Goal: Information Seeking & Learning: Check status

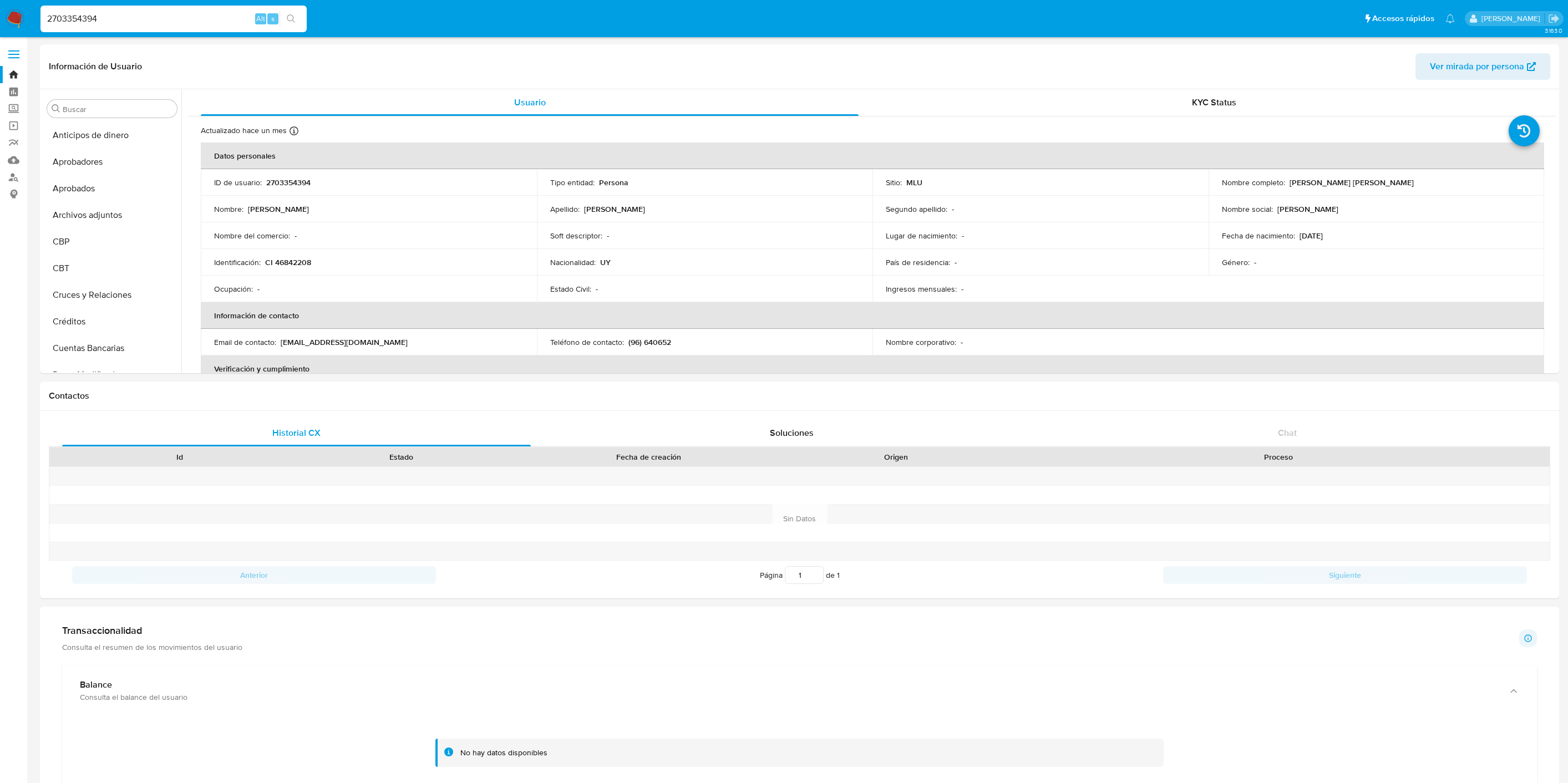
select select "10"
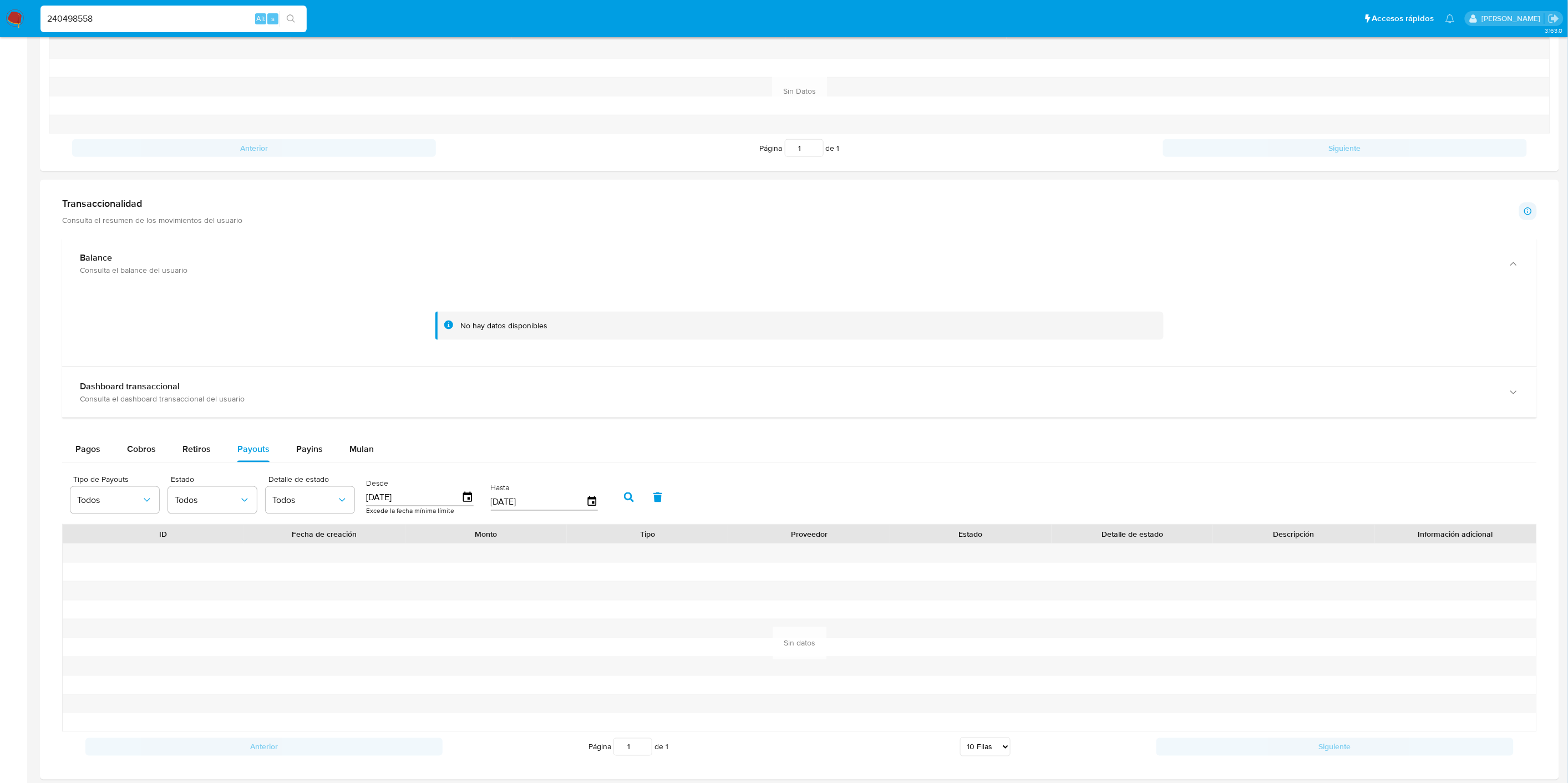
scroll to position [123, 0]
type input "240498558"
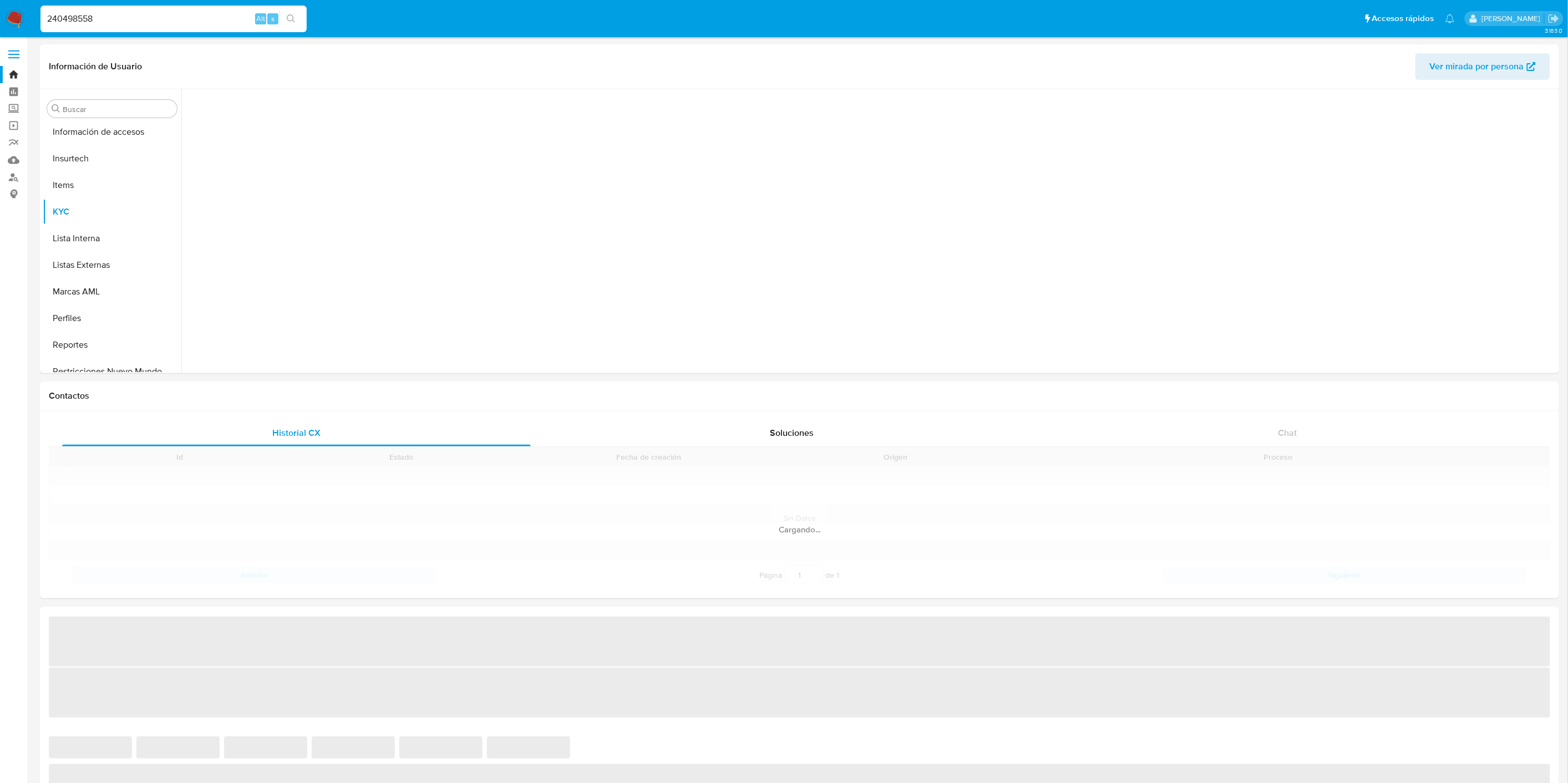
scroll to position [575, 0]
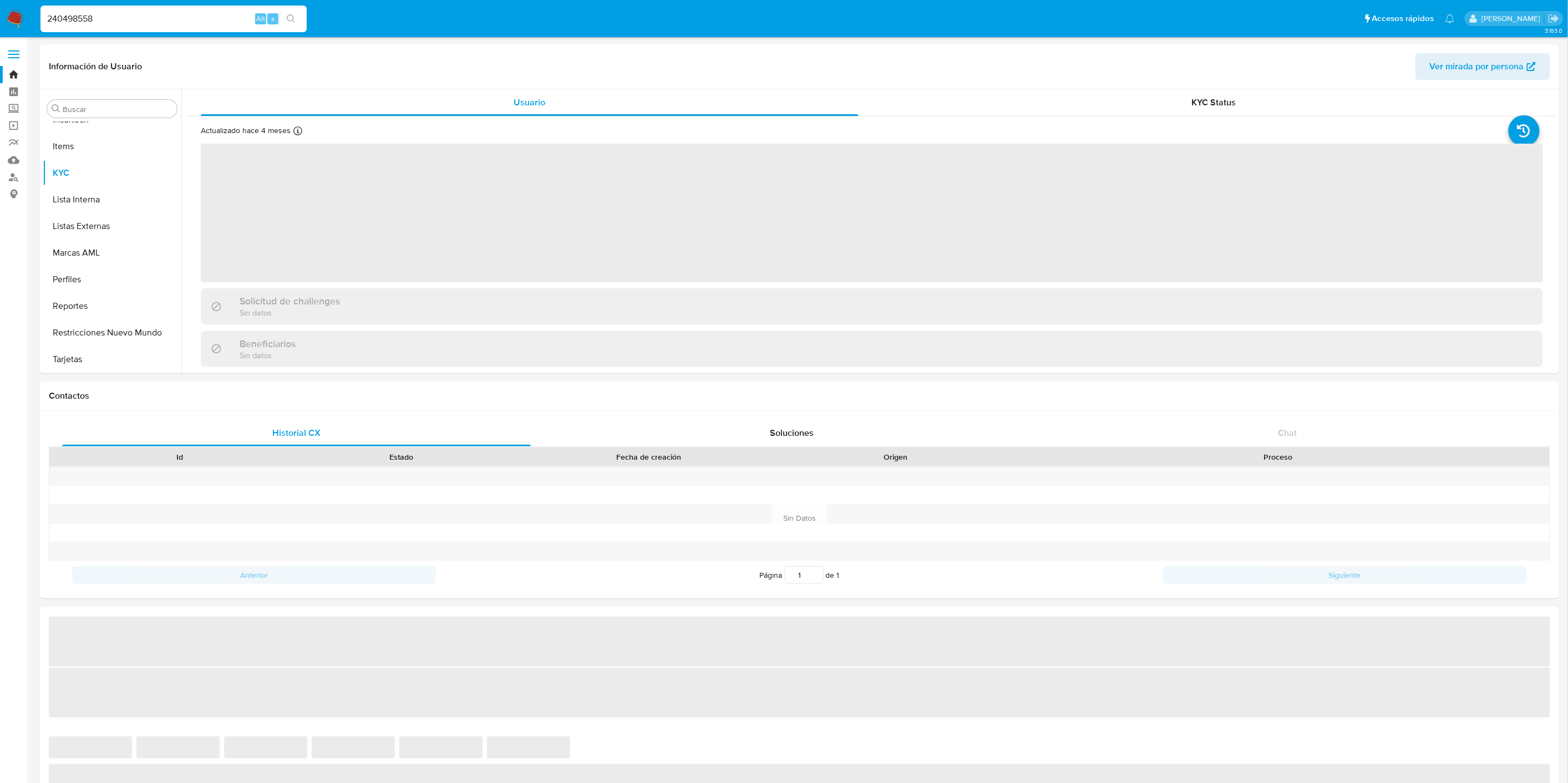
select select "10"
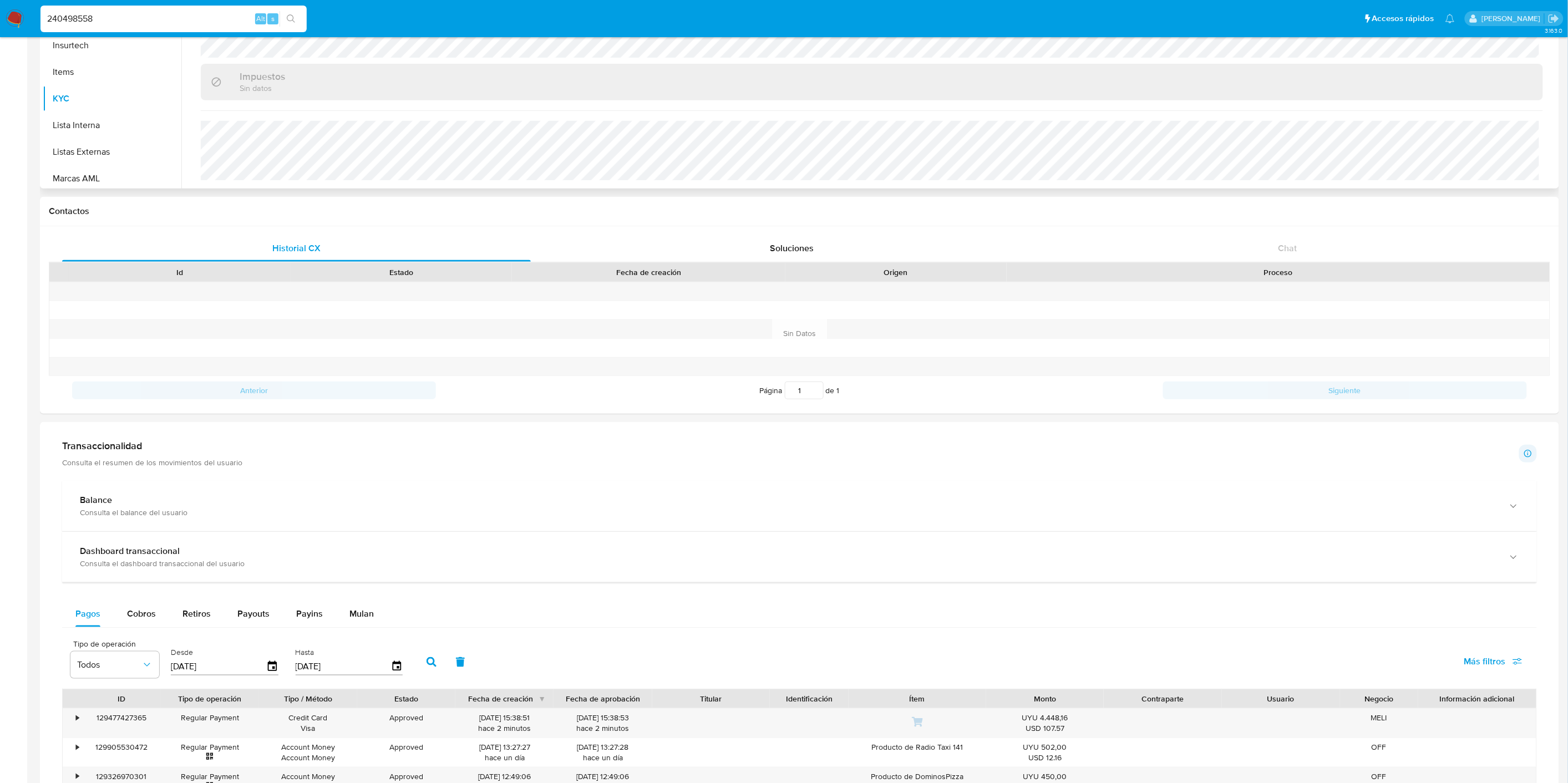
scroll to position [267, 0]
click at [102, 86] on button "General" at bounding box center [107, 83] width 130 height 26
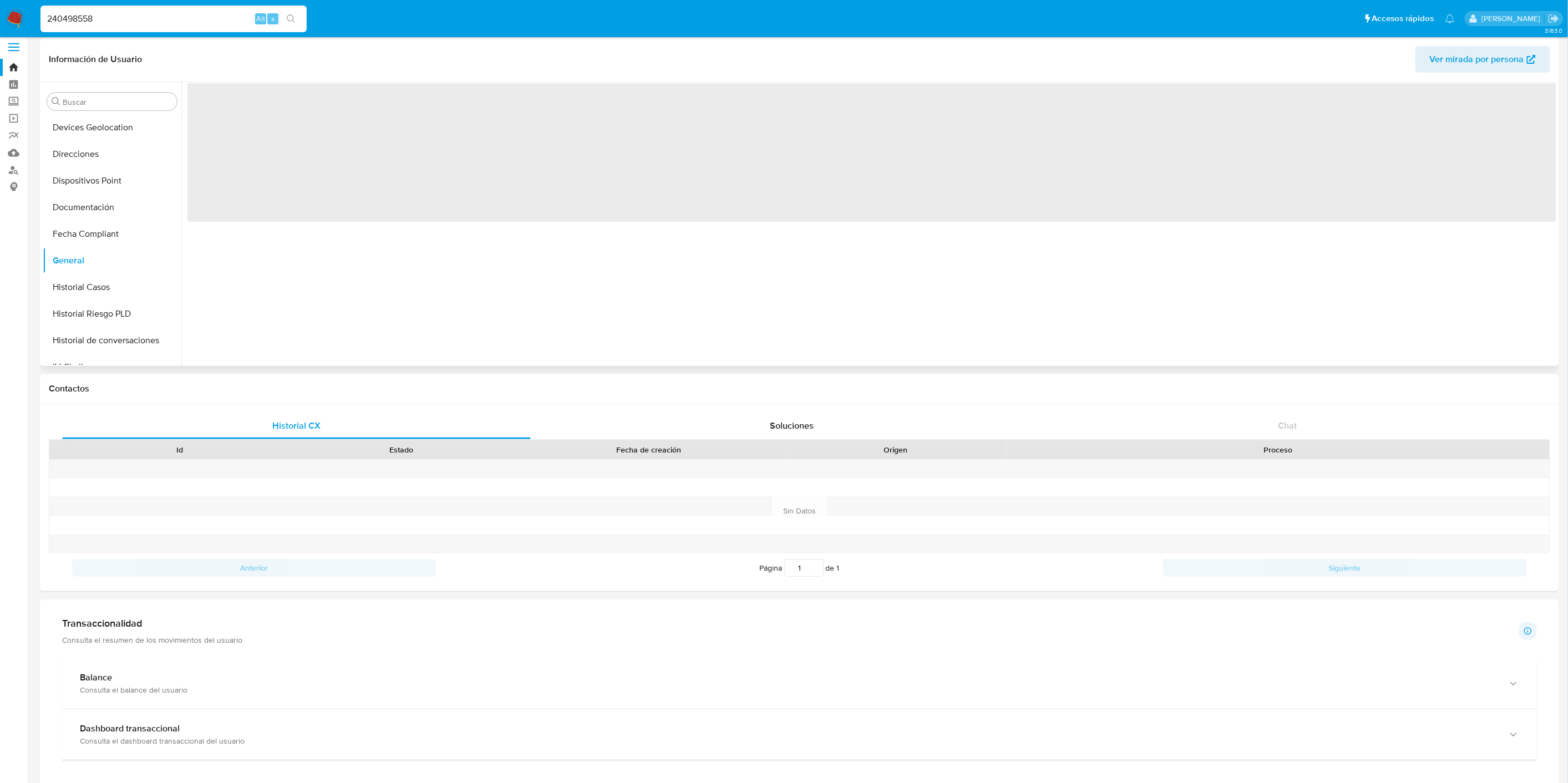
scroll to position [0, 0]
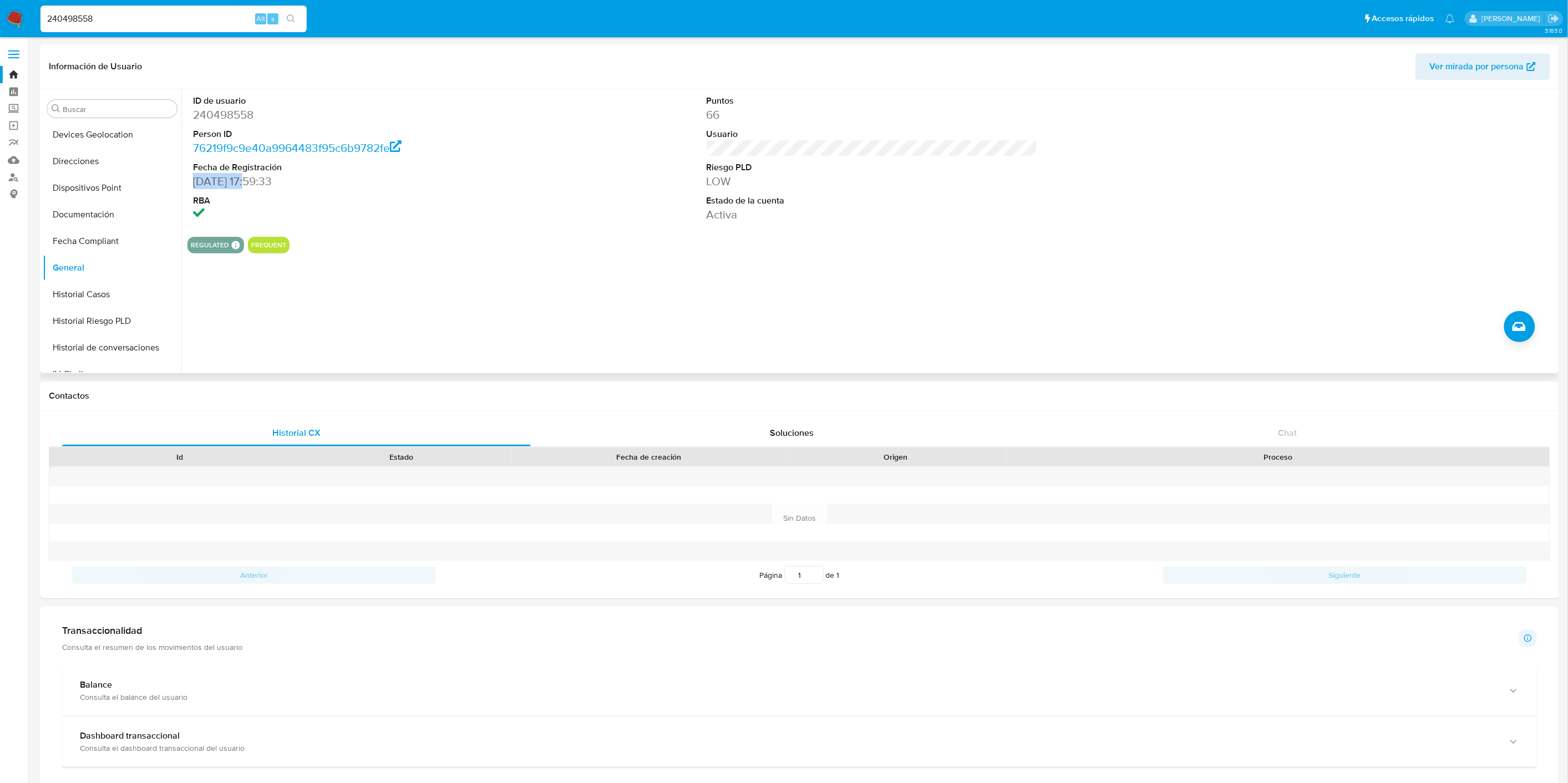
drag, startPoint x: 193, startPoint y: 179, endPoint x: 242, endPoint y: 181, distance: 49.0
click at [242, 181] on dd "[DATE] 17:59:33" at bounding box center [358, 181] width 331 height 15
copy dd "[DATE]"
click at [79, 285] on button "KYC" at bounding box center [107, 296] width 130 height 26
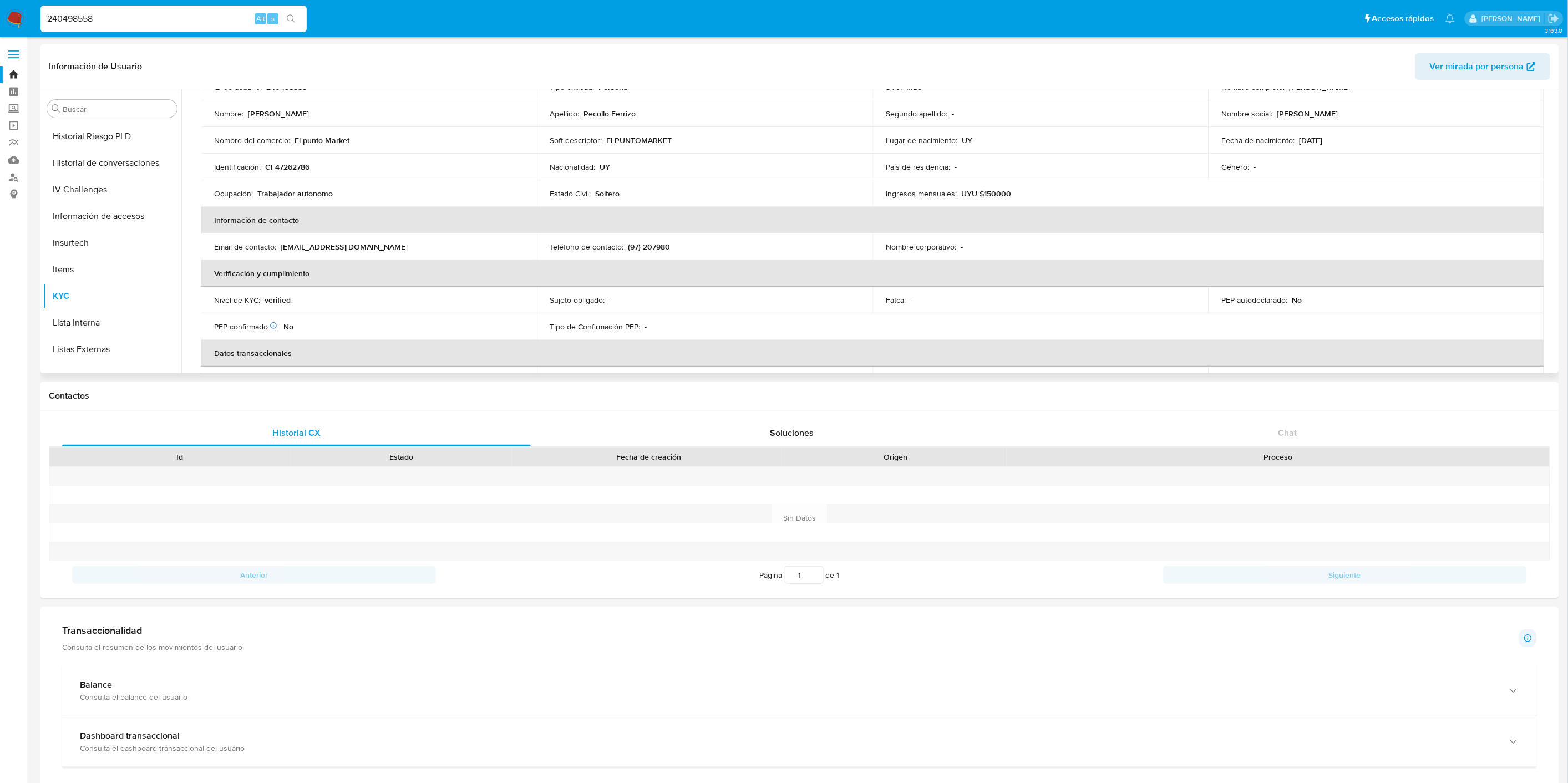
scroll to position [123, 0]
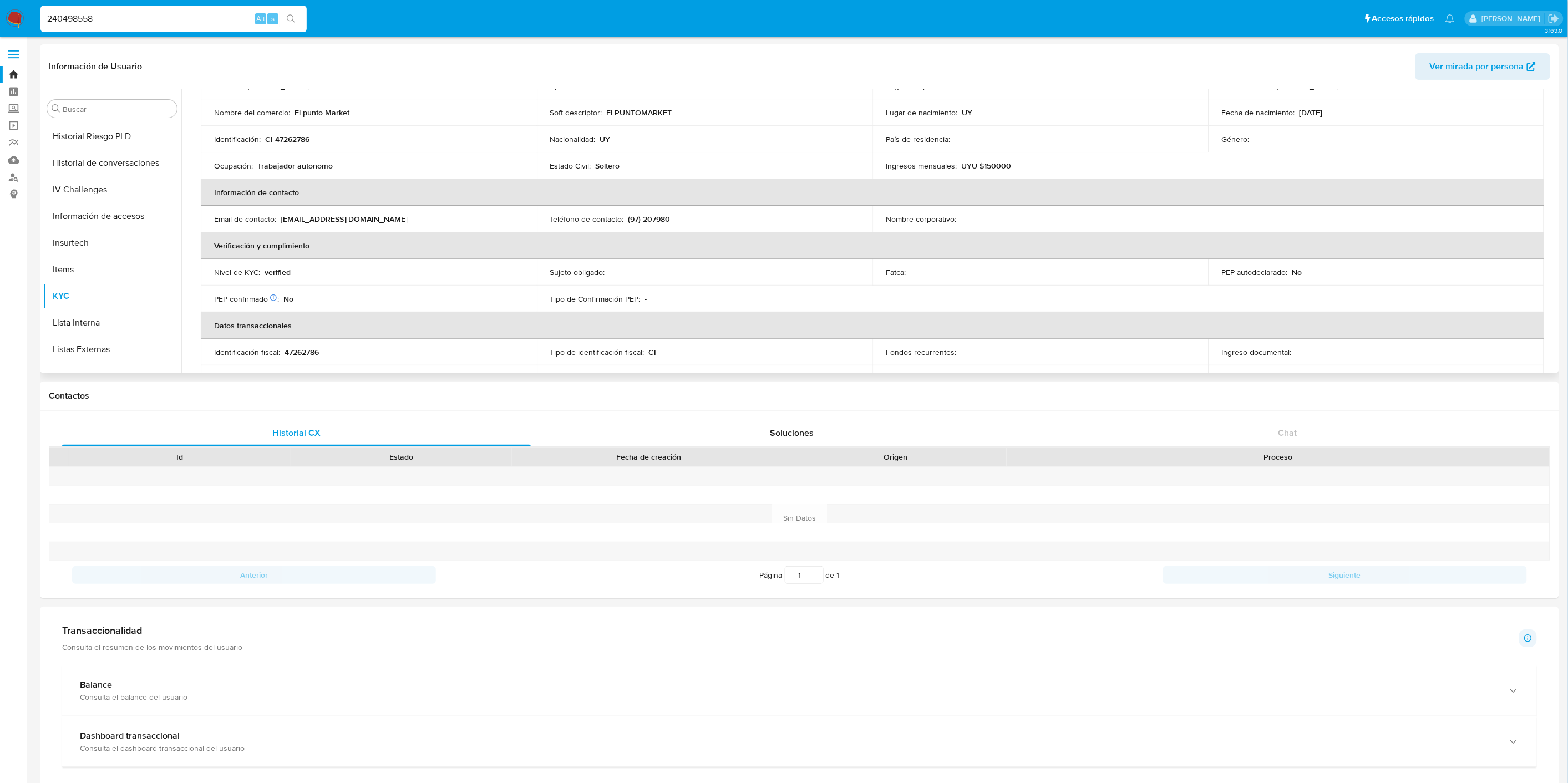
click at [280, 268] on p "verified" at bounding box center [277, 272] width 26 height 10
click at [280, 271] on p "verified" at bounding box center [277, 272] width 26 height 10
copy p "verified"
click at [103, 17] on input "240498558" at bounding box center [174, 19] width 266 height 14
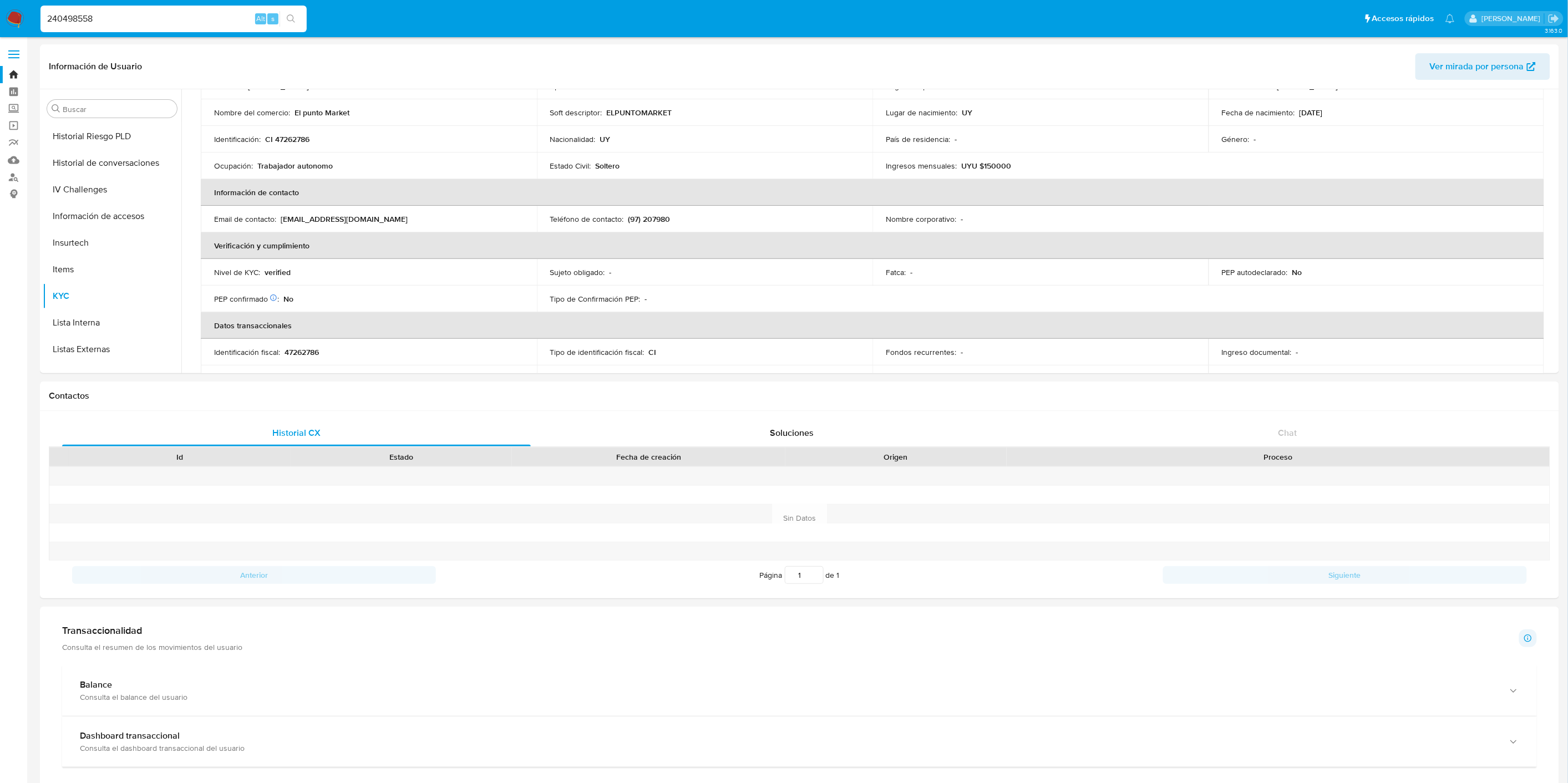
click at [103, 17] on input "240498558" at bounding box center [174, 19] width 266 height 14
paste input "17801981"
type input "178019818"
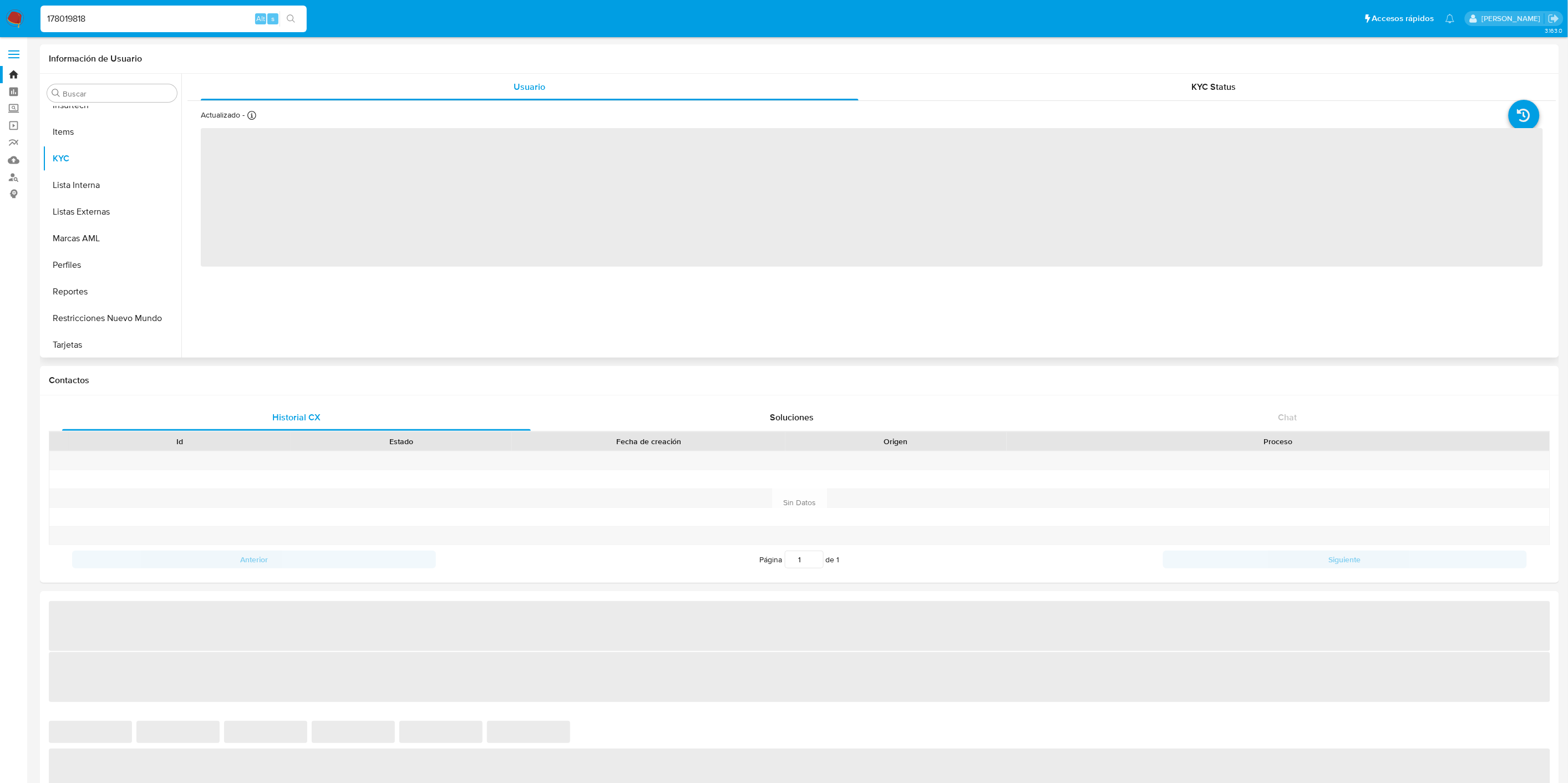
scroll to position [575, 0]
select select "10"
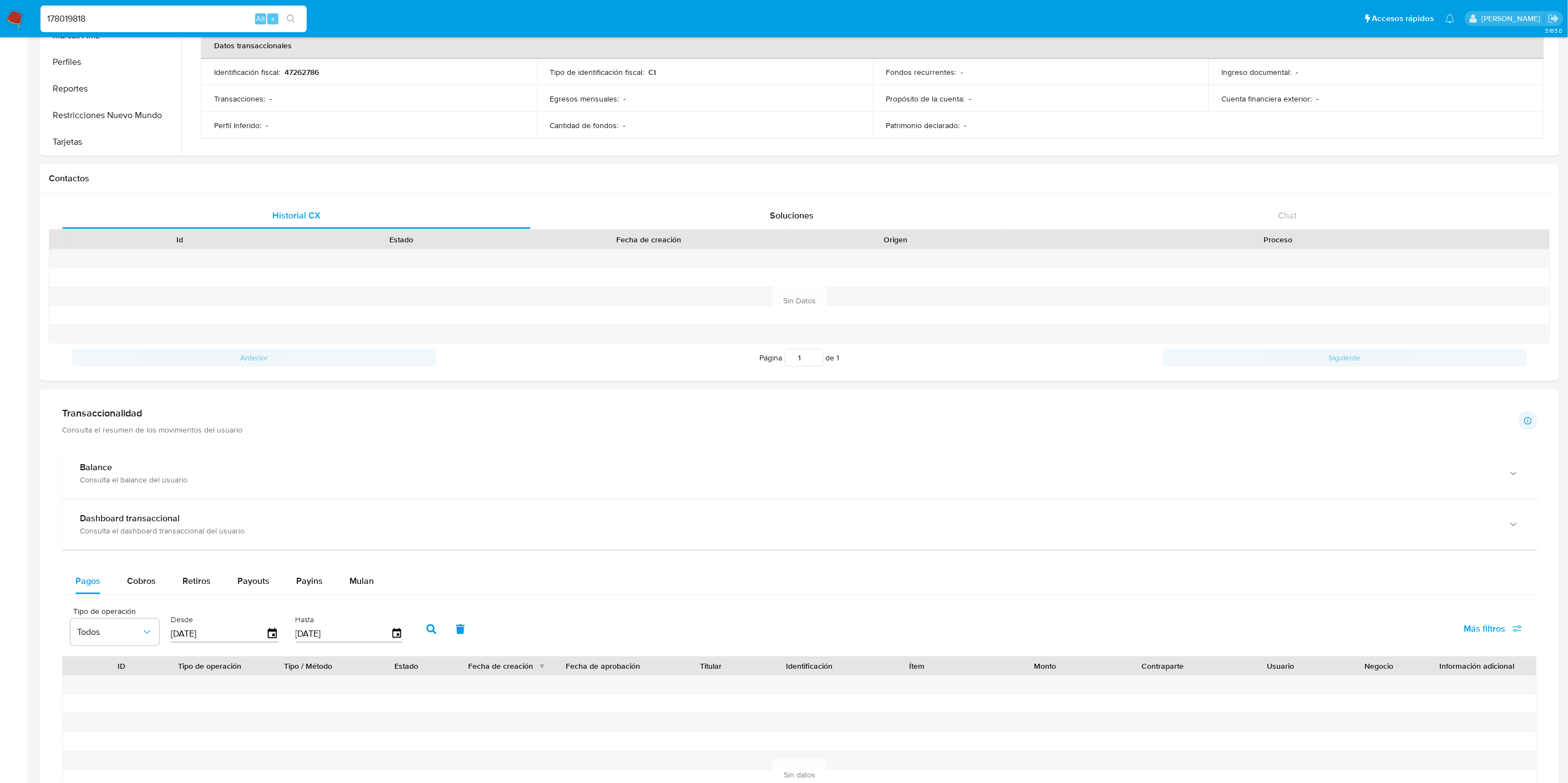
scroll to position [308, 0]
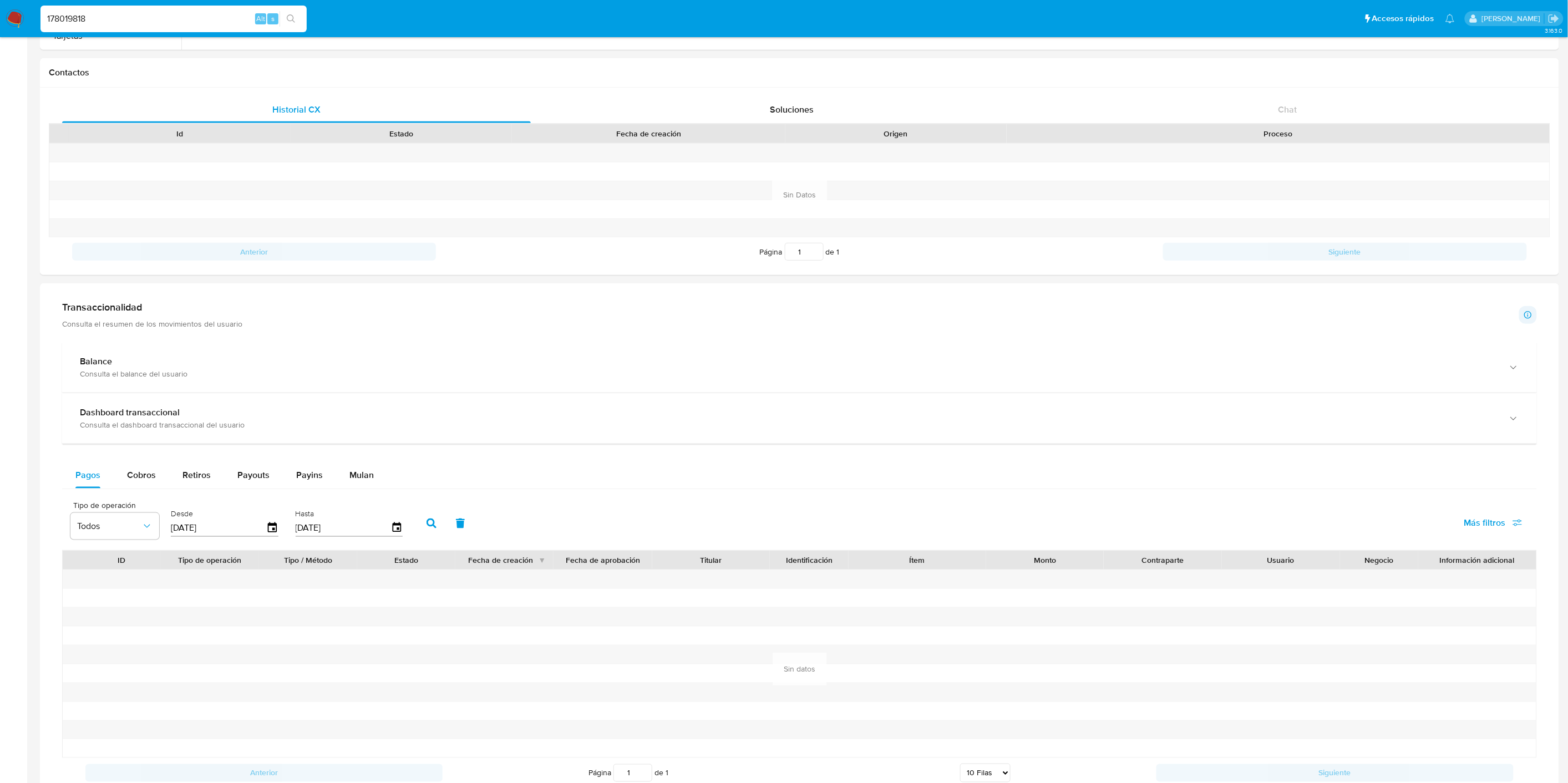
click at [165, 22] on input "178019818" at bounding box center [174, 19] width 266 height 14
paste input "68905291"
type input "168905291"
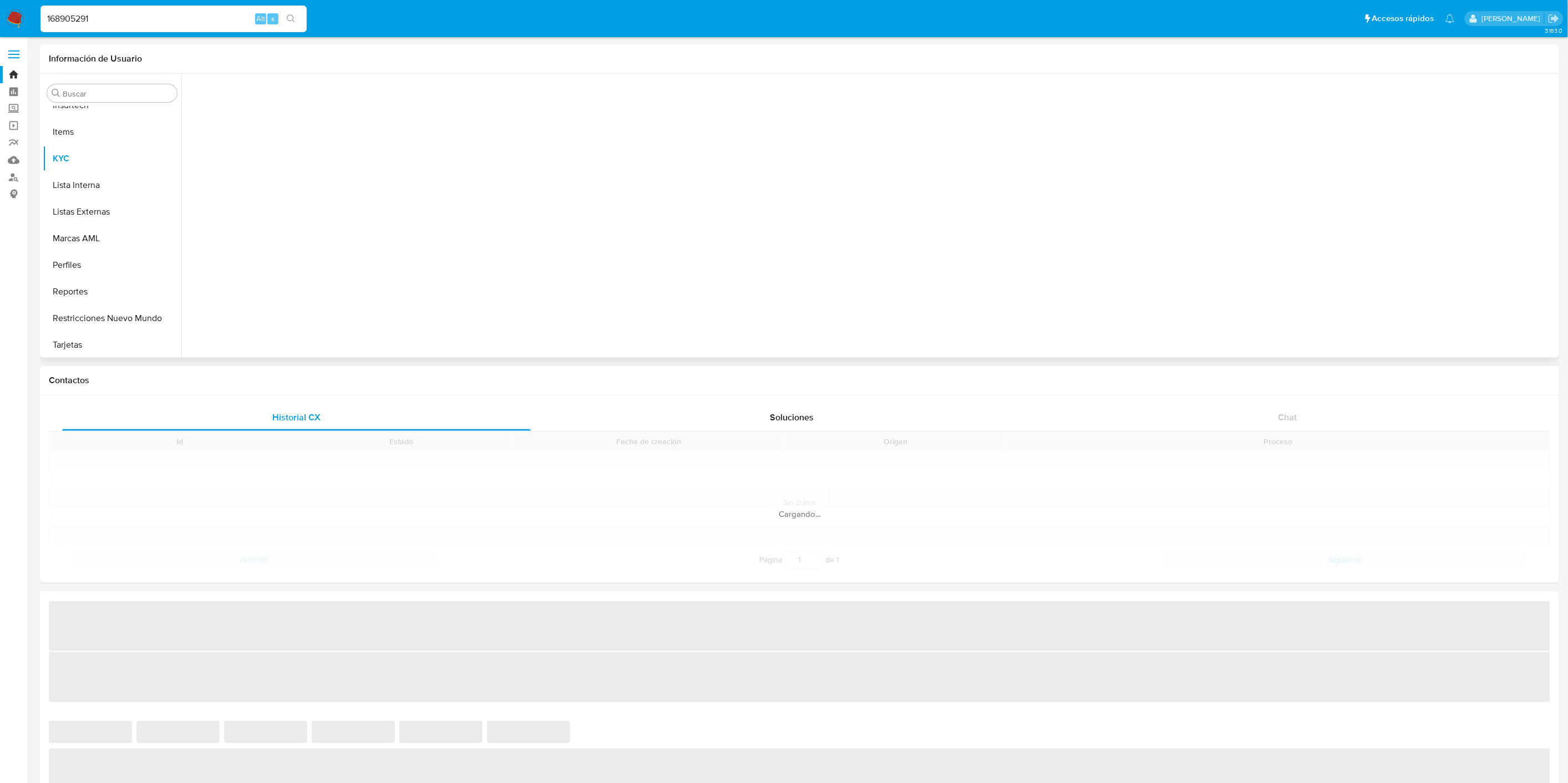
scroll to position [575, 0]
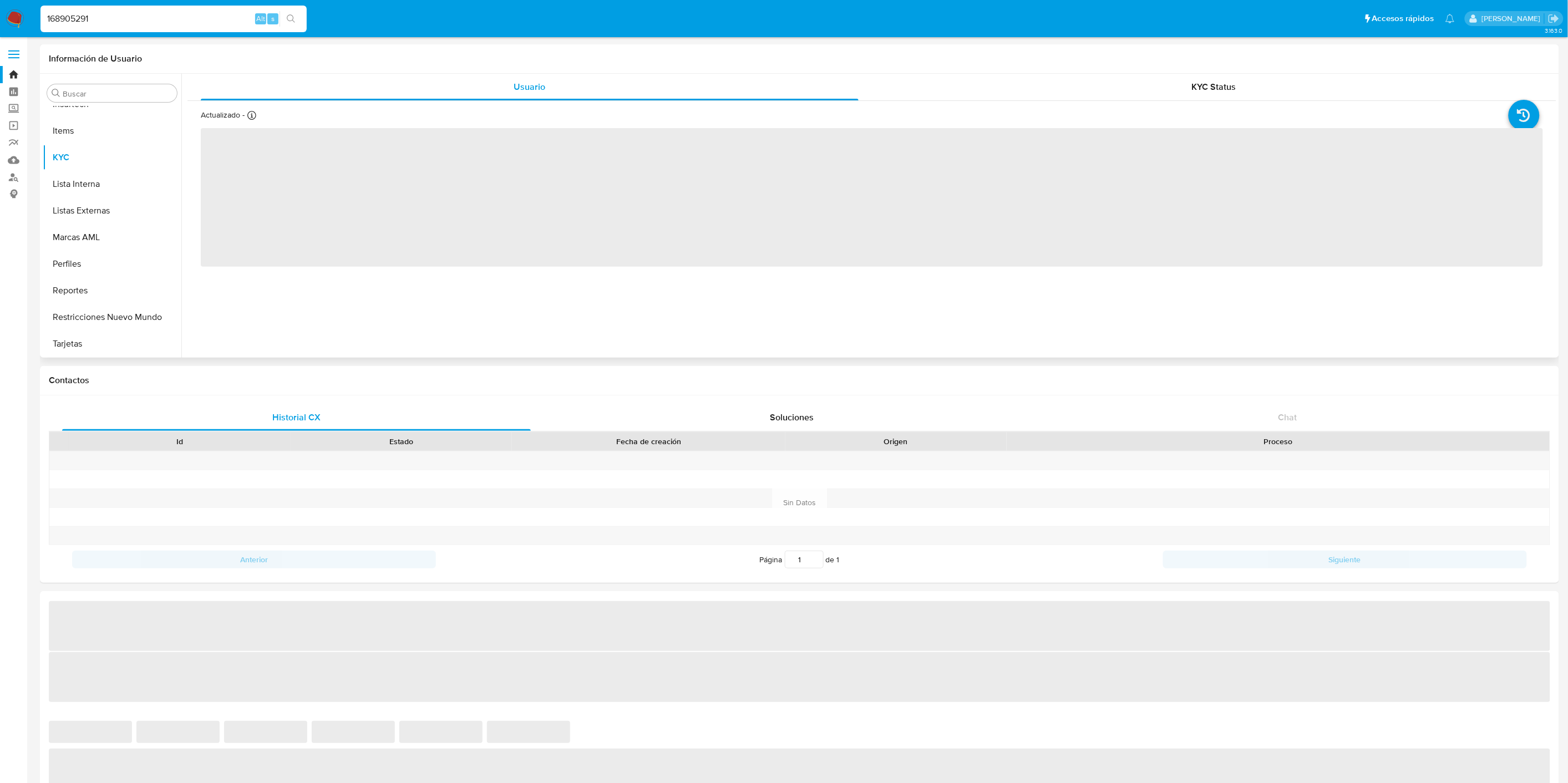
select select "10"
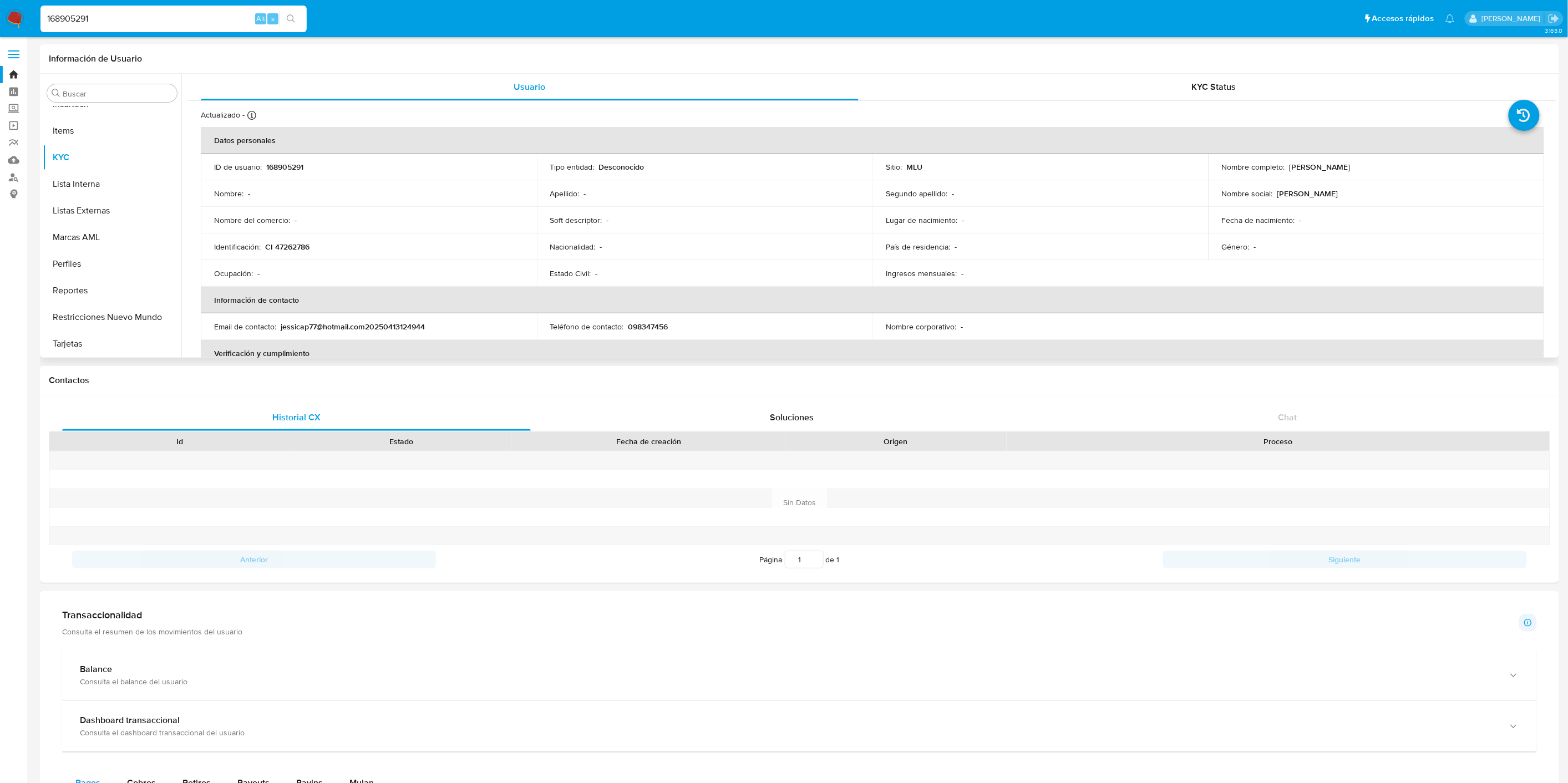
scroll to position [62, 0]
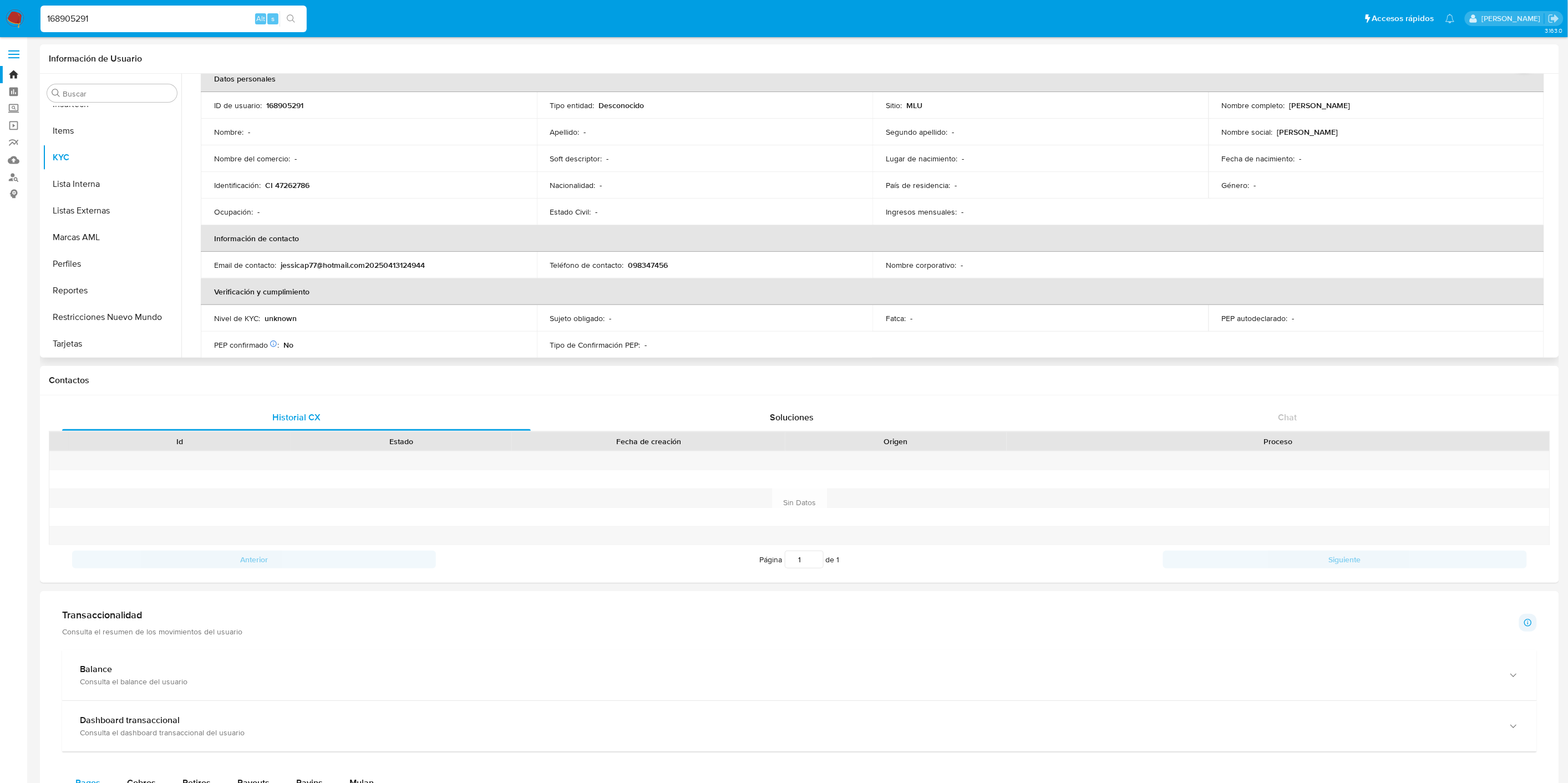
click at [292, 108] on p "168905291" at bounding box center [284, 105] width 37 height 10
copy p "168905291"
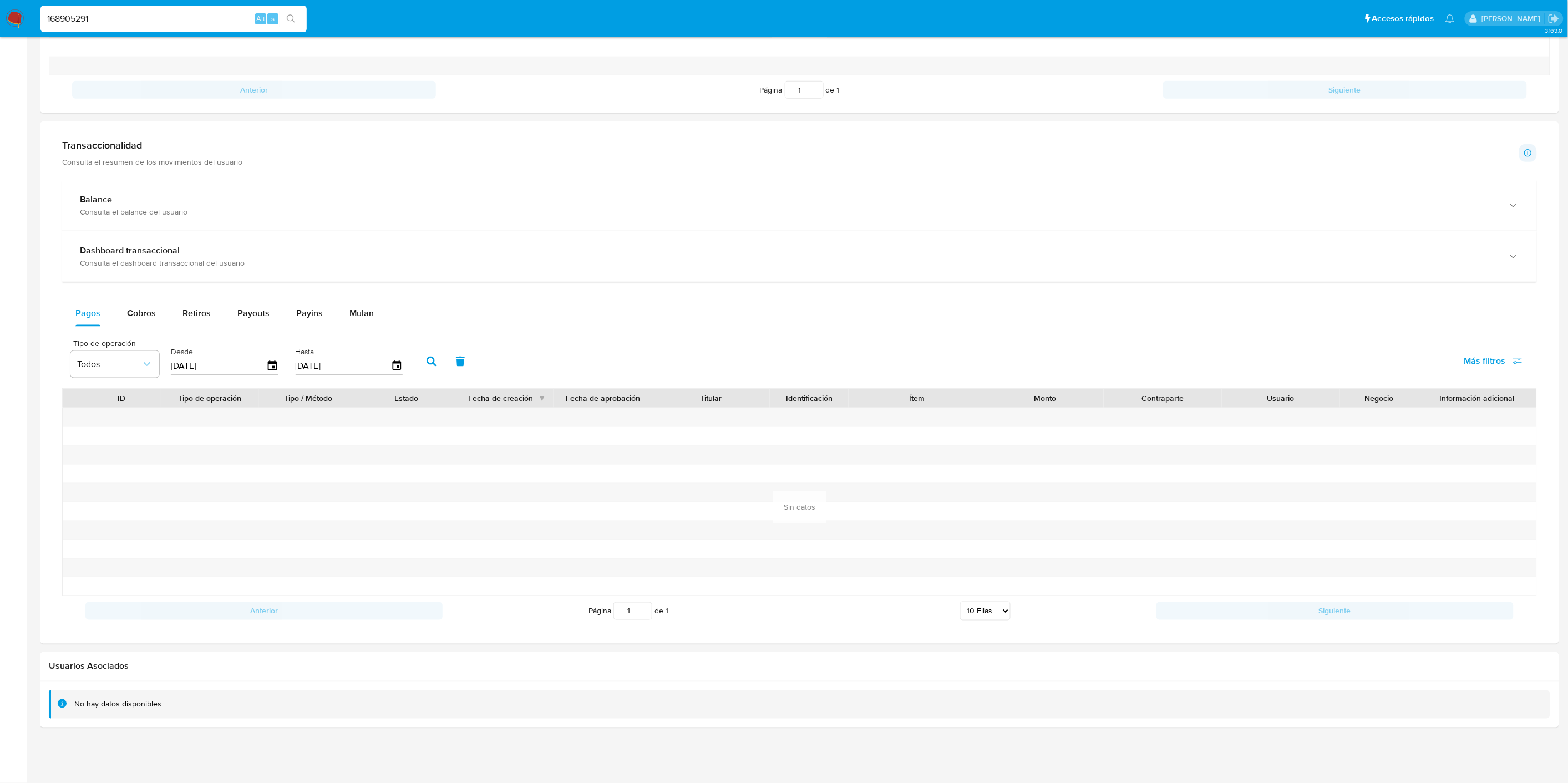
click at [115, 22] on input "168905291" at bounding box center [174, 19] width 266 height 14
paste input "240498558"
type input "240498558"
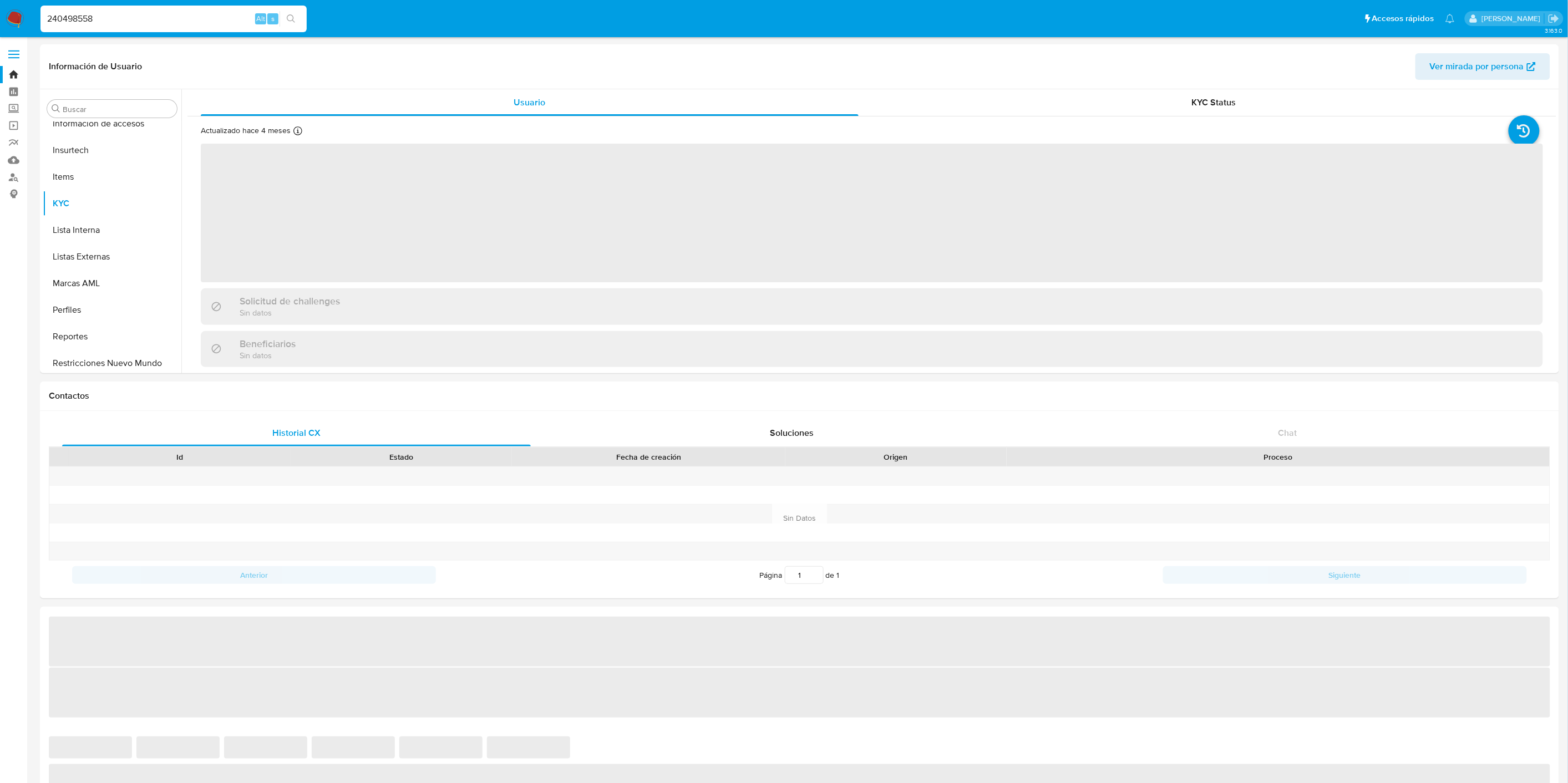
scroll to position [575, 0]
select select "10"
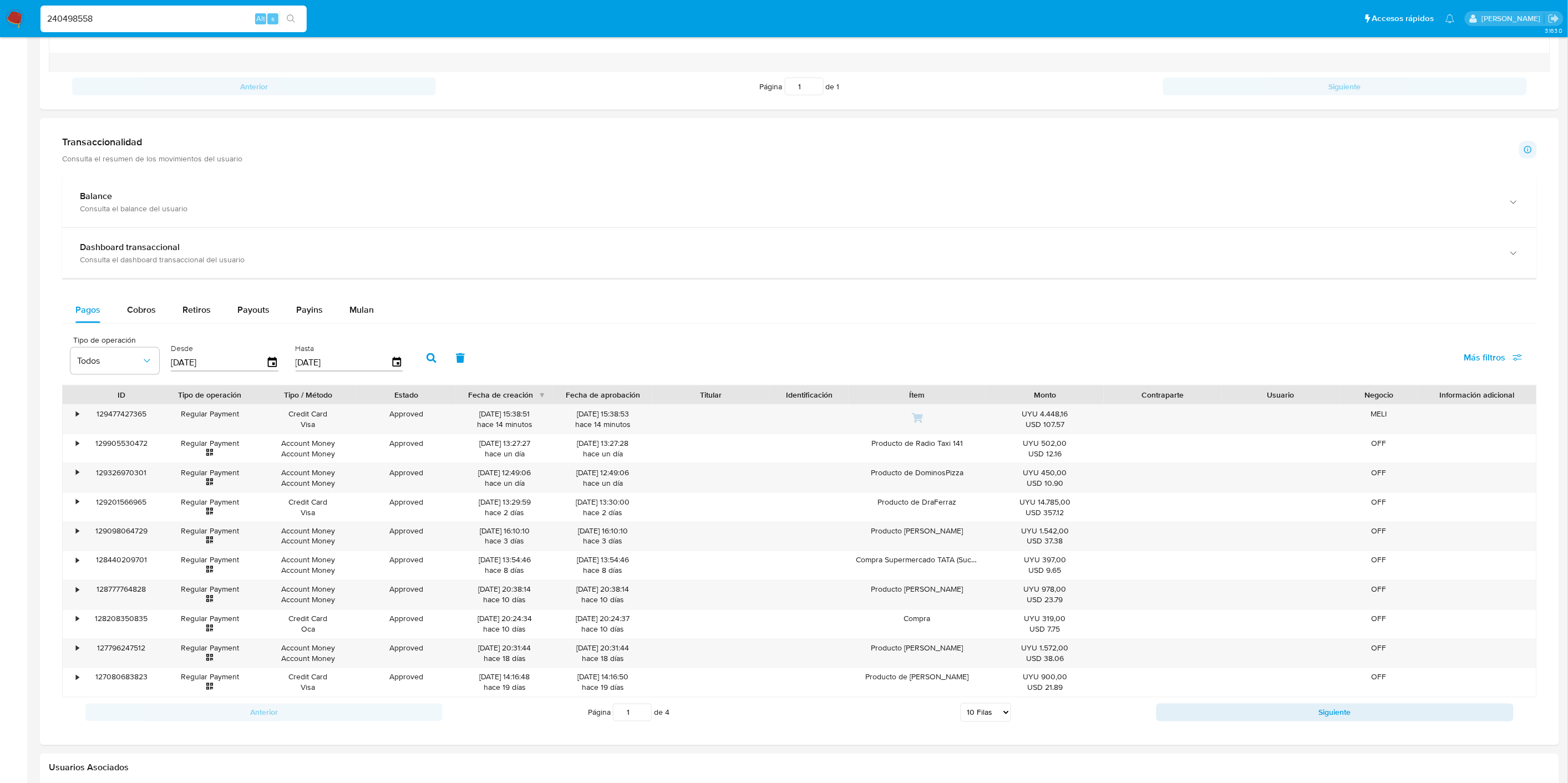
scroll to position [662, 0]
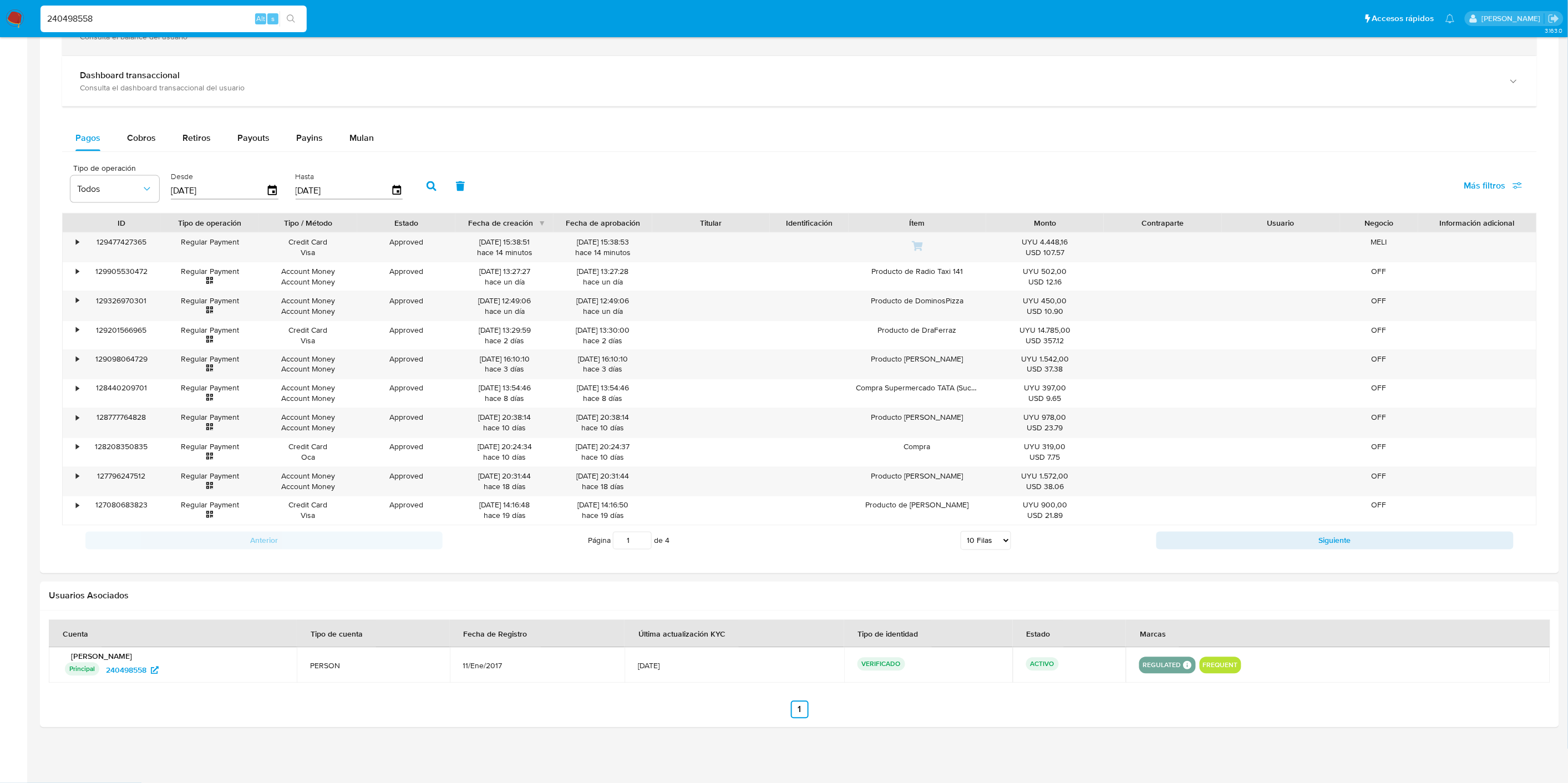
click at [264, 147] on div "Payouts" at bounding box center [253, 138] width 32 height 26
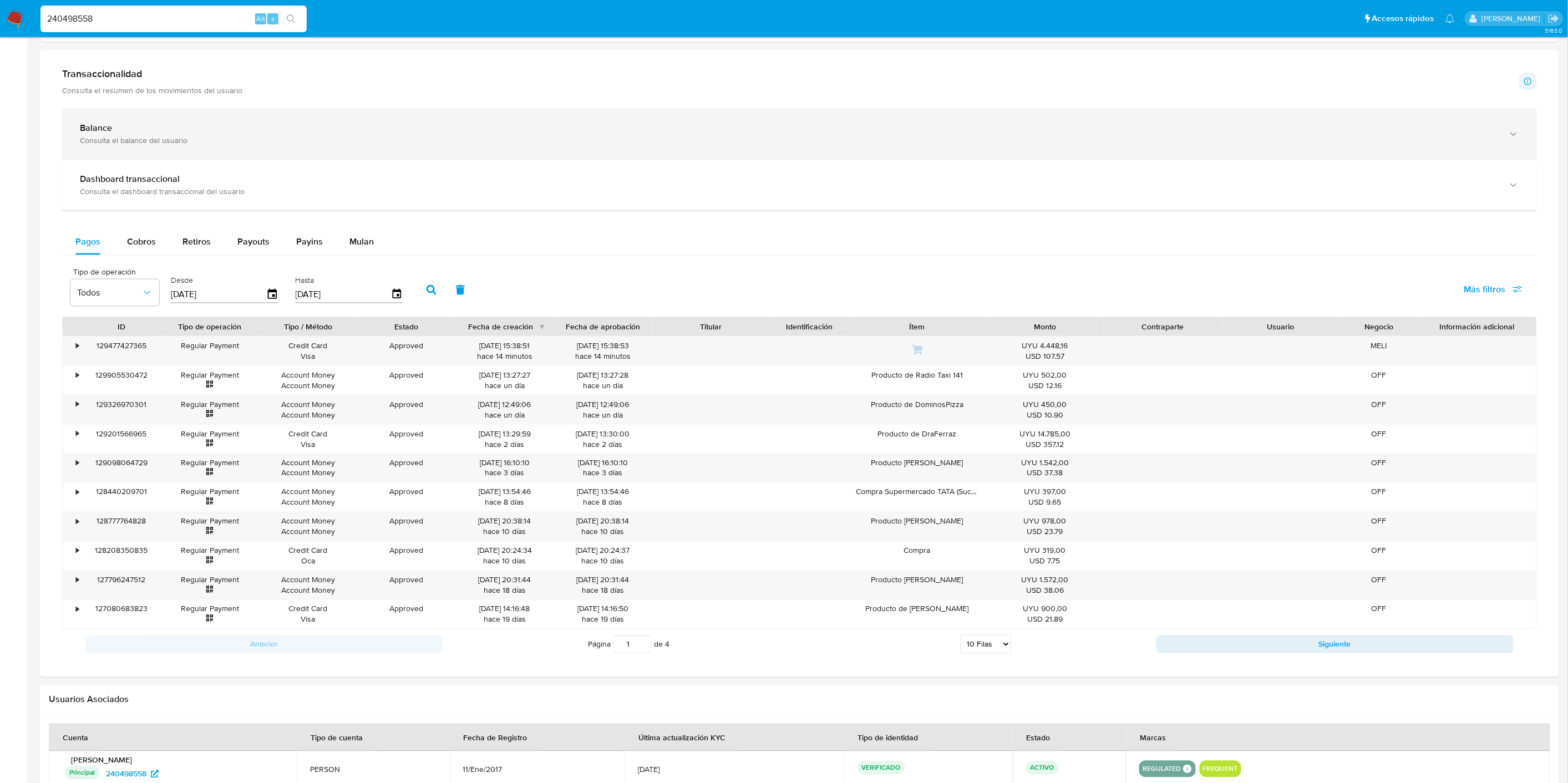
select select "10"
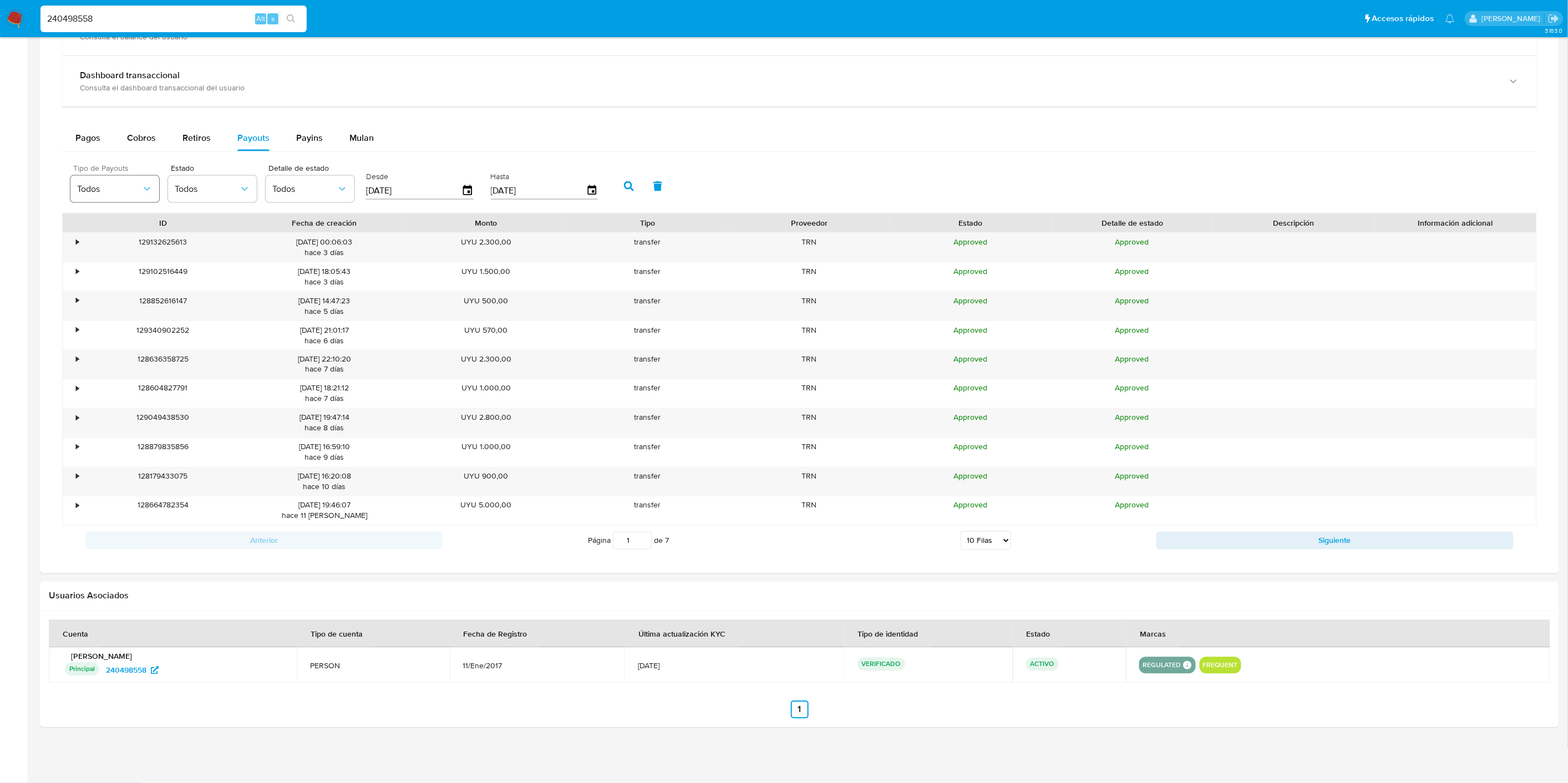
click at [135, 177] on button "Todos" at bounding box center [115, 188] width 89 height 26
click at [48, 151] on div at bounding box center [800, 260] width 1519 height 628
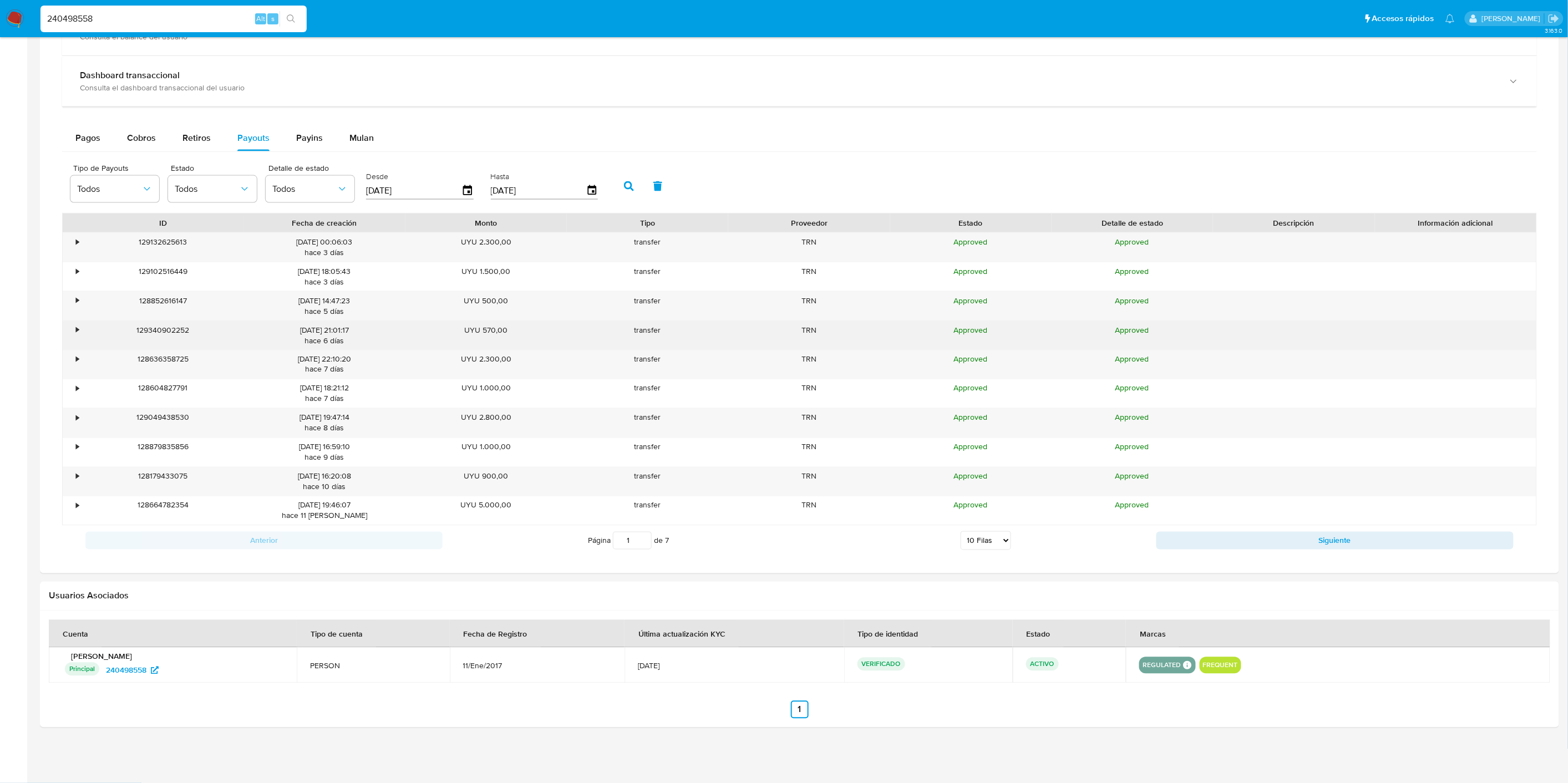
click at [75, 331] on div "•" at bounding box center [72, 336] width 19 height 29
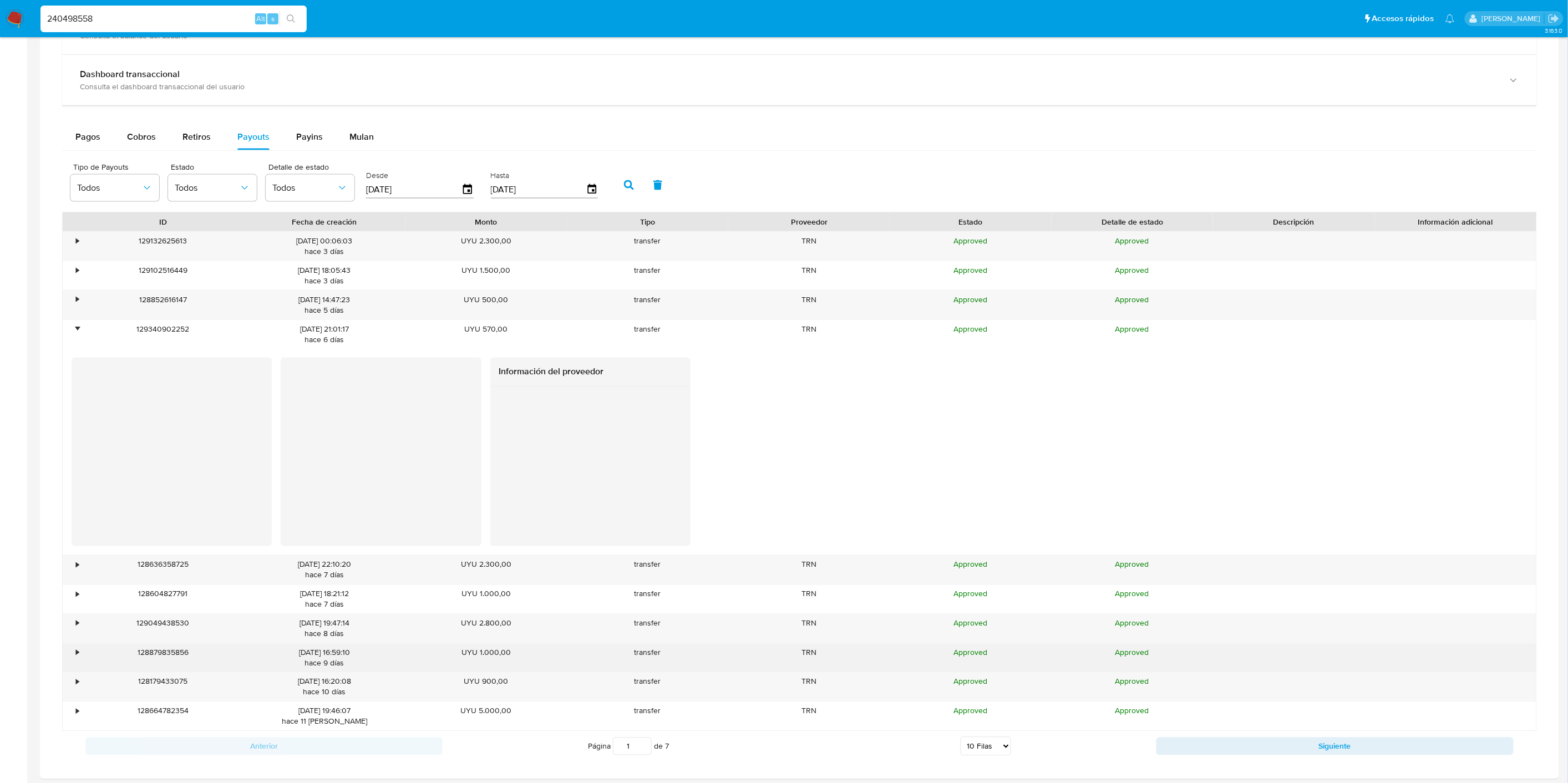
click at [84, 661] on div "128879835856" at bounding box center [162, 659] width 161 height 29
click at [79, 659] on div "•" at bounding box center [72, 659] width 19 height 29
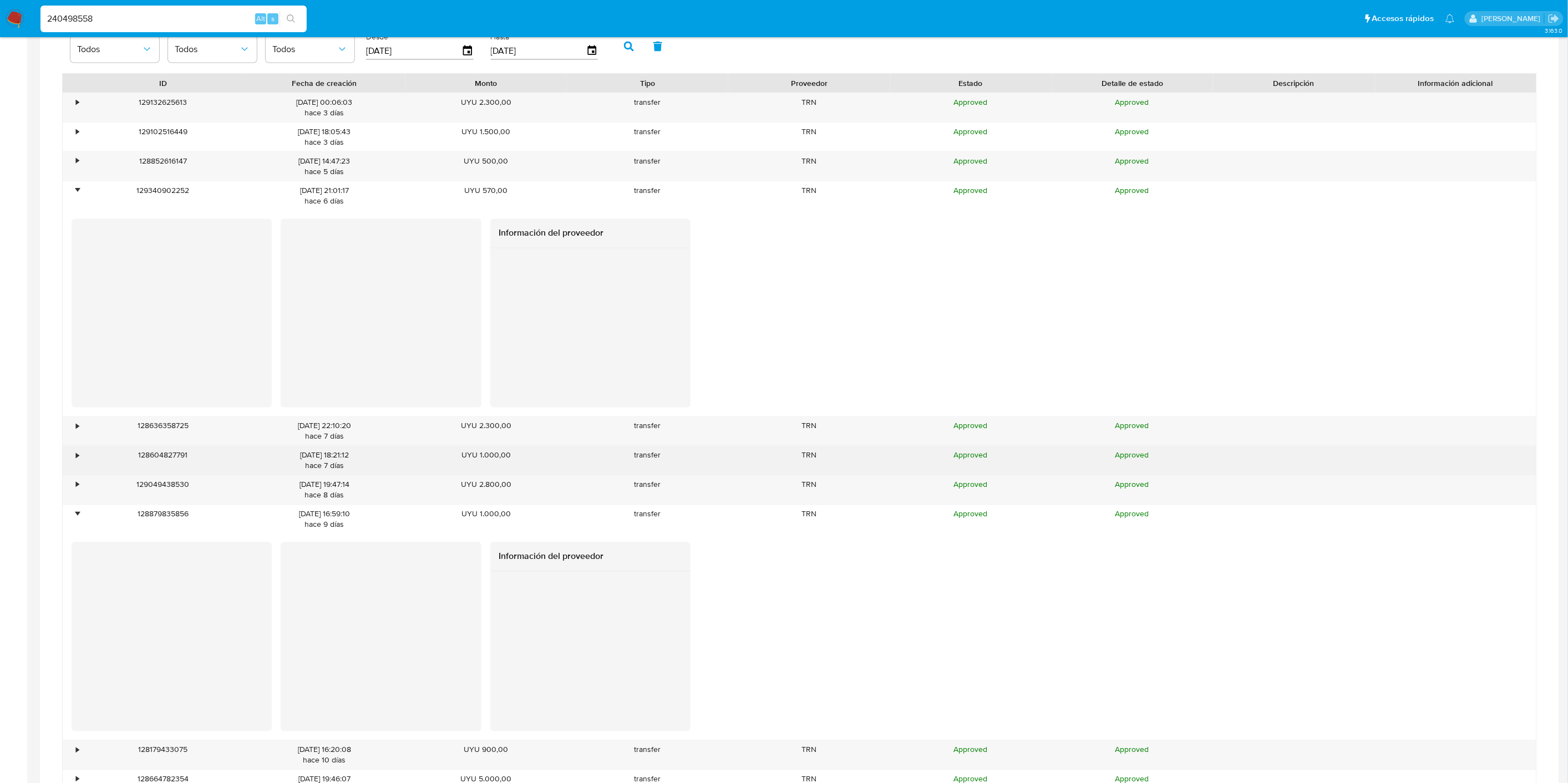
scroll to position [908, 0]
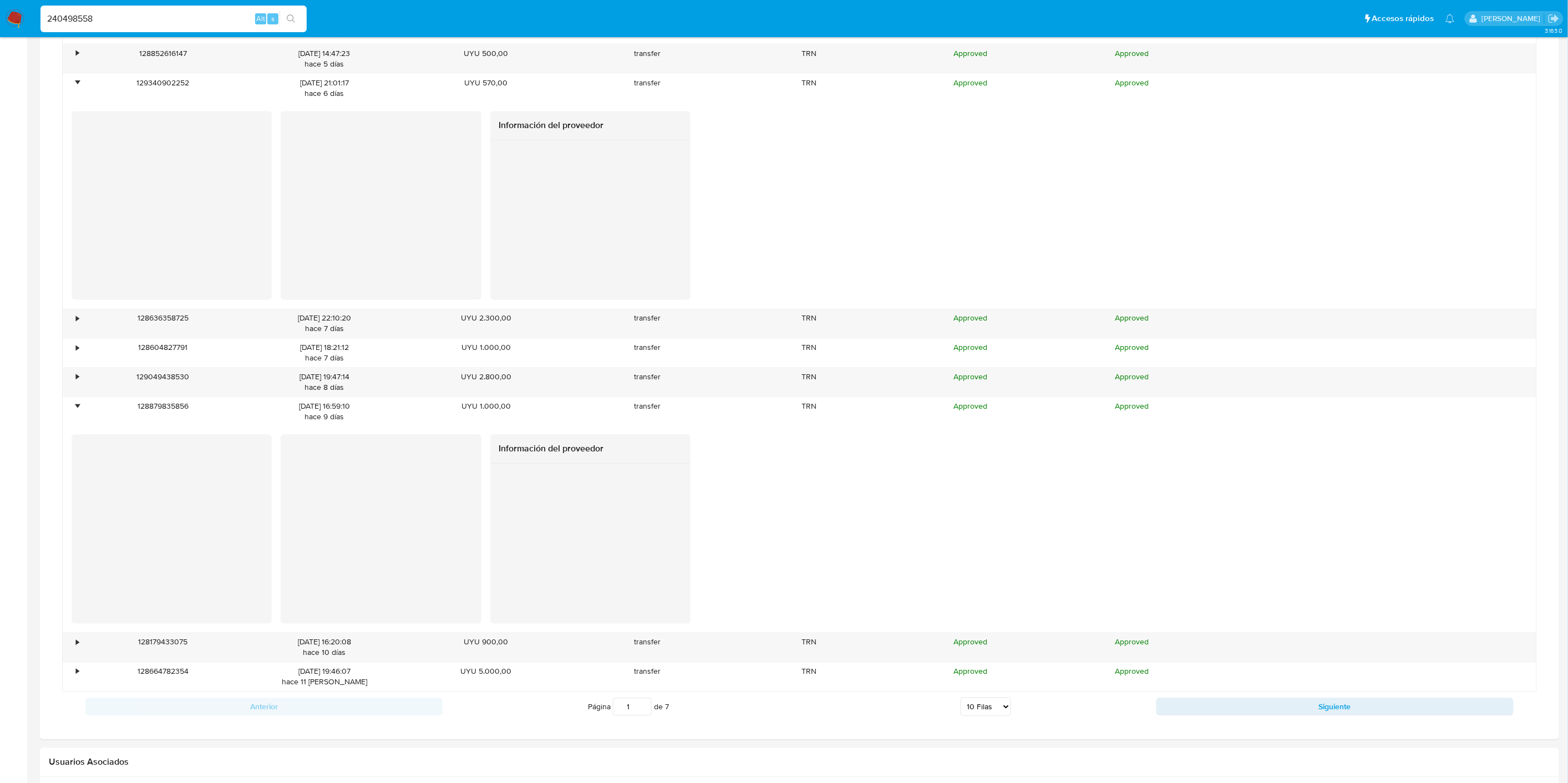
click at [129, 17] on input "240498558" at bounding box center [174, 19] width 266 height 14
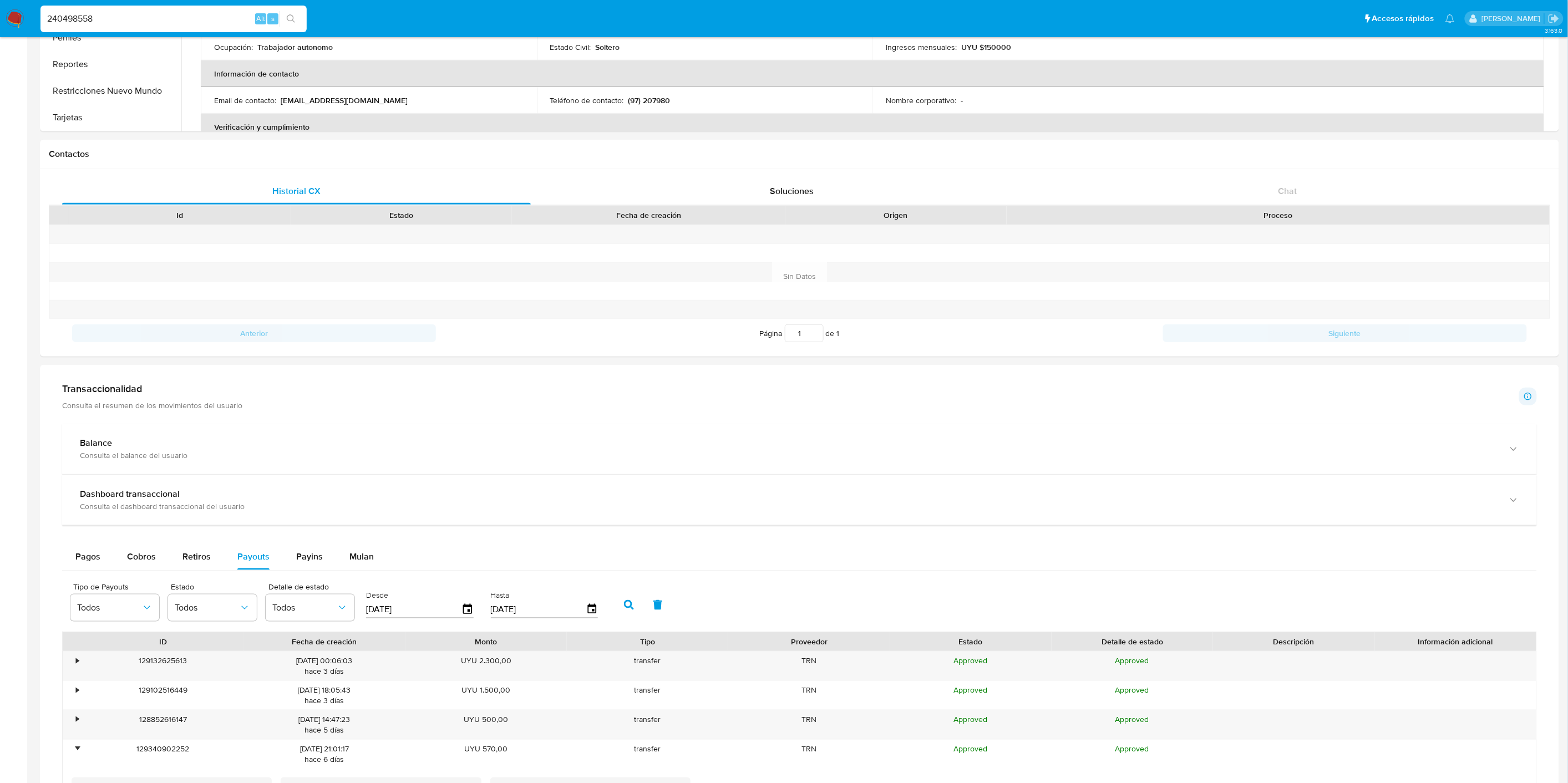
scroll to position [168, 0]
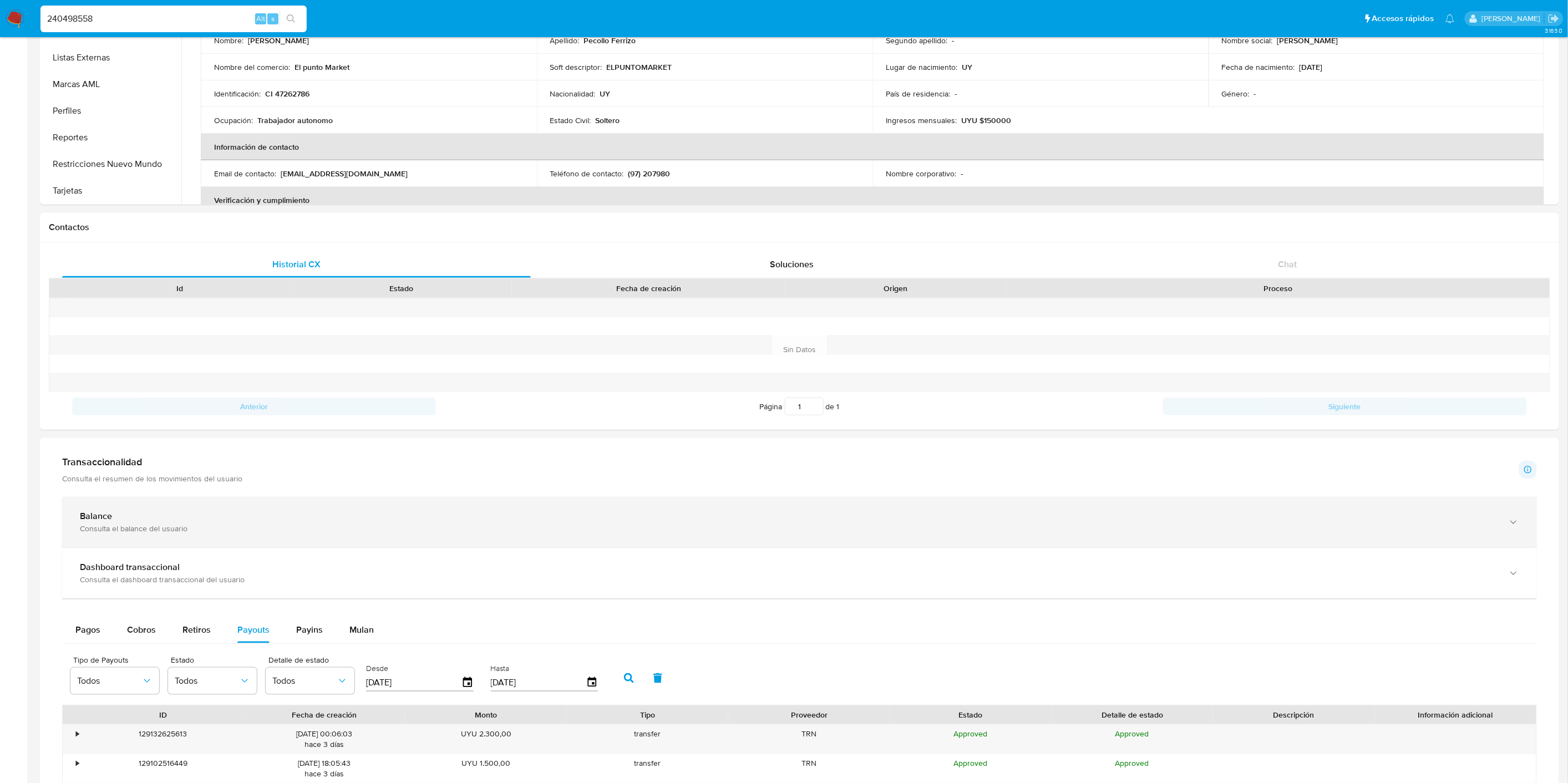
click at [117, 511] on div "Balance Consulta el balance del usuario" at bounding box center [800, 522] width 1474 height 50
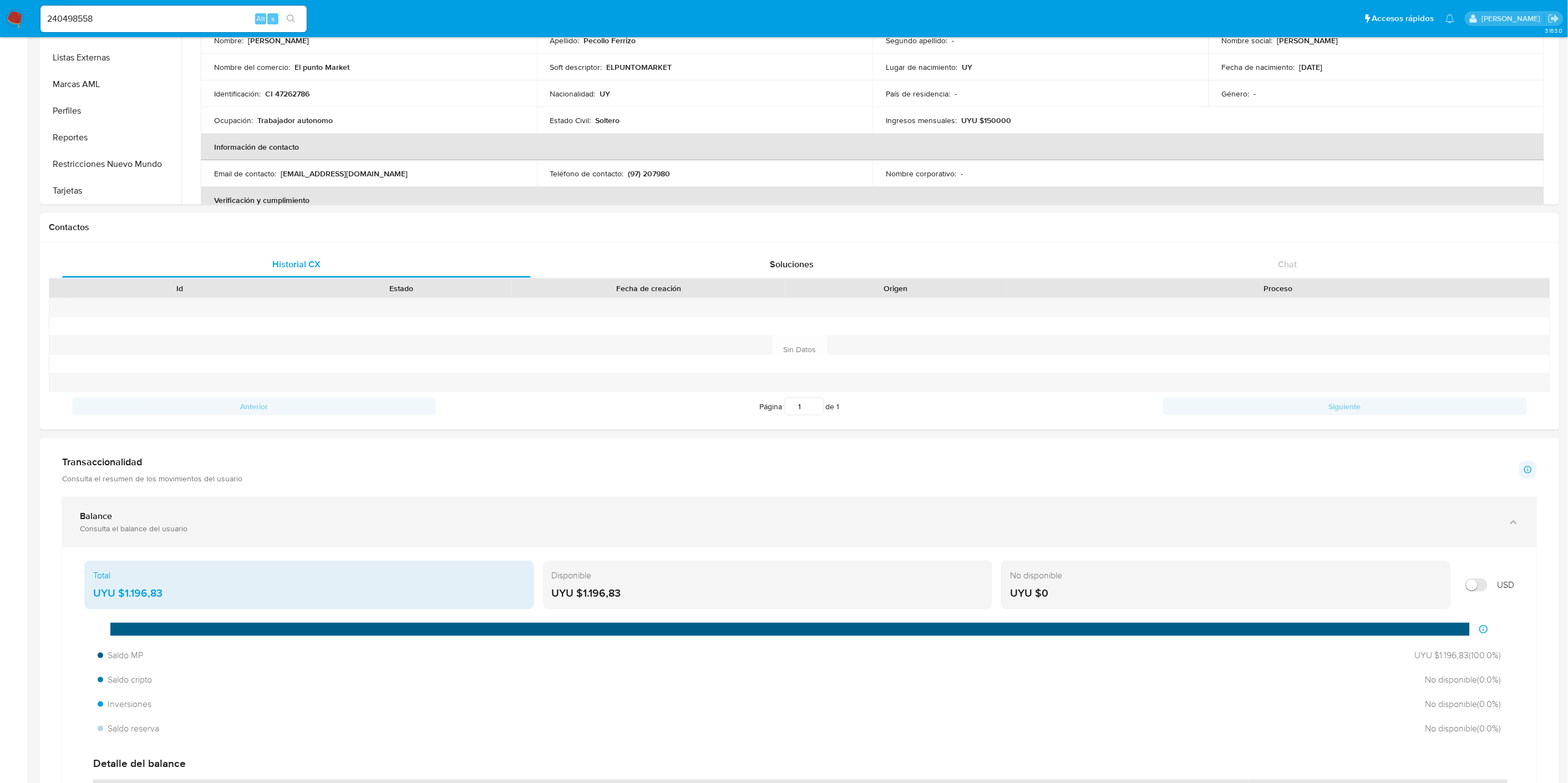
scroll to position [292, 0]
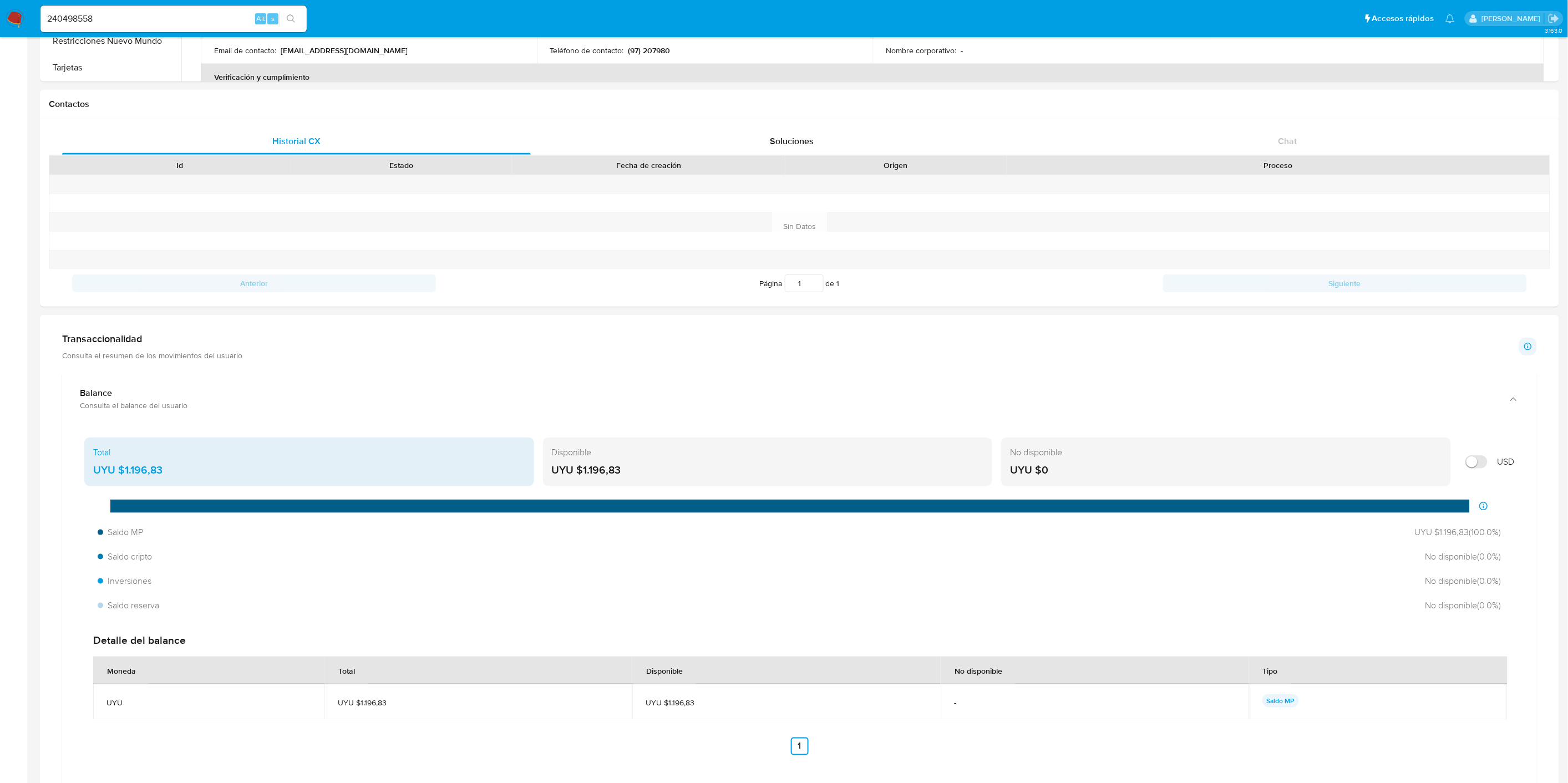
click at [1471, 462] on input "Mostrar en USD" at bounding box center [1477, 462] width 22 height 14
checkbox input "true"
click at [99, 14] on input "240498558" at bounding box center [174, 19] width 266 height 14
paste input "133041113"
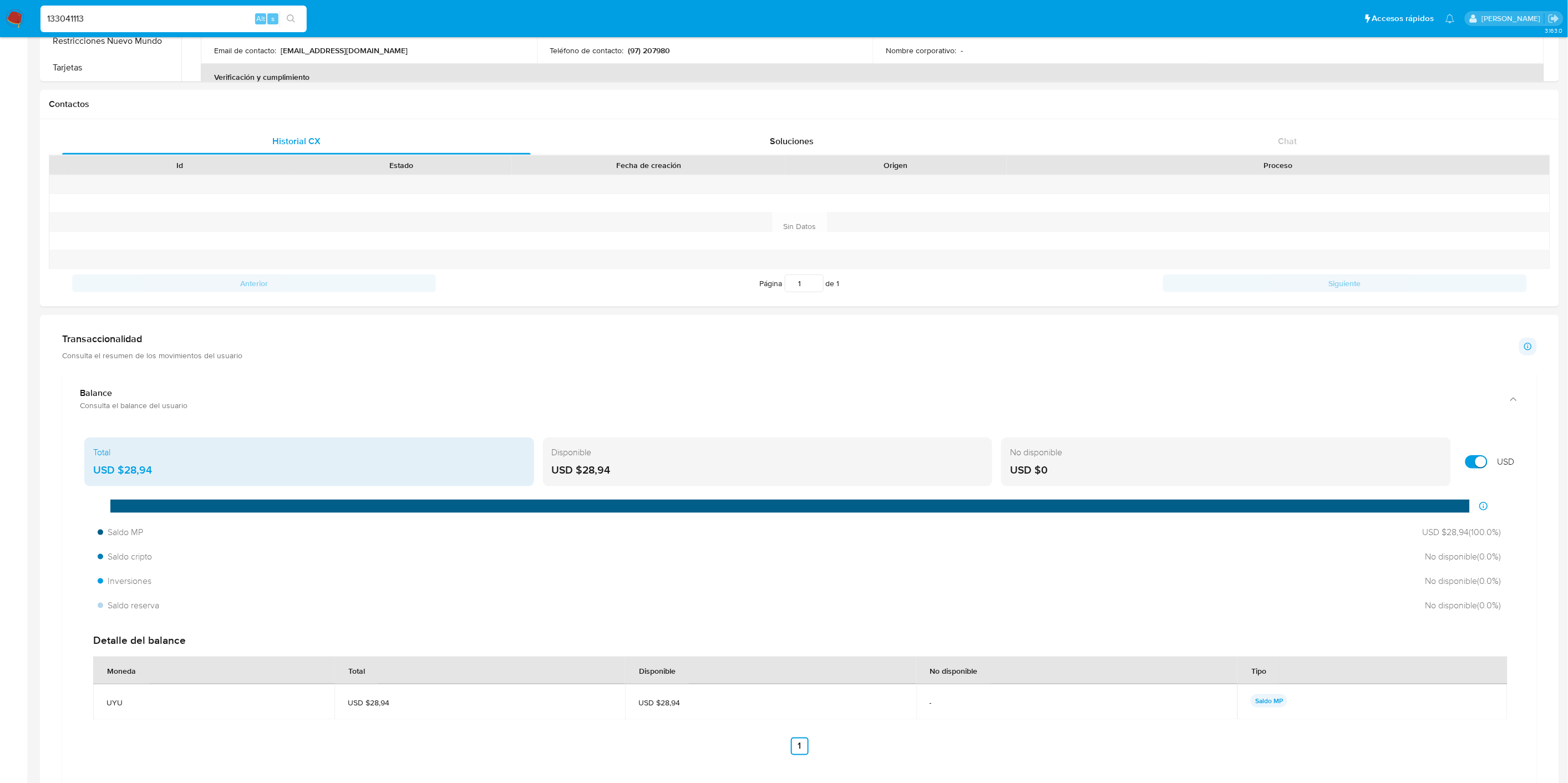
type input "133041113"
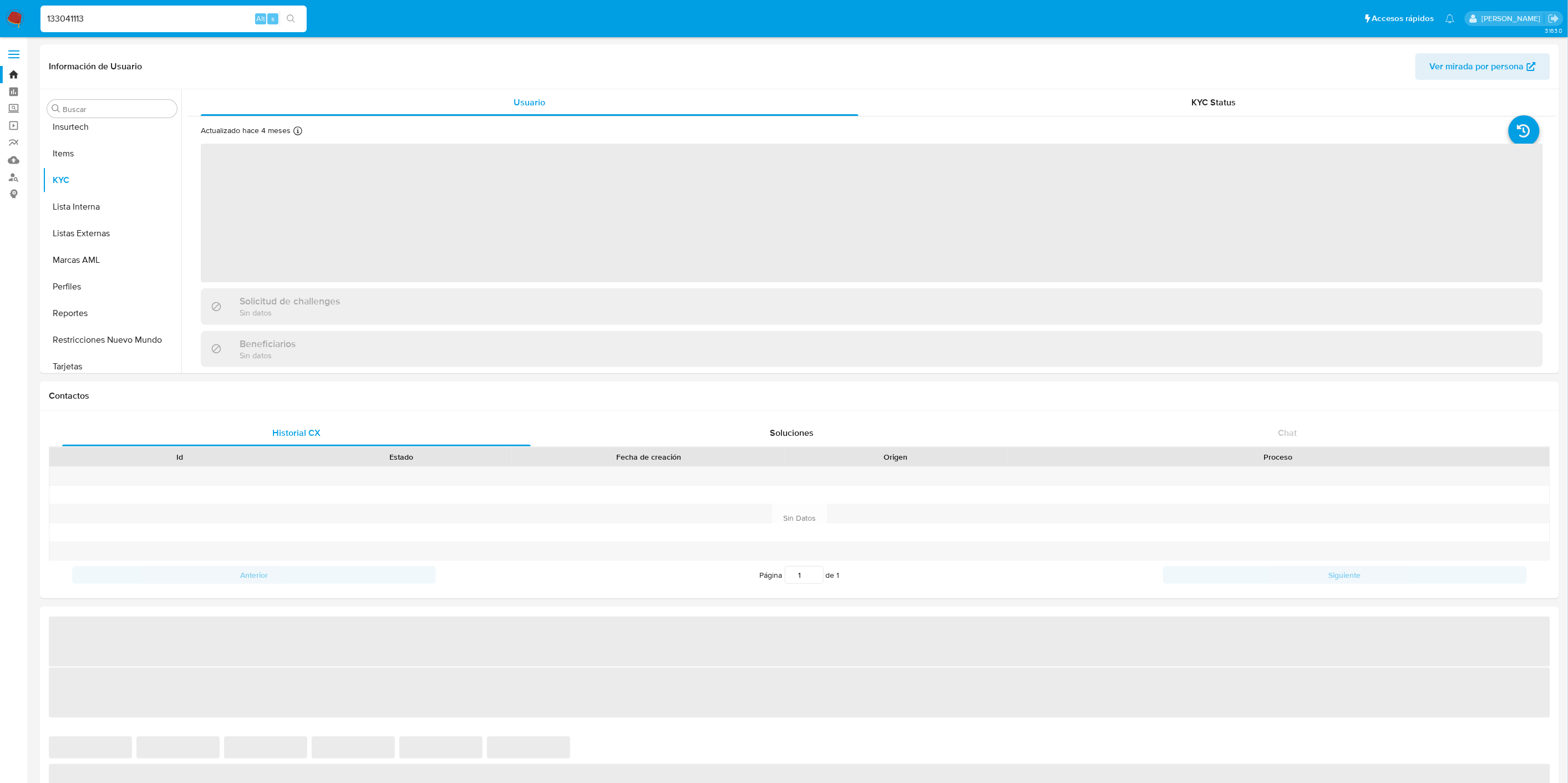
scroll to position [575, 0]
select select "10"
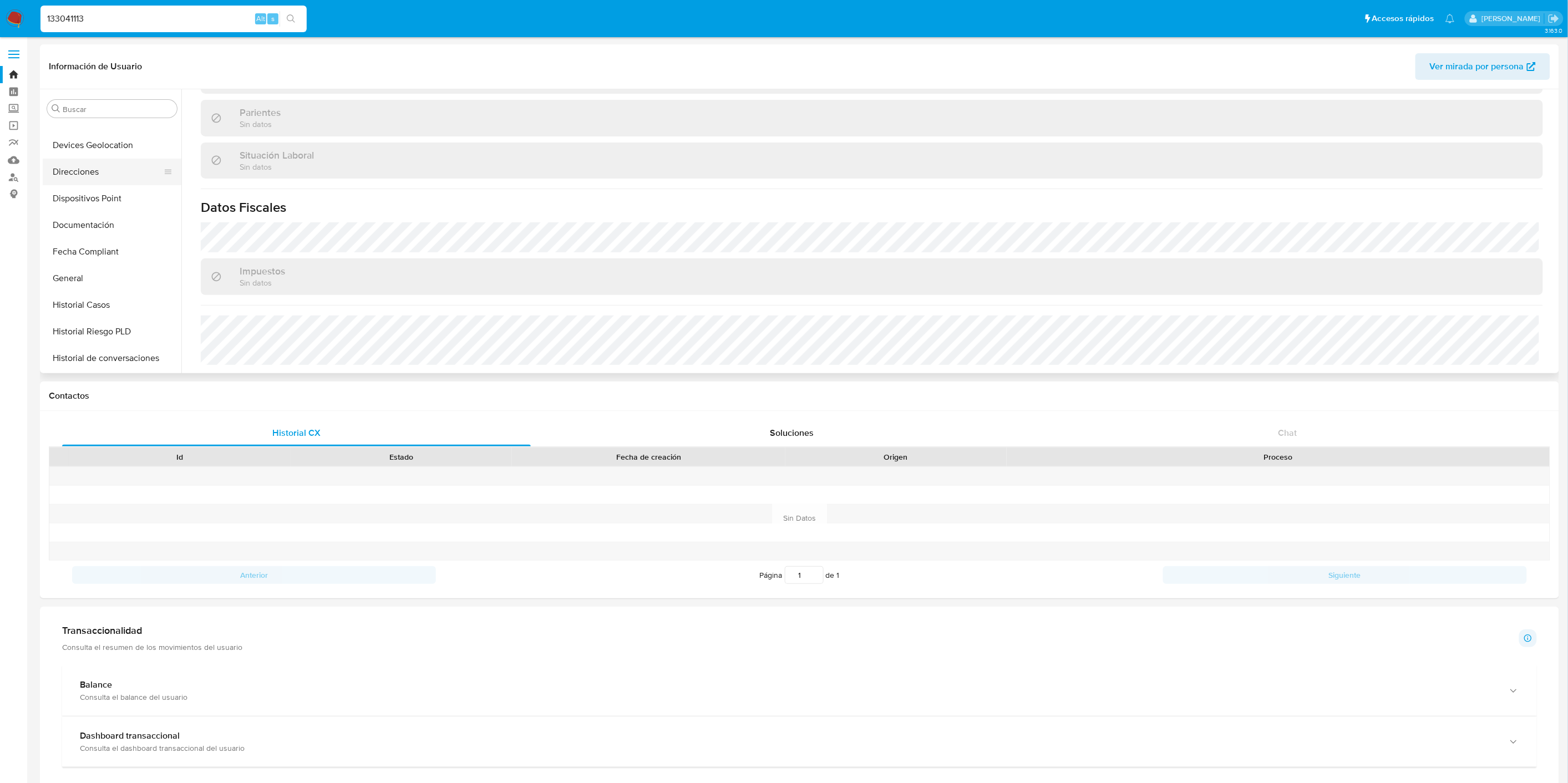
scroll to position [205, 0]
click at [93, 329] on button "General" at bounding box center [107, 329] width 130 height 26
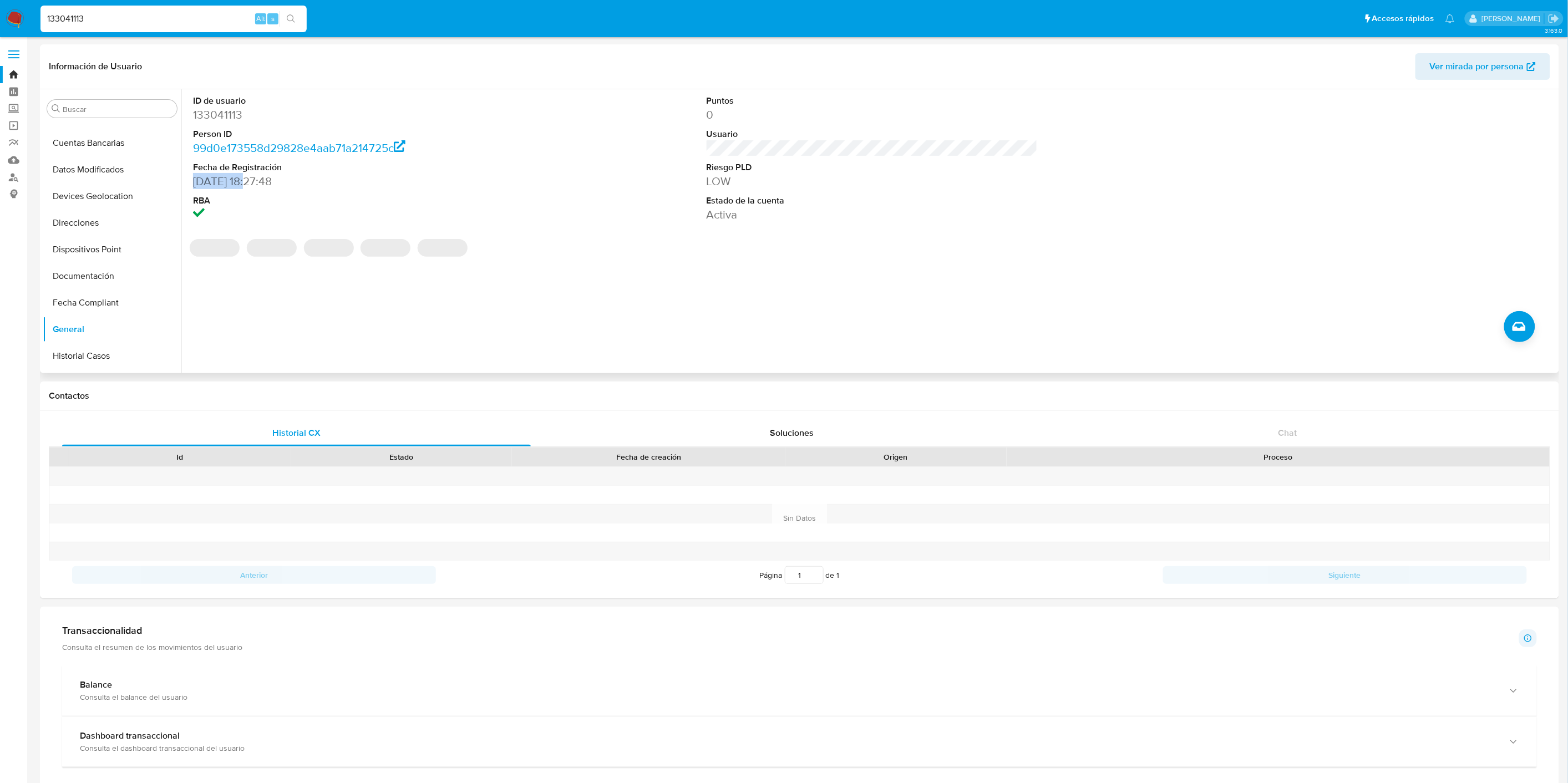
drag, startPoint x: 194, startPoint y: 181, endPoint x: 252, endPoint y: 181, distance: 58.0
click at [252, 181] on dd "[DATE] 18:27:48" at bounding box center [358, 181] width 331 height 15
copy dd "[DATE]"
click at [85, 356] on button "KYC" at bounding box center [107, 358] width 130 height 26
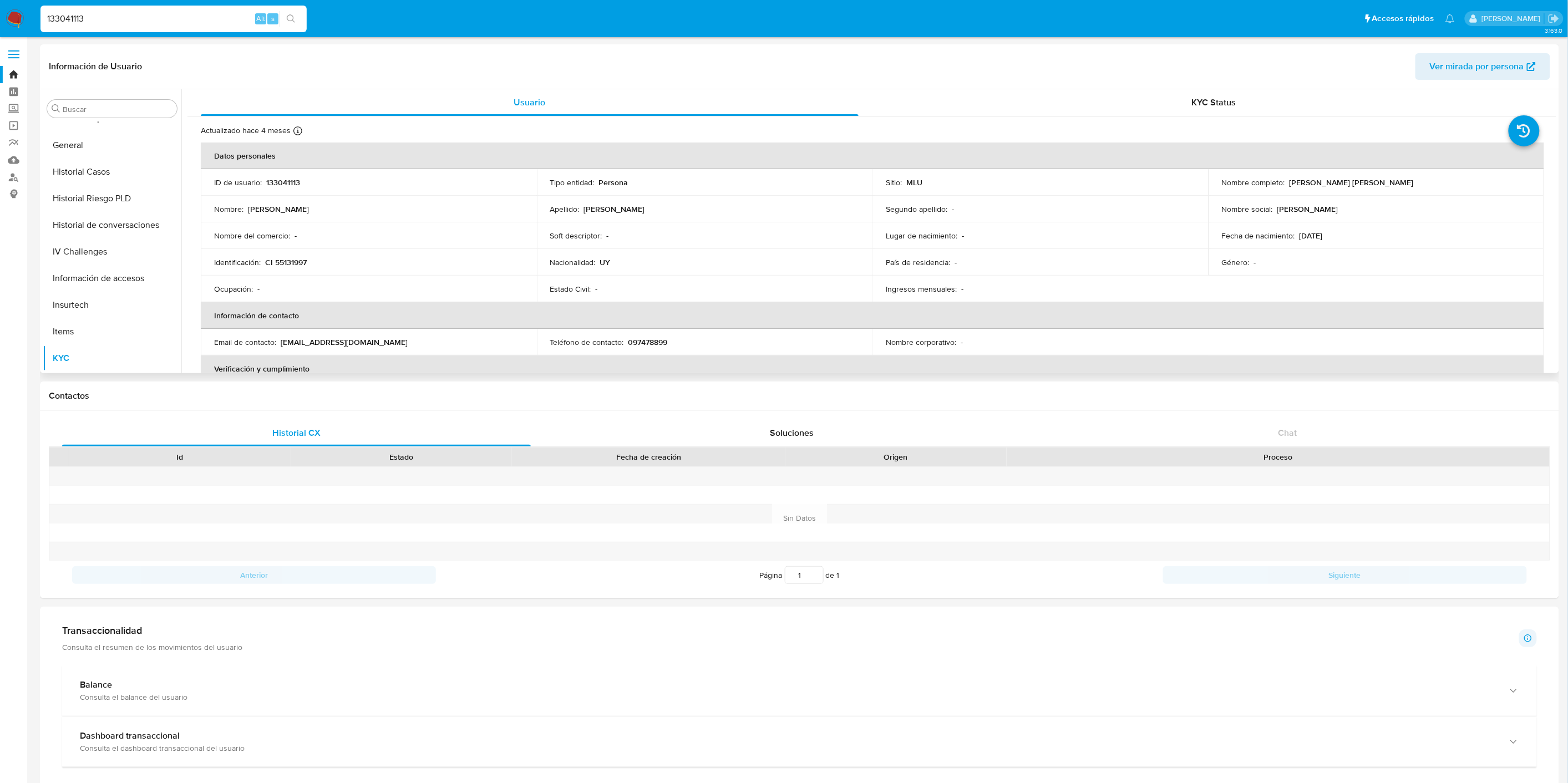
scroll to position [62, 0]
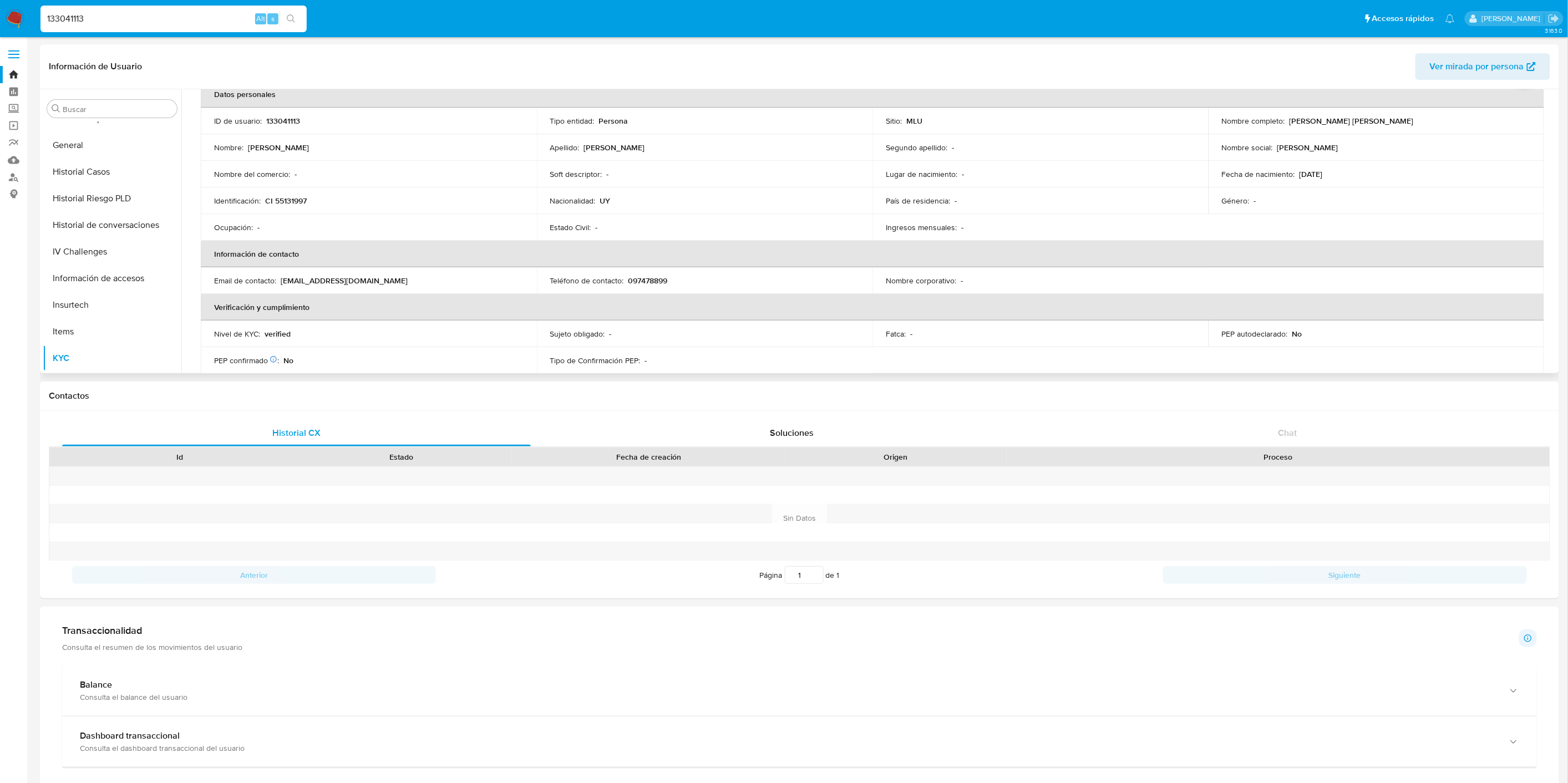
click at [264, 325] on td "Nivel de KYC : verified" at bounding box center [369, 333] width 336 height 26
click at [267, 329] on p "verified" at bounding box center [277, 333] width 26 height 10
copy p "verified"
click at [113, 22] on input "133041113" at bounding box center [174, 19] width 266 height 14
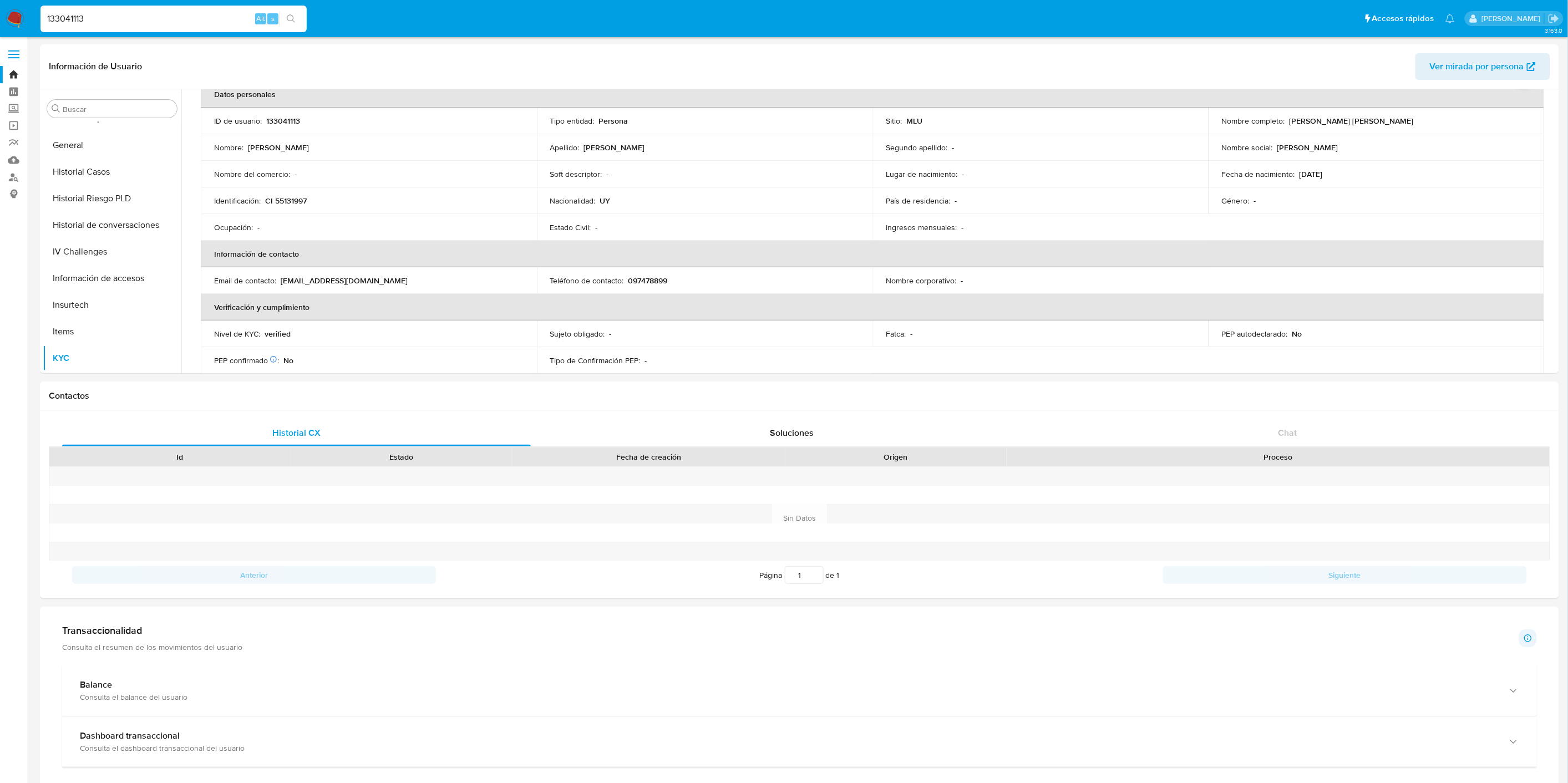
click at [113, 22] on input "133041113" at bounding box center [174, 19] width 266 height 14
paste input "519249761"
type input "519249761"
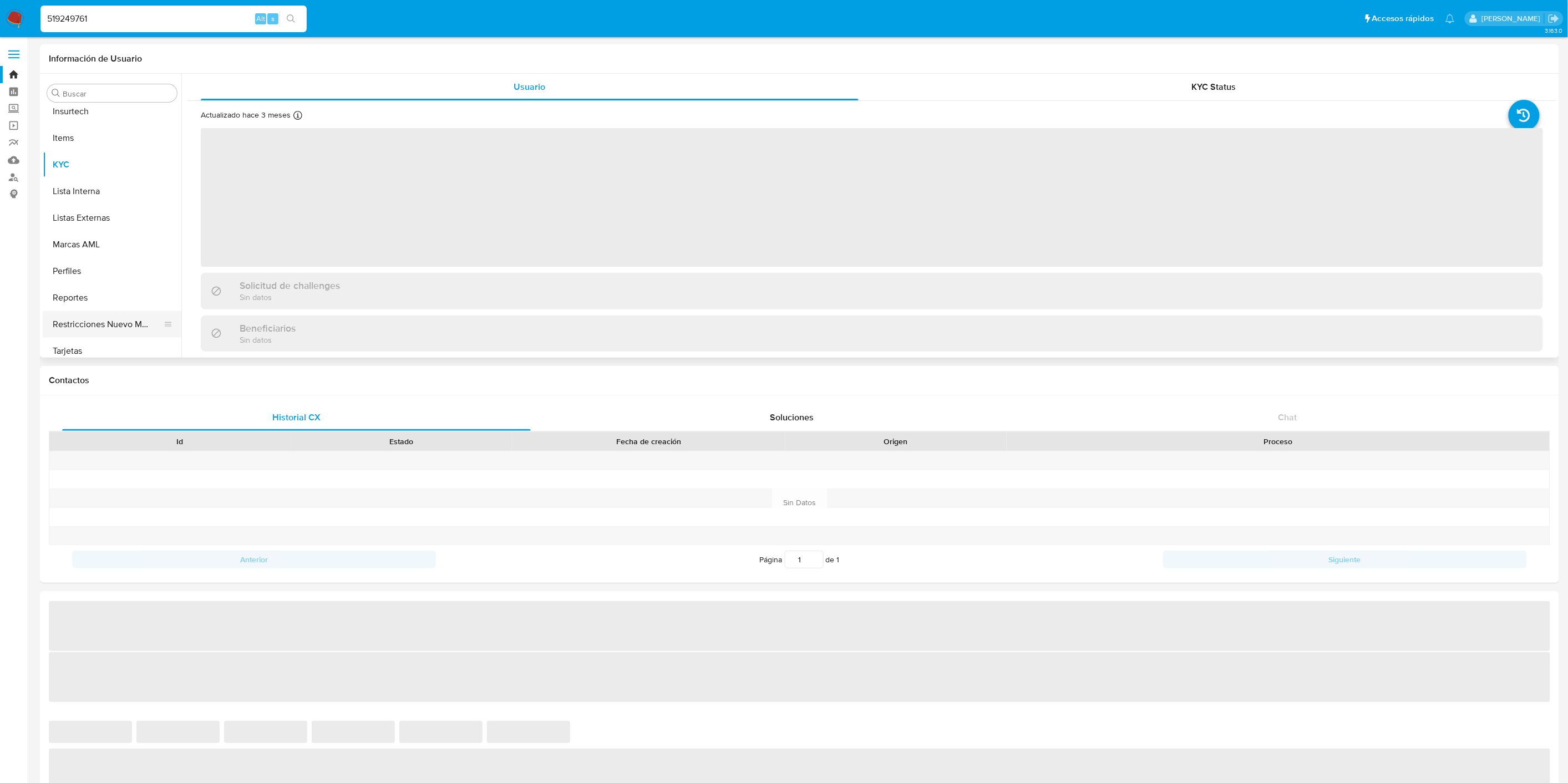
scroll to position [575, 0]
select select "10"
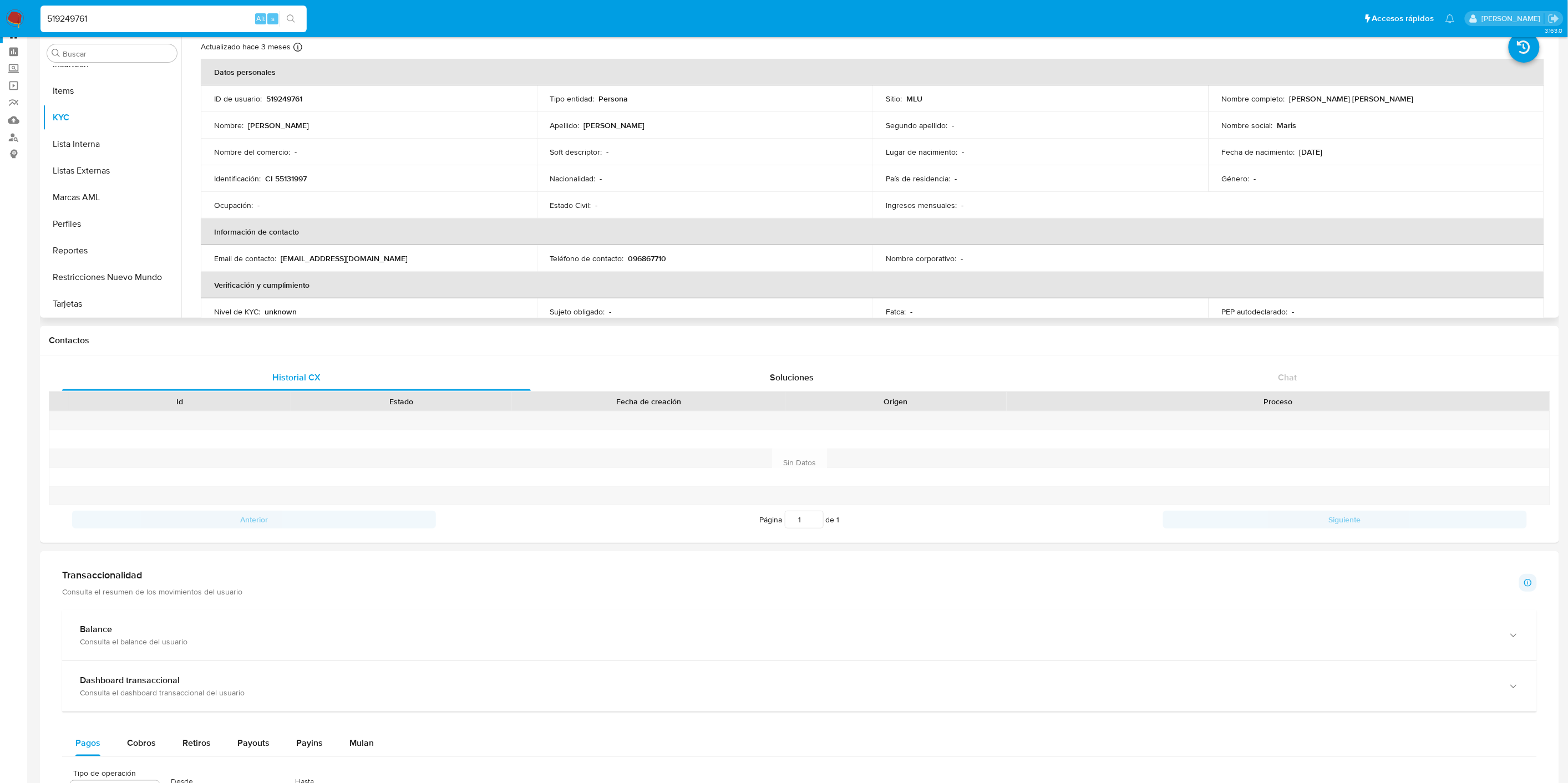
scroll to position [0, 0]
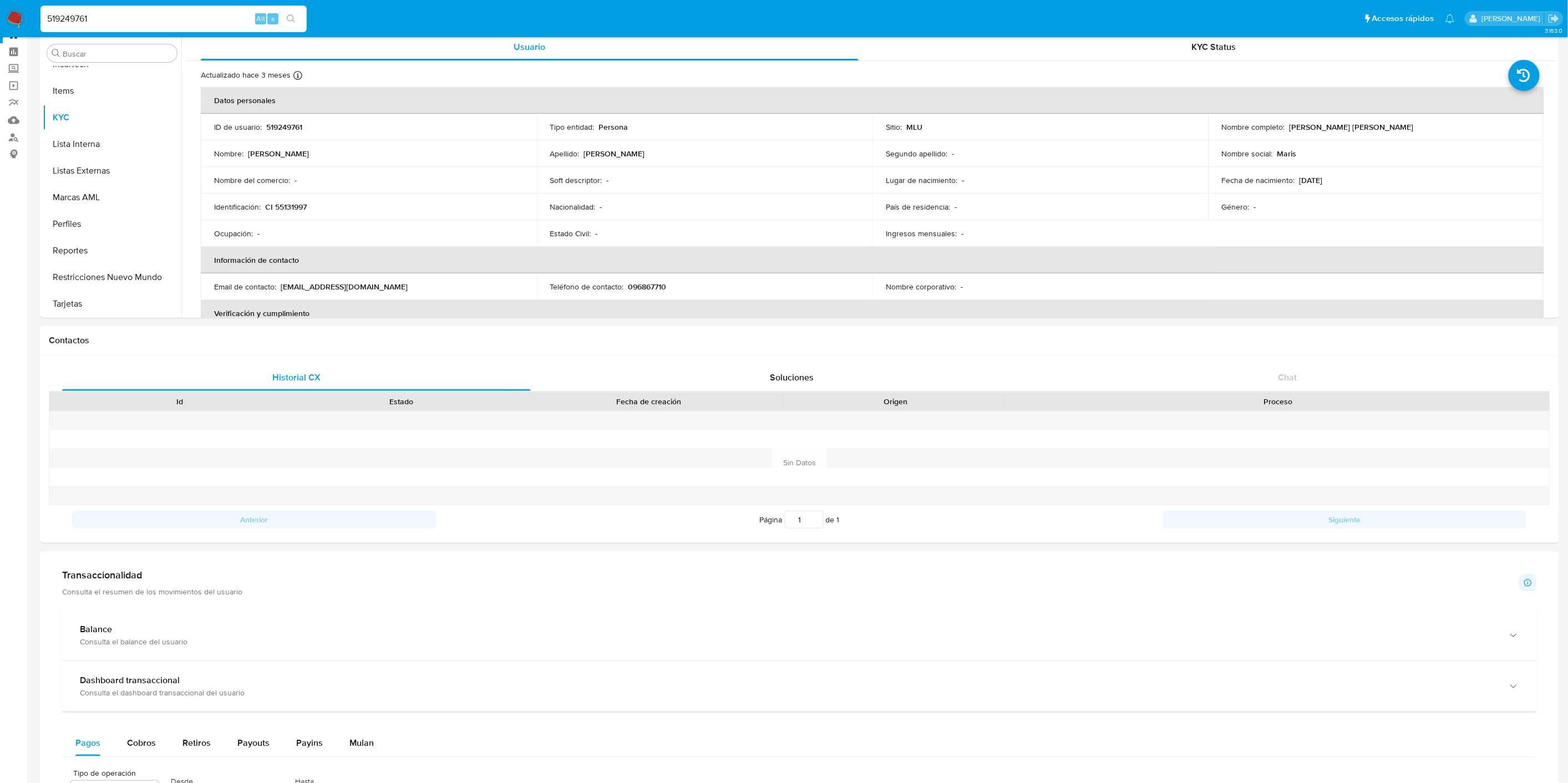
click at [99, 21] on input "519249761" at bounding box center [174, 19] width 266 height 14
paste input "1958043263"
type input "1958043263"
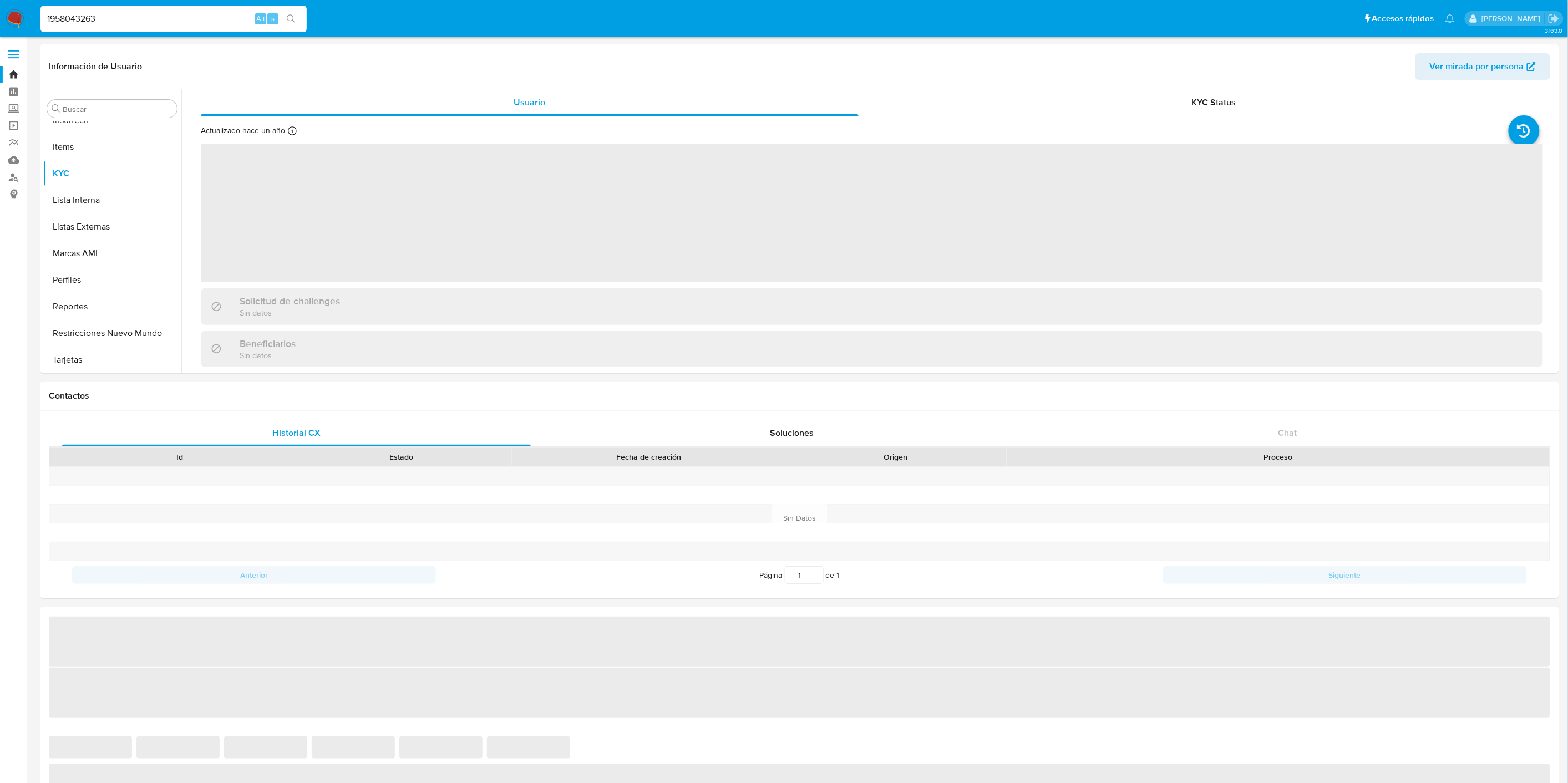
scroll to position [575, 0]
select select "10"
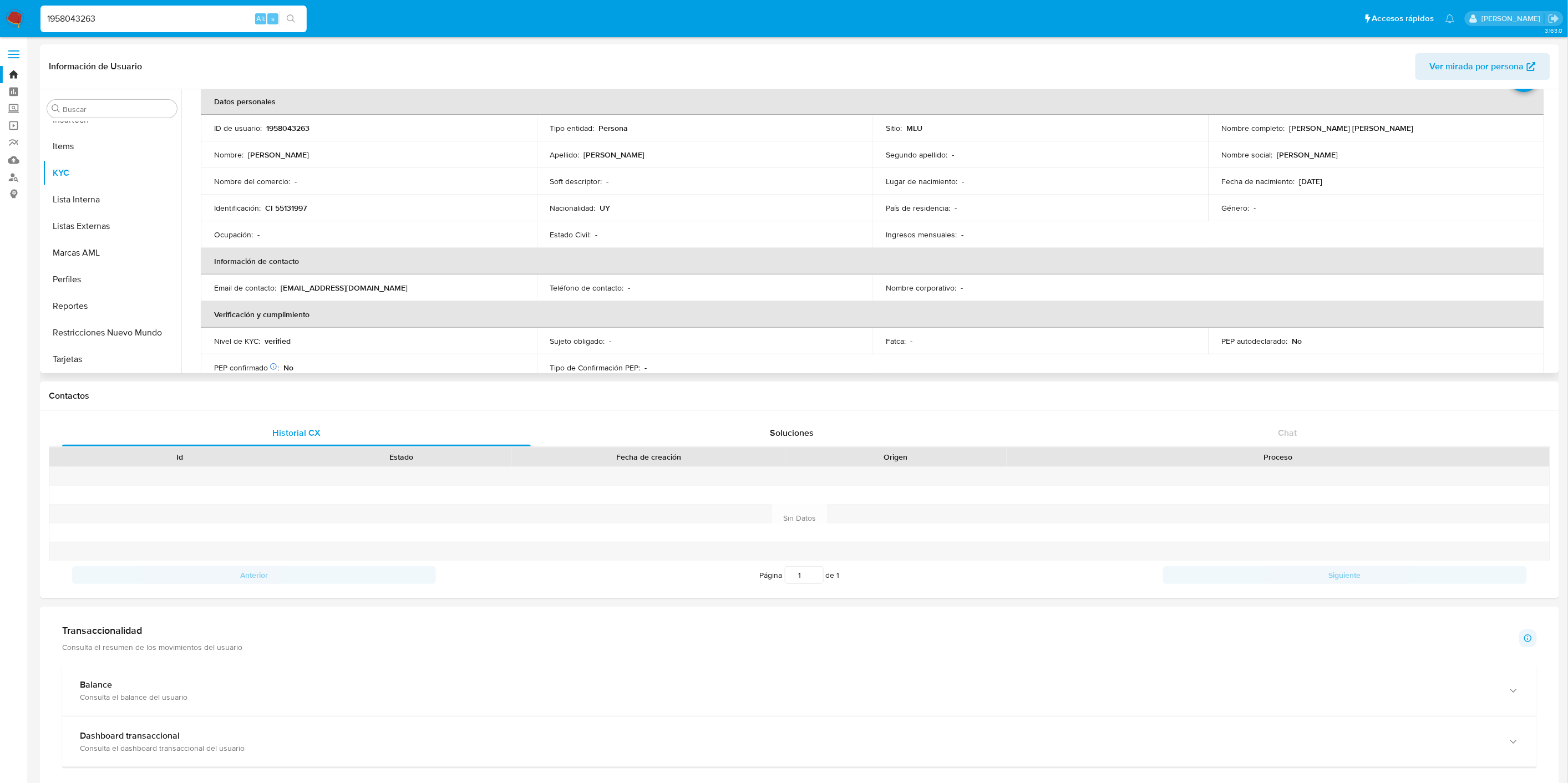
scroll to position [0, 0]
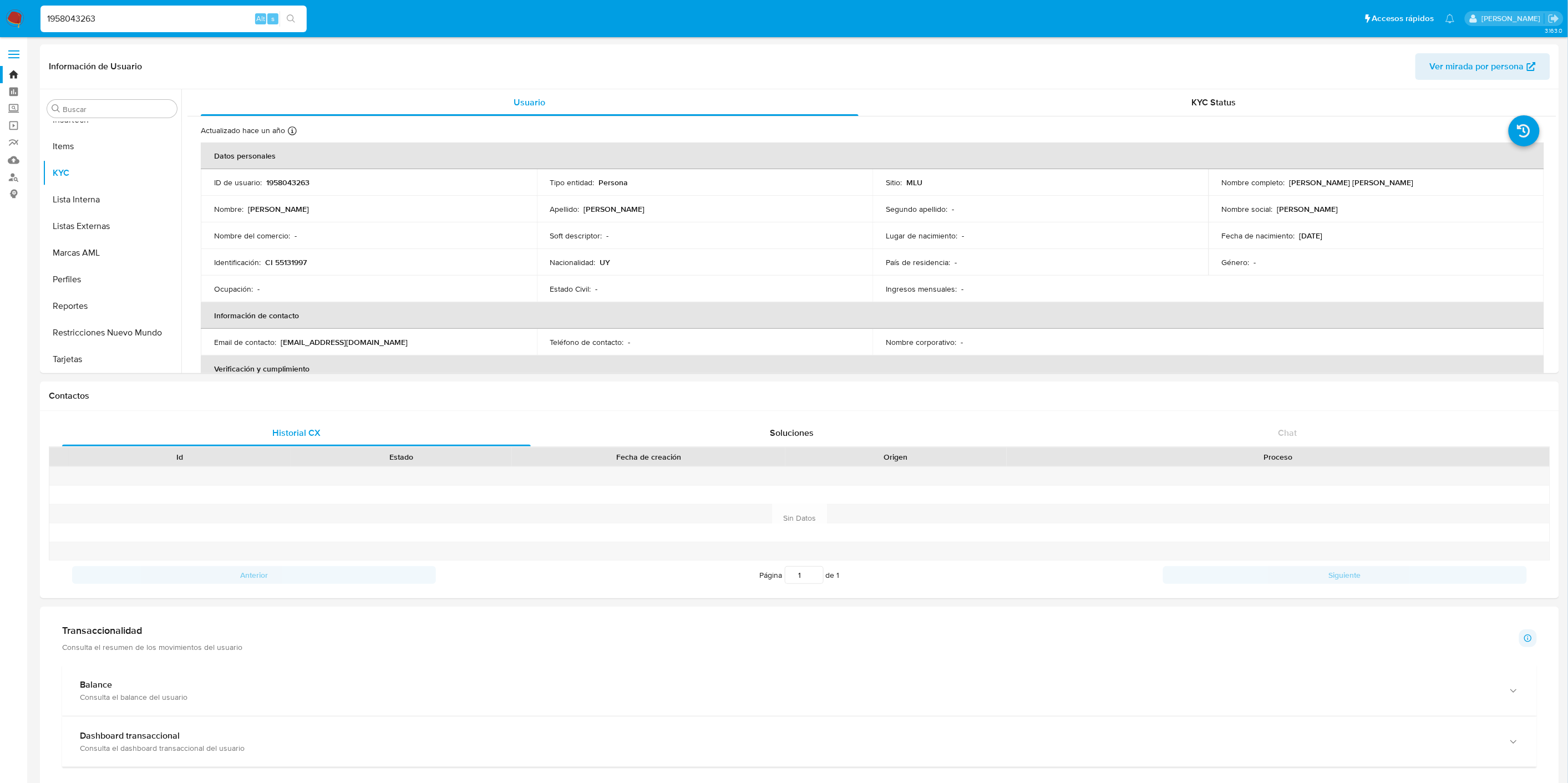
click at [103, 15] on input "1958043263" at bounding box center [174, 19] width 266 height 14
paste input "3304111"
type input "133041113"
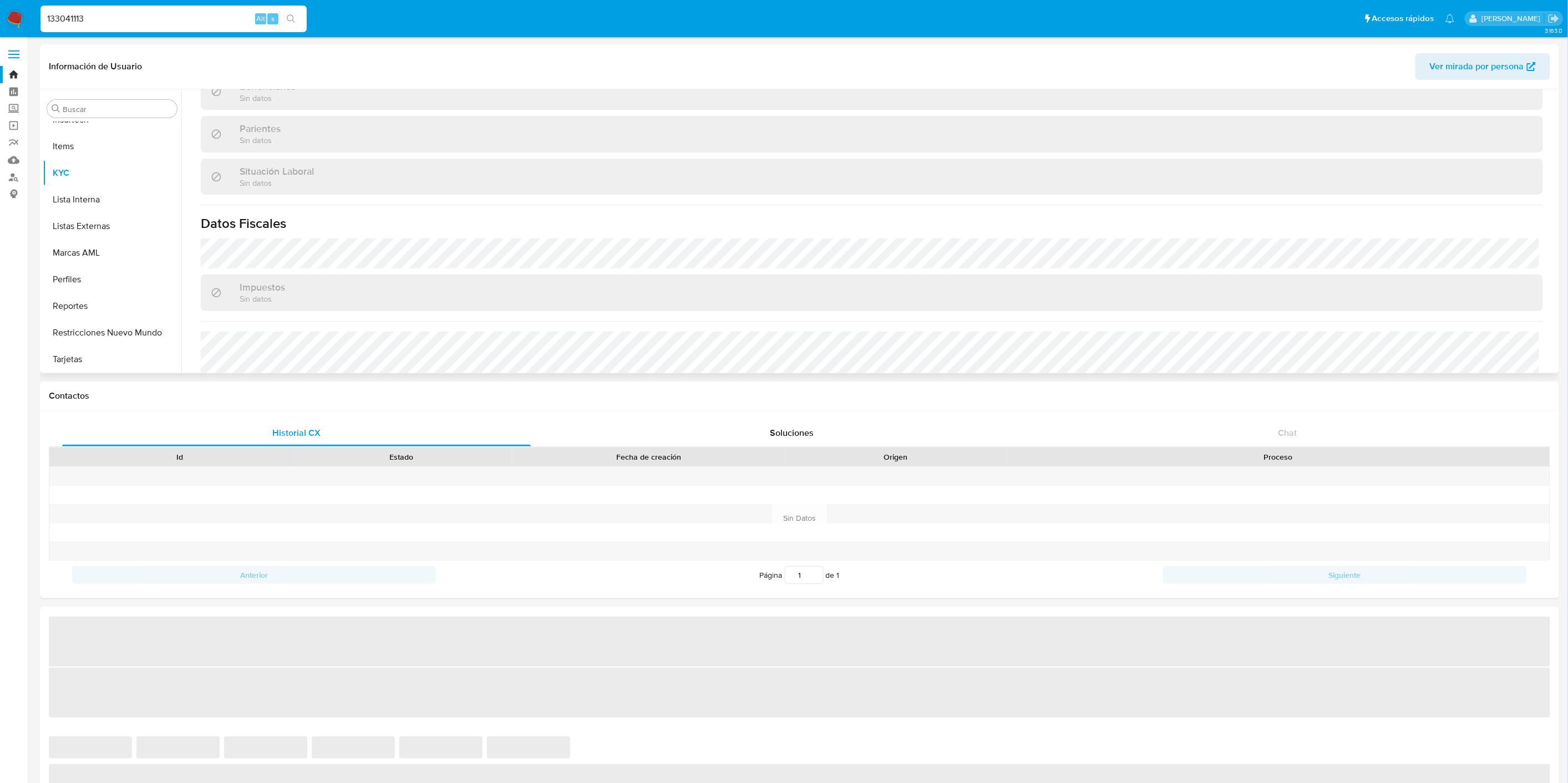
scroll to position [275, 0]
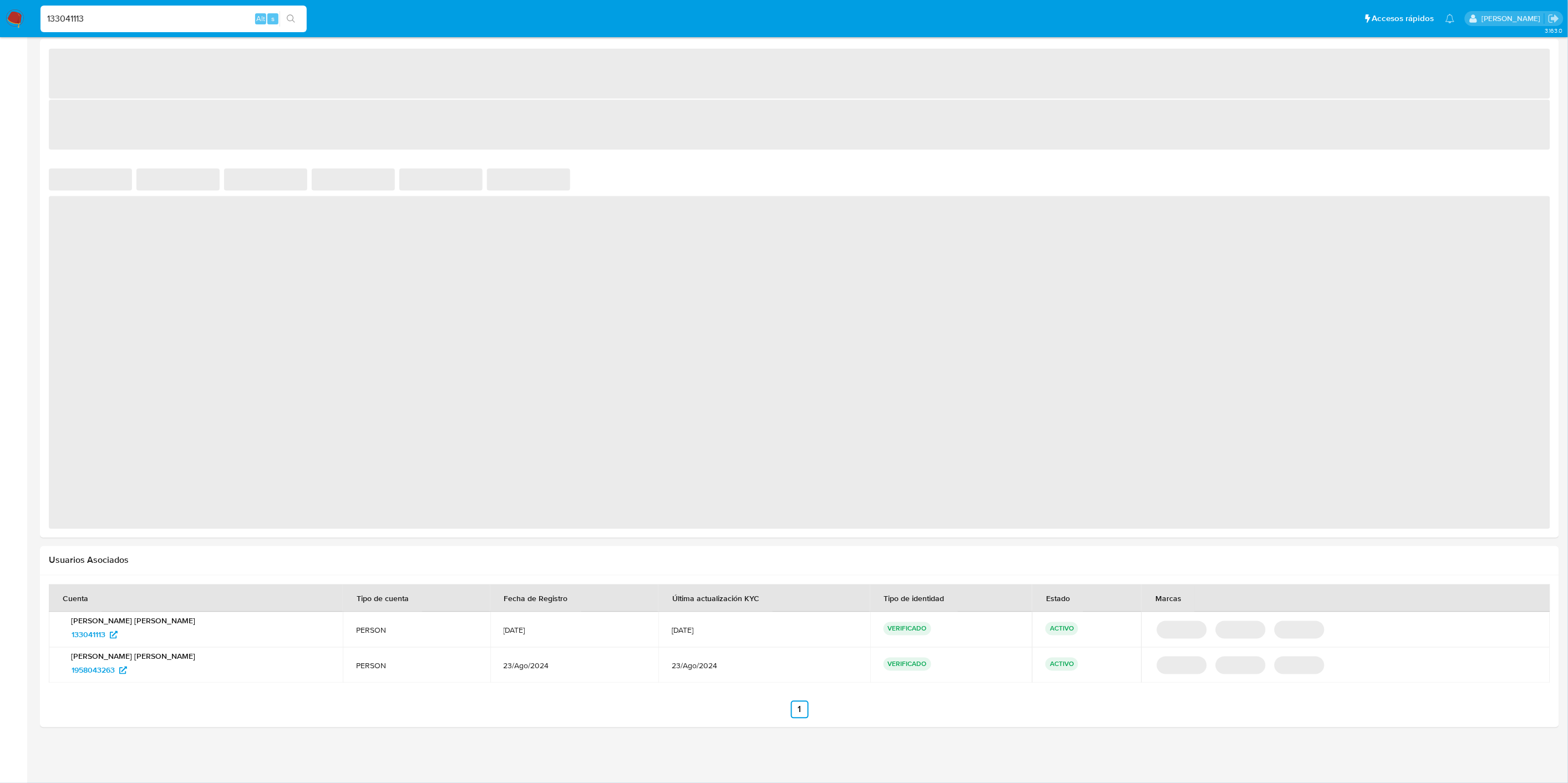
select select "10"
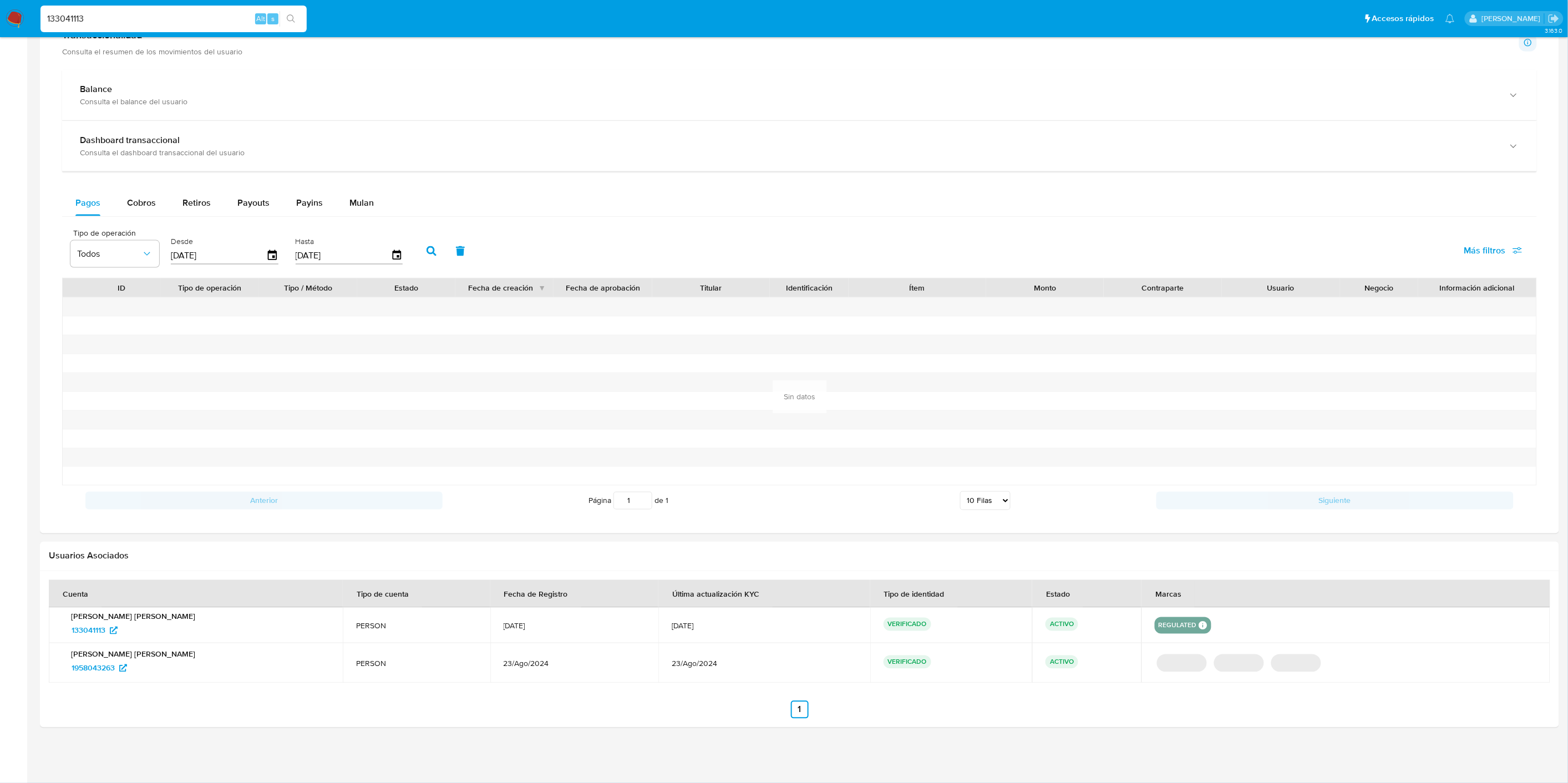
scroll to position [592, 0]
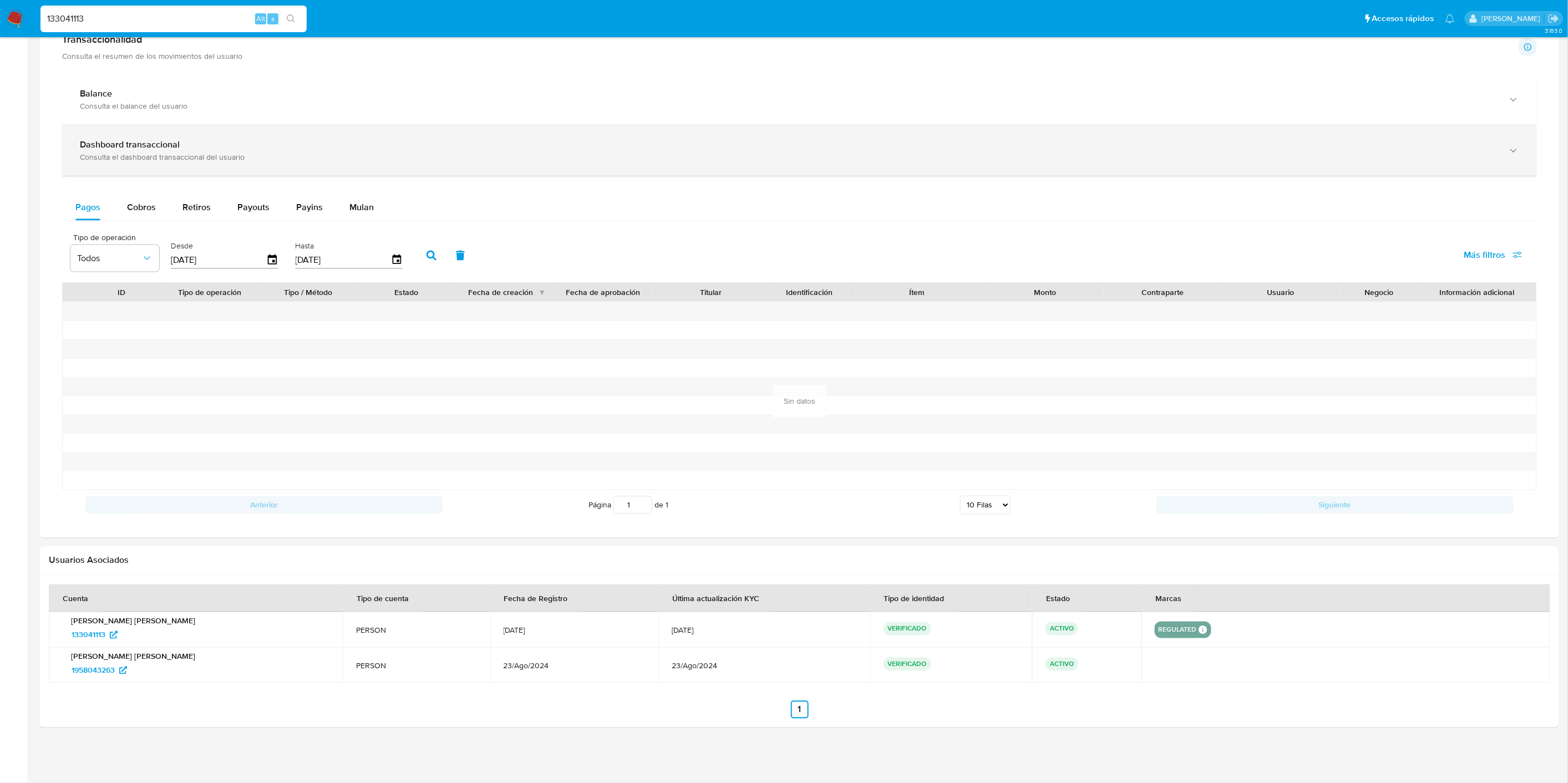
click at [154, 165] on div "Dashboard transaccional Consulta el dashboard transaccional del usuario" at bounding box center [800, 150] width 1474 height 50
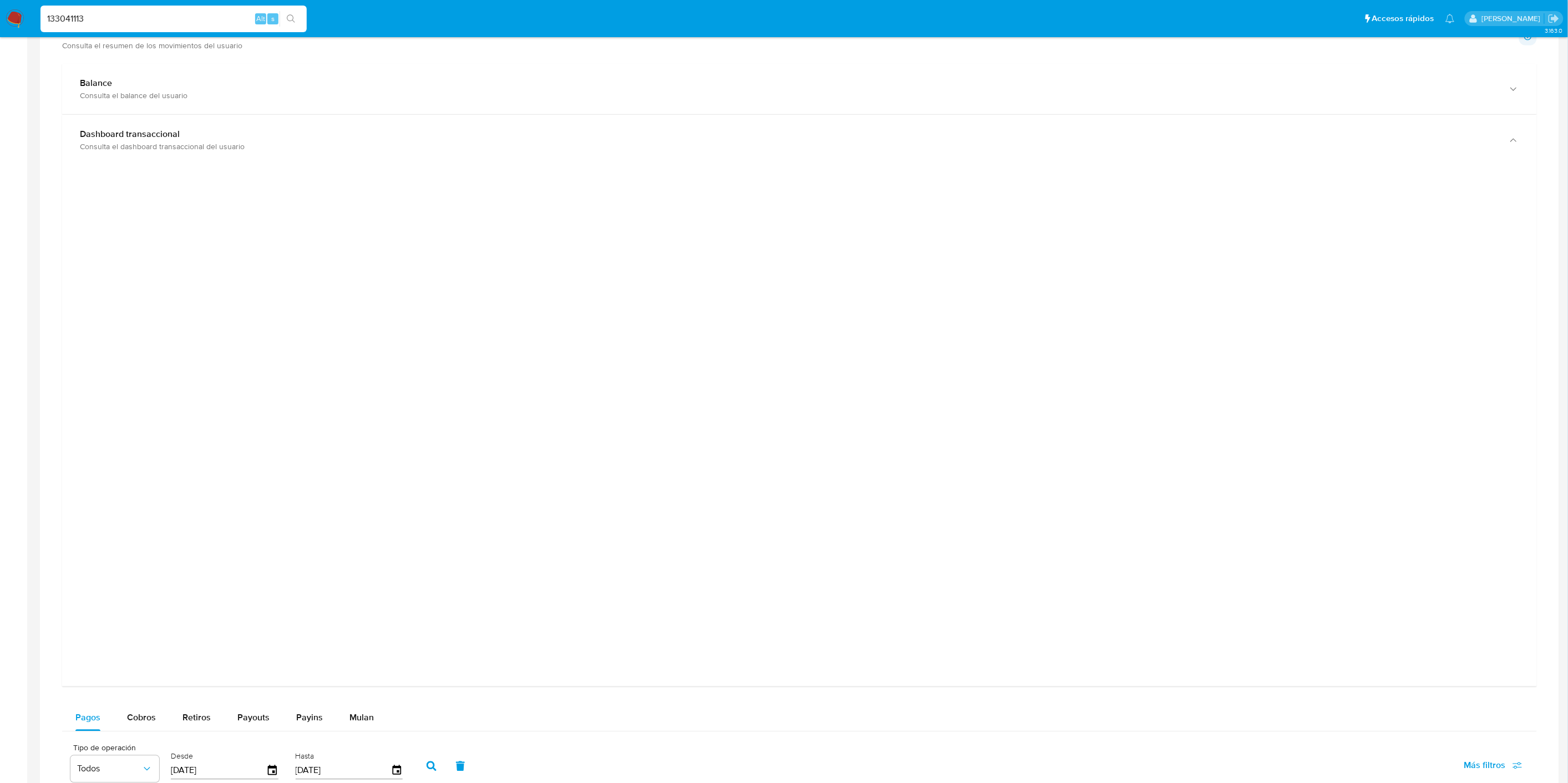
scroll to position [531, 0]
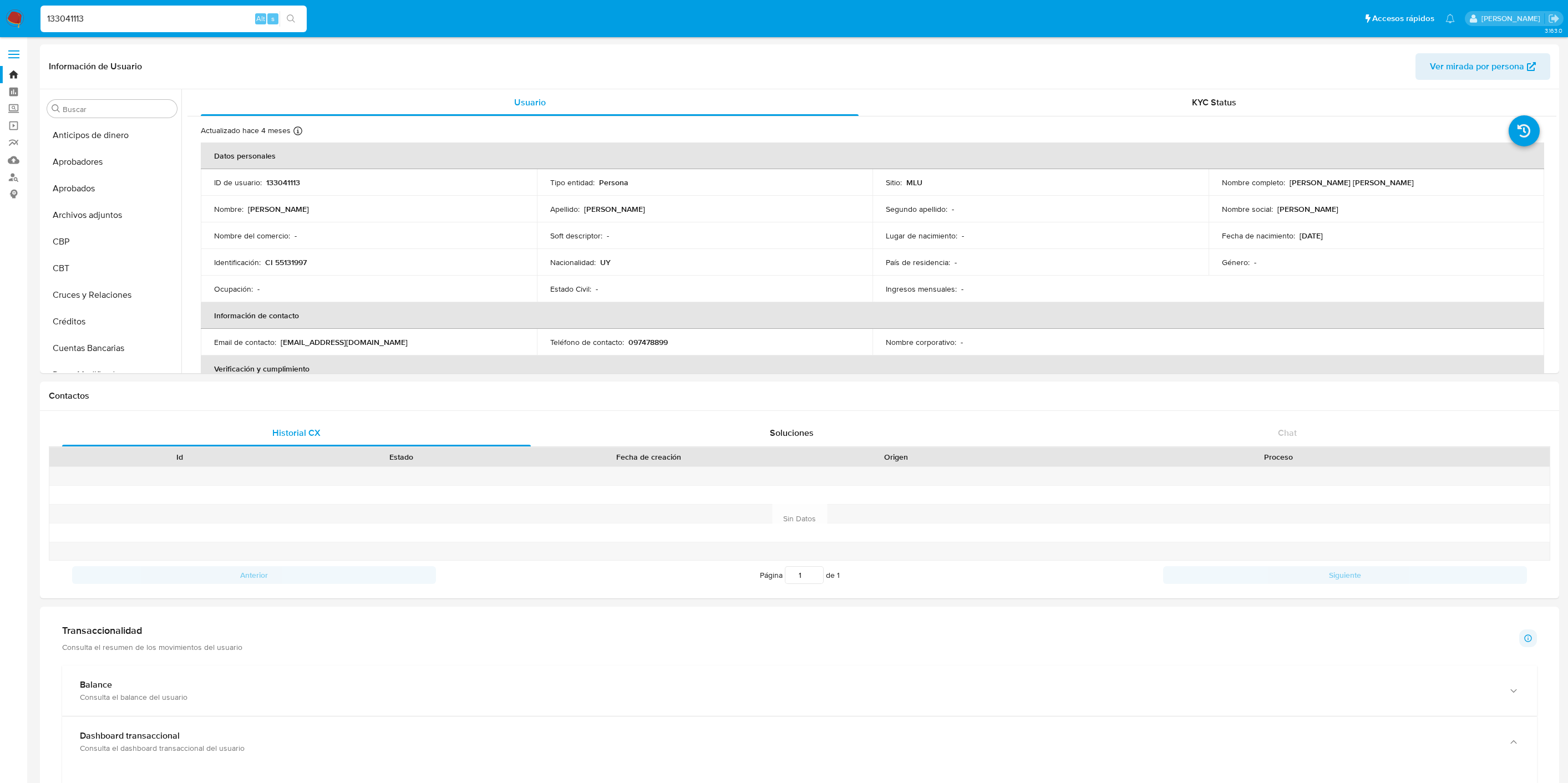
select select "10"
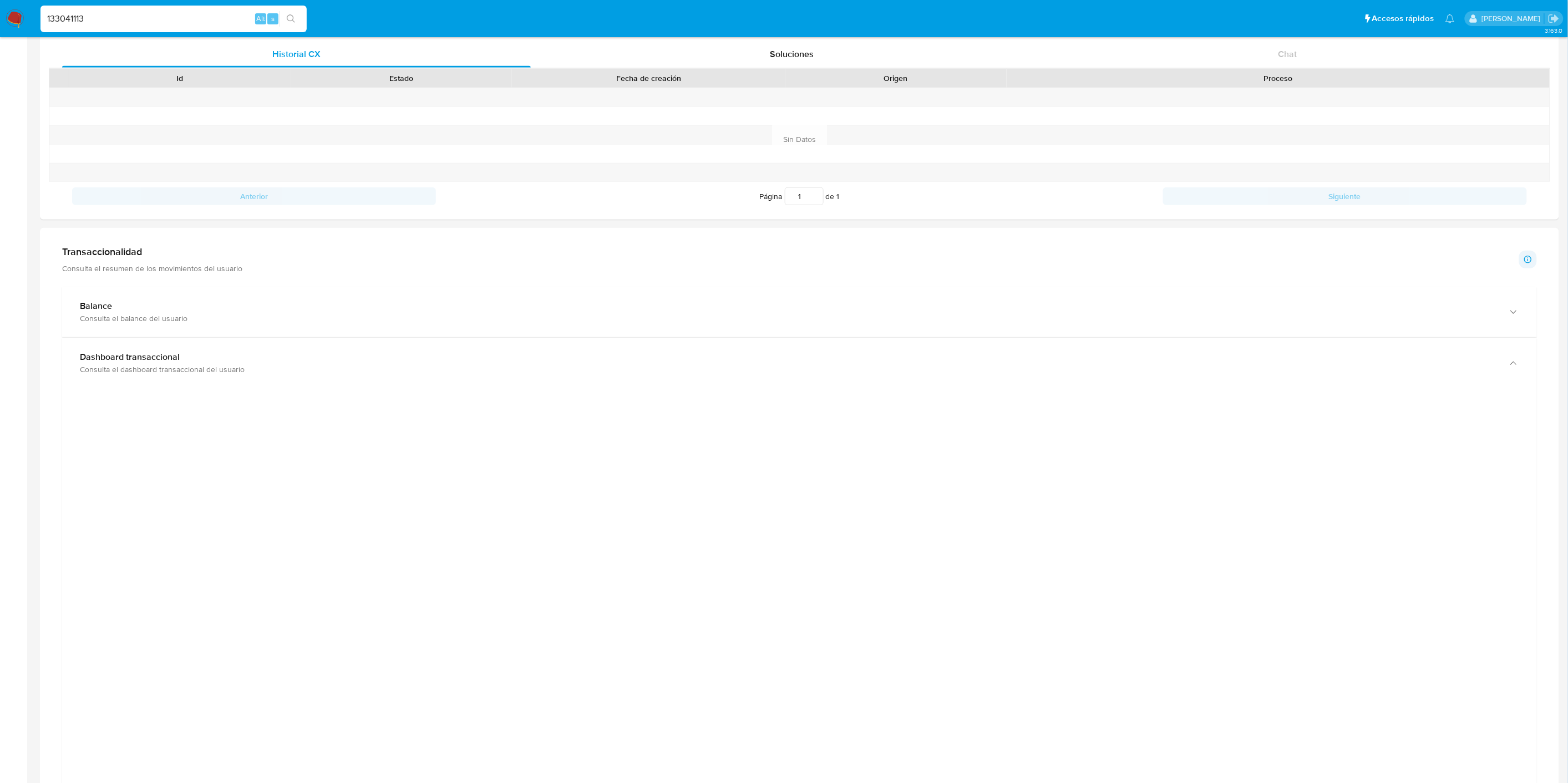
scroll to position [346, 0]
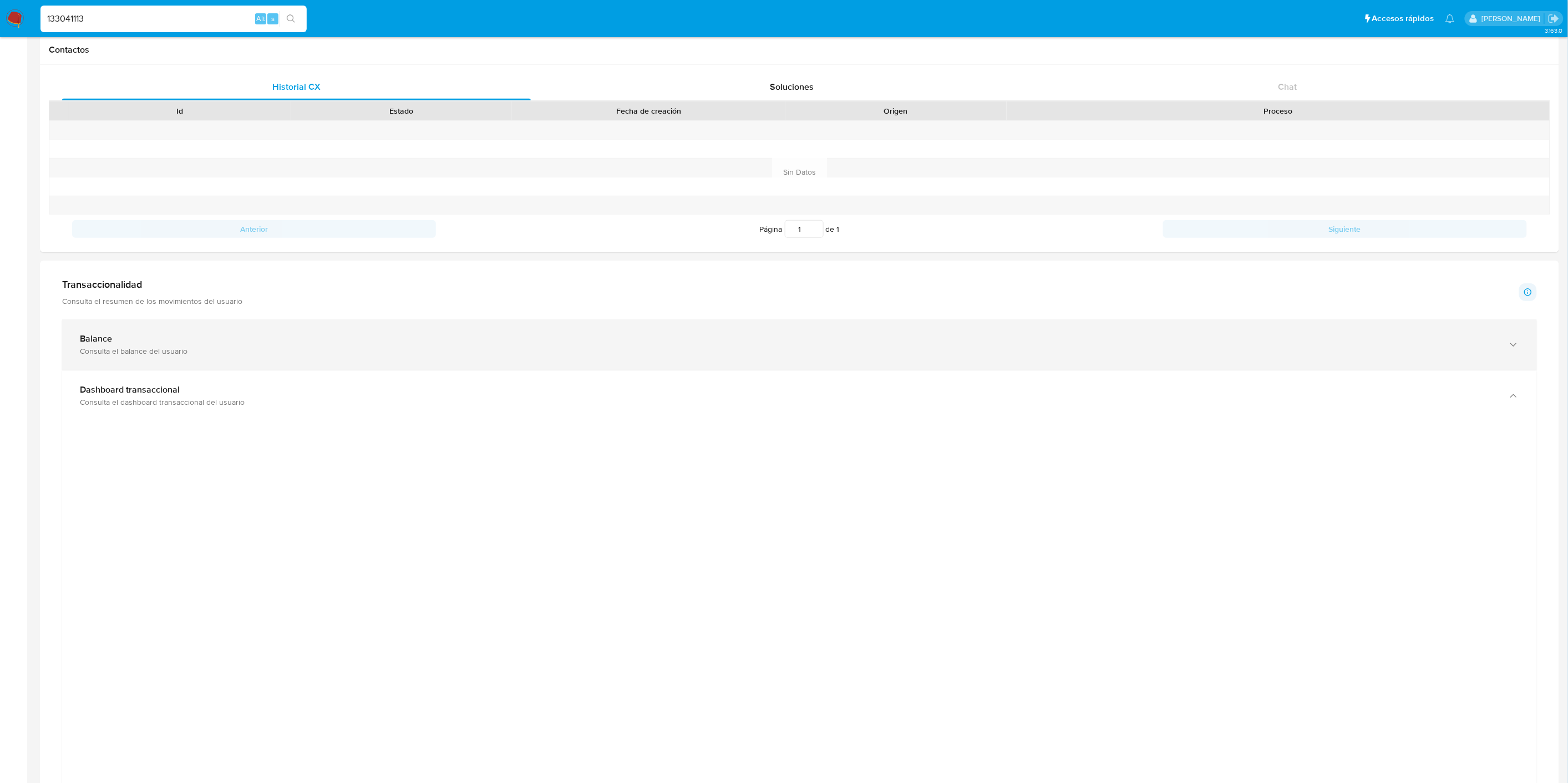
click at [159, 359] on div "Balance Consulta el balance del usuario" at bounding box center [800, 345] width 1474 height 50
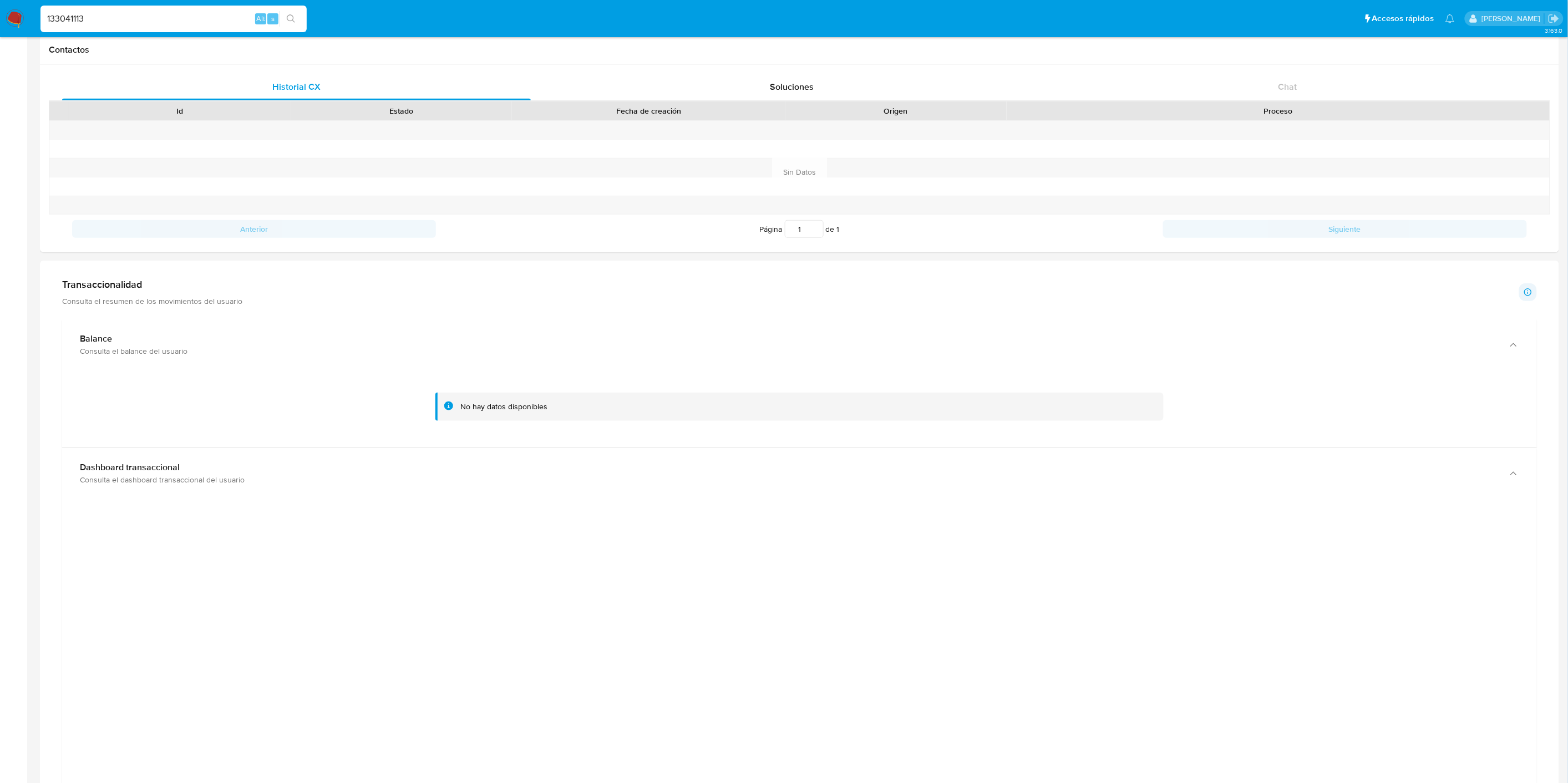
click at [111, 12] on input "133041113" at bounding box center [174, 19] width 266 height 14
paste input "558990497"
type input "1558990497"
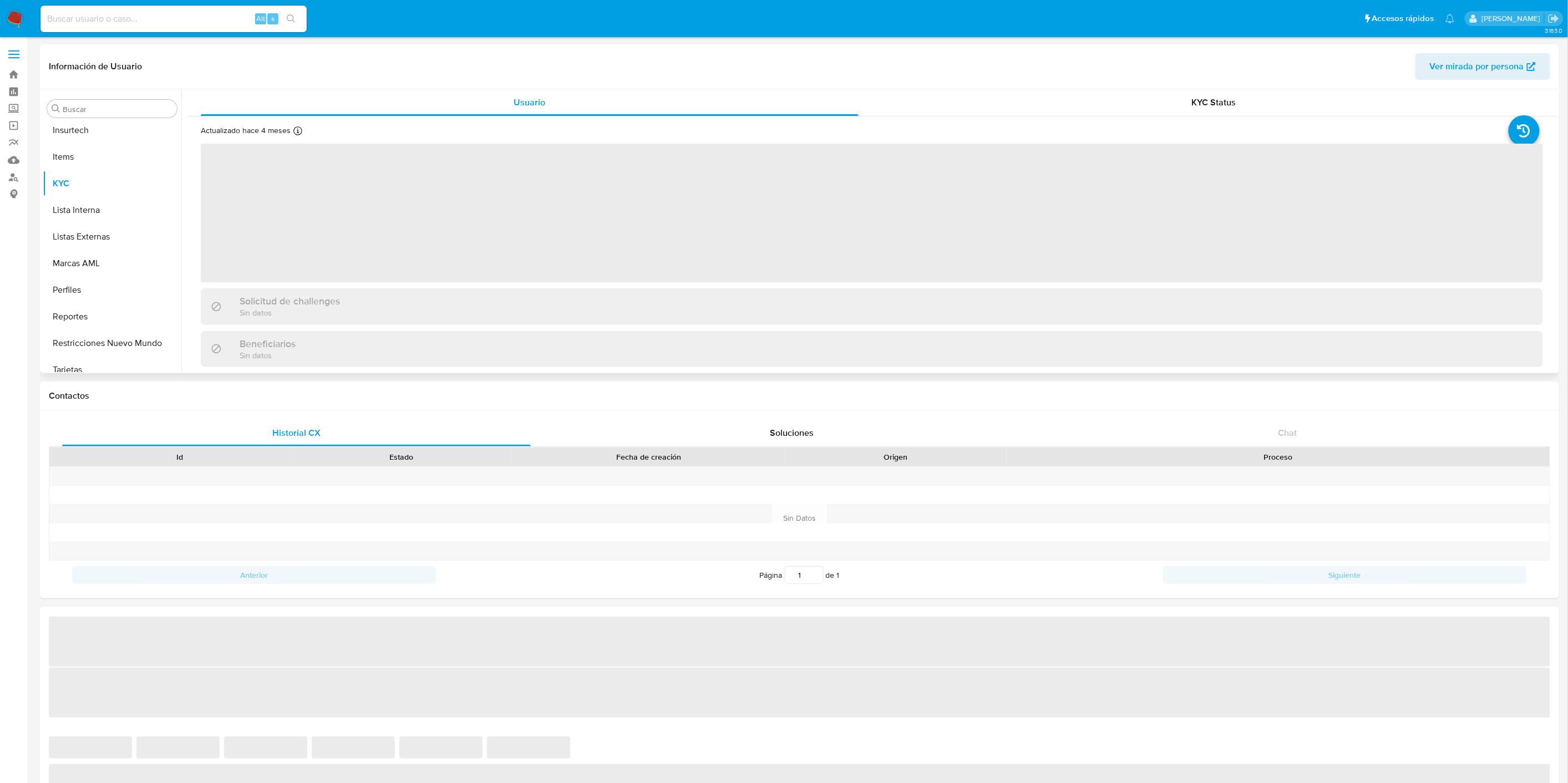
scroll to position [575, 0]
select select "10"
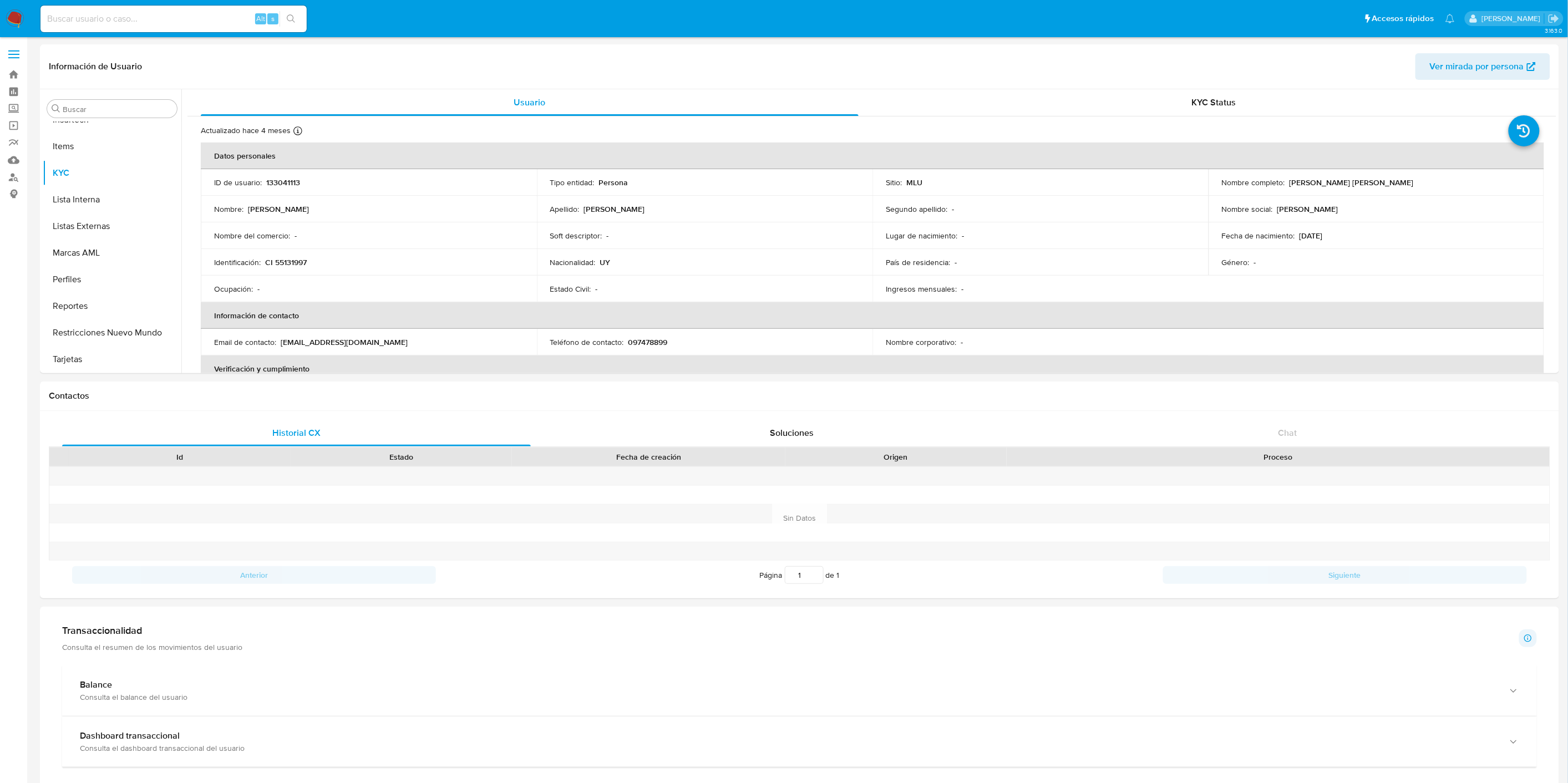
click at [175, 7] on div "Alt s" at bounding box center [174, 18] width 266 height 26
click at [176, 15] on input at bounding box center [174, 19] width 266 height 14
paste input "1558990497"
type input "1558990497"
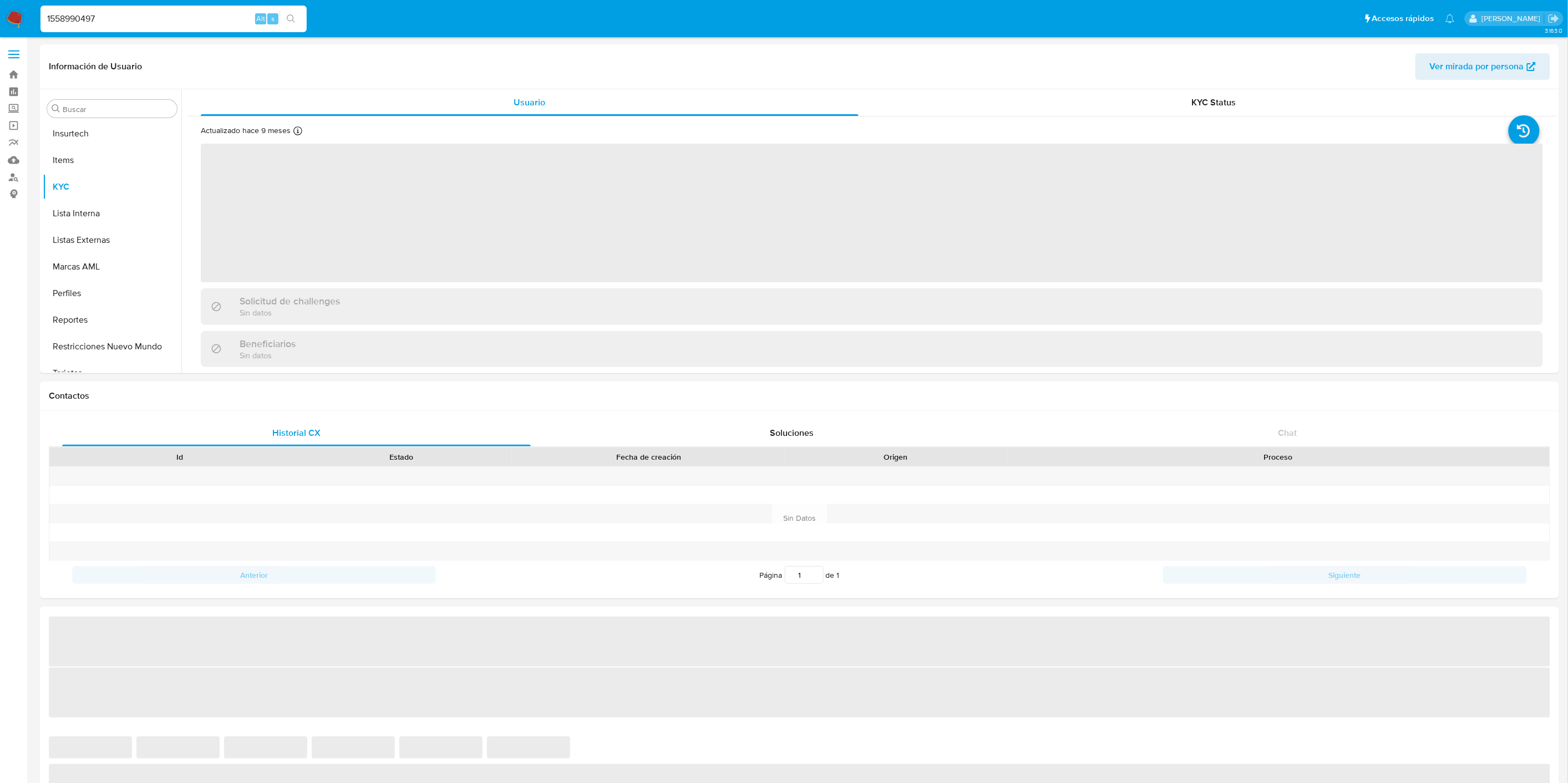
scroll to position [575, 0]
select select "10"
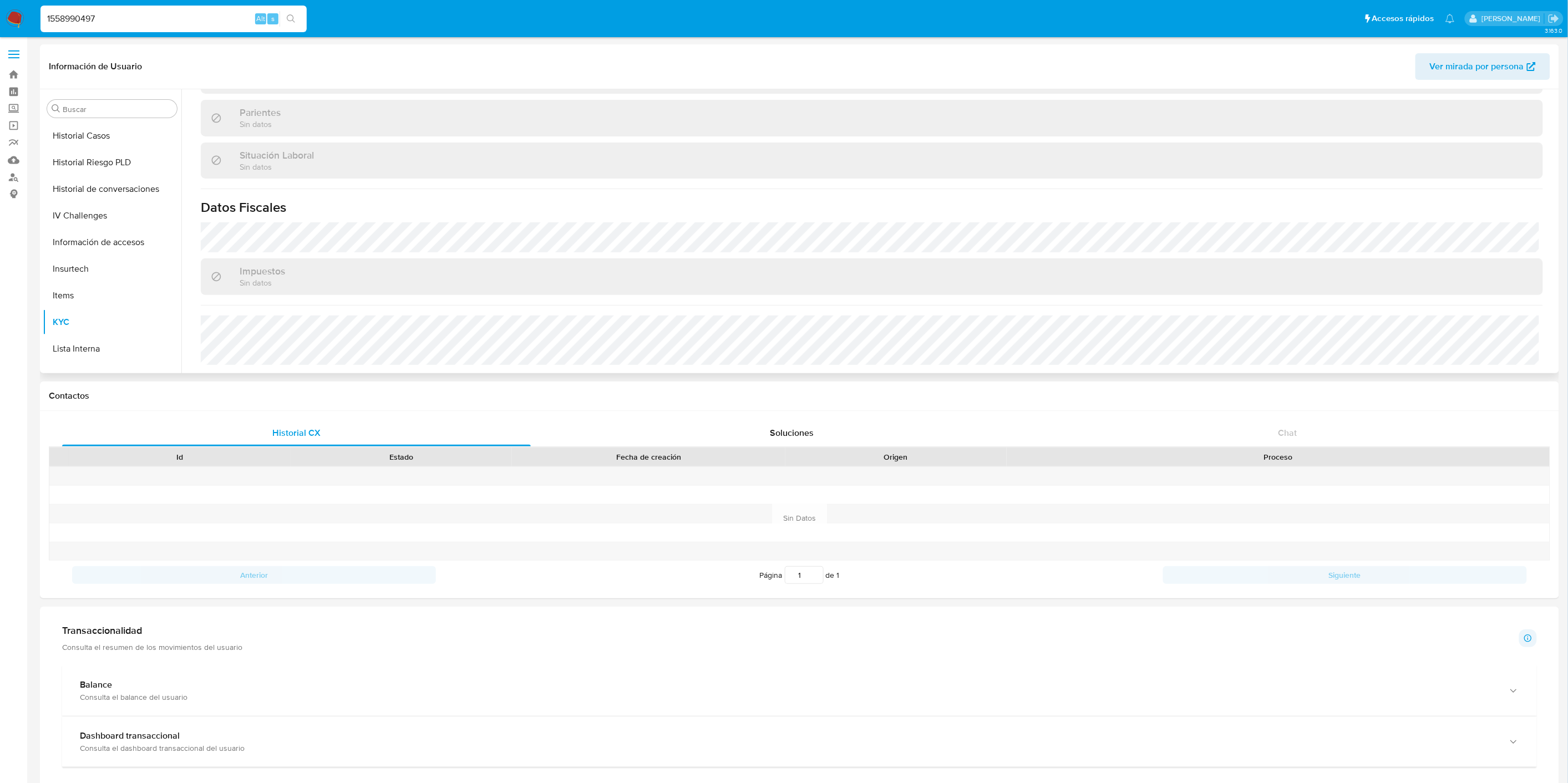
scroll to position [267, 0]
click at [91, 277] on button "General" at bounding box center [107, 268] width 130 height 26
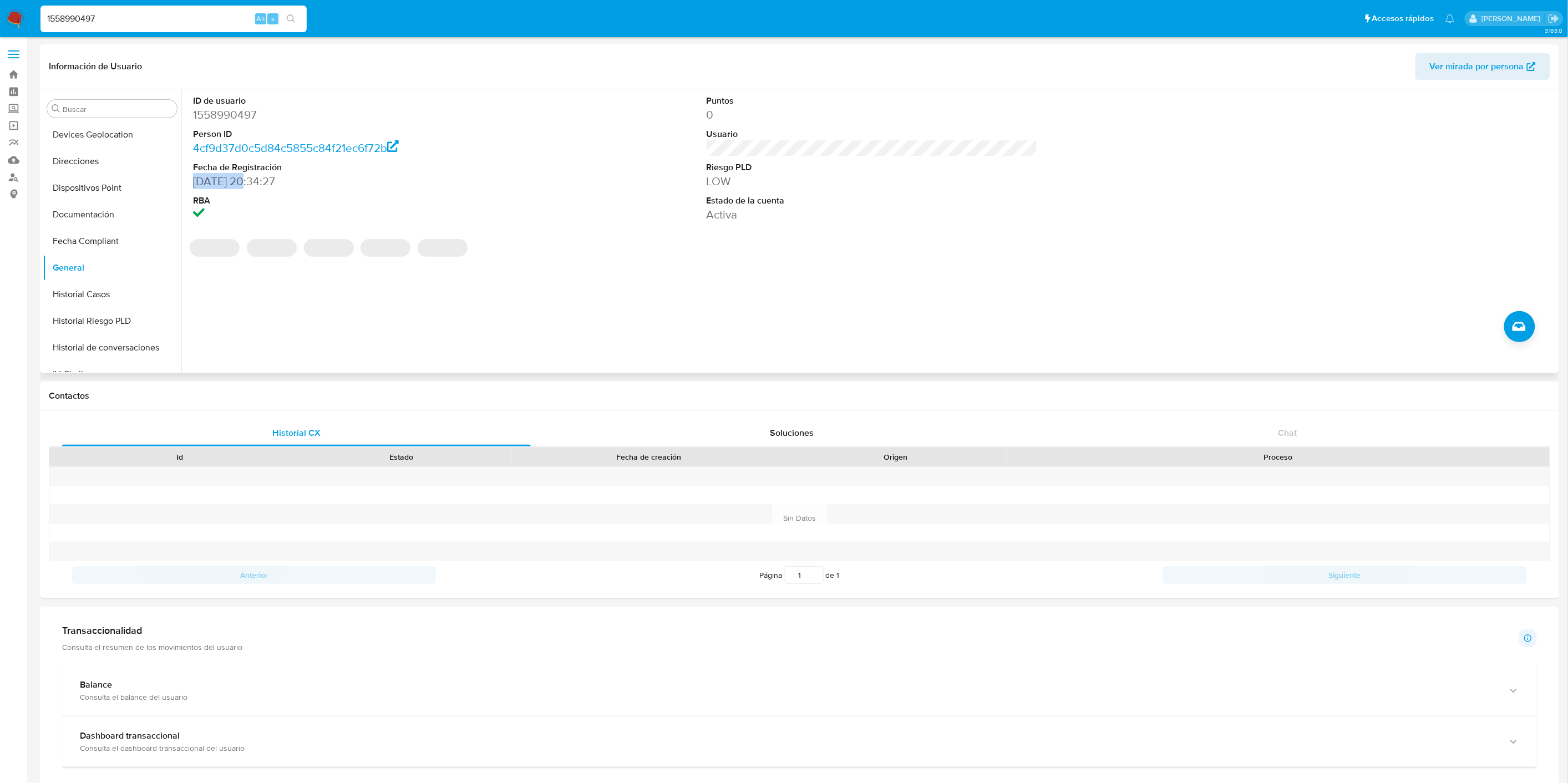
drag, startPoint x: 242, startPoint y: 181, endPoint x: 187, endPoint y: 184, distance: 55.1
click at [187, 184] on div "ID de usuario 1558990497 Person ID 4cf9d37d0c5d84c5855c84f21ec6f72b Fecha de Re…" at bounding box center [869, 231] width 1375 height 284
click at [191, 180] on div "ID de usuario 1558990497 Person ID 4cf9d37d0c5d84c5855c84f21ec6f72b Fecha de Re…" at bounding box center [358, 158] width 342 height 139
click at [195, 181] on dd "21/11/2023 20:34:27" at bounding box center [358, 181] width 331 height 15
drag, startPoint x: 191, startPoint y: 181, endPoint x: 244, endPoint y: 184, distance: 53.1
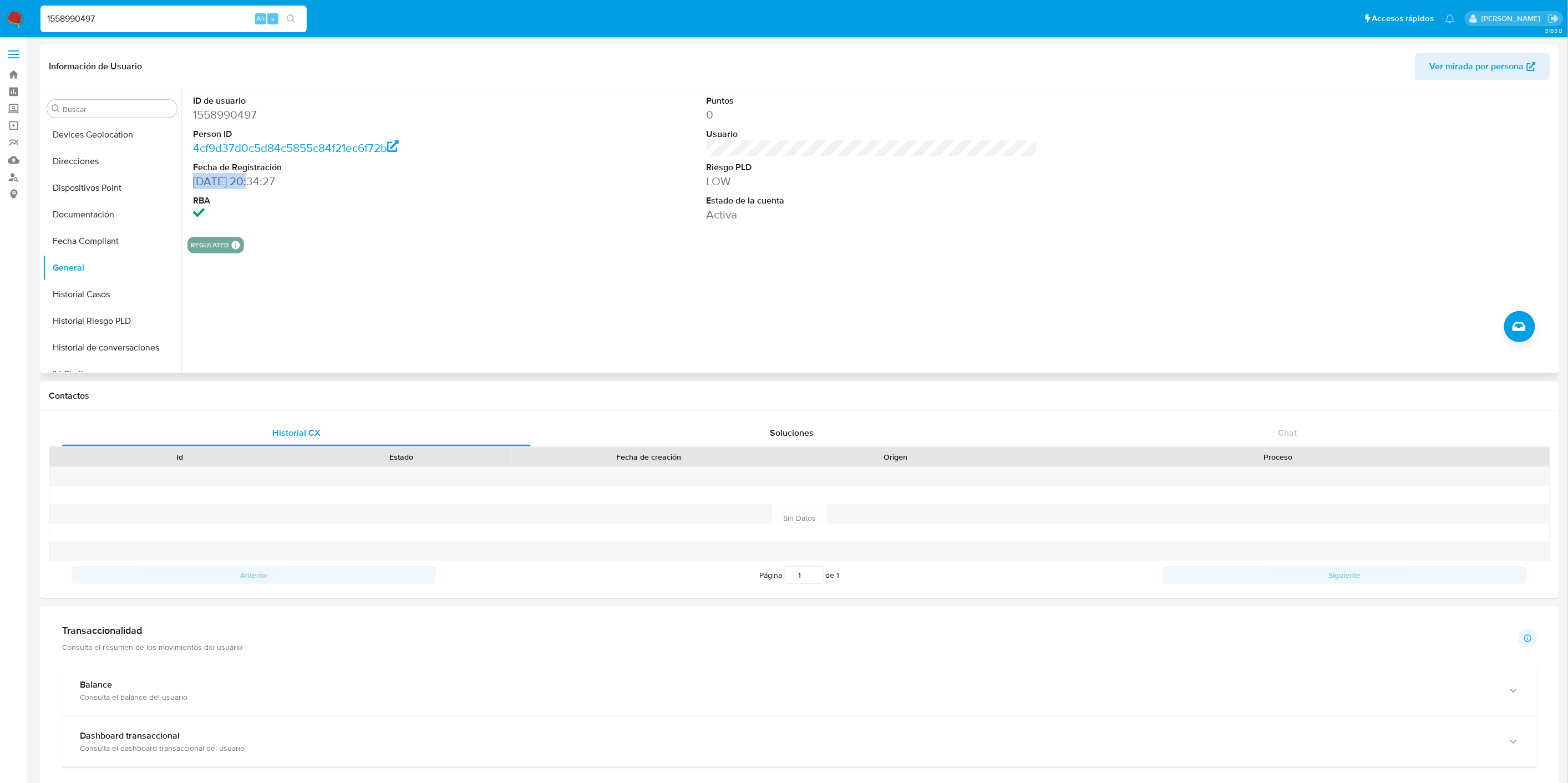
click at [244, 184] on div "ID de usuario 1558990497 Person ID 4cf9d37d0c5d84c5855c84f21ec6f72b Fecha de Re…" at bounding box center [358, 158] width 342 height 139
copy dd "21/11/2023"
click at [107, 307] on button "KYC" at bounding box center [107, 297] width 130 height 26
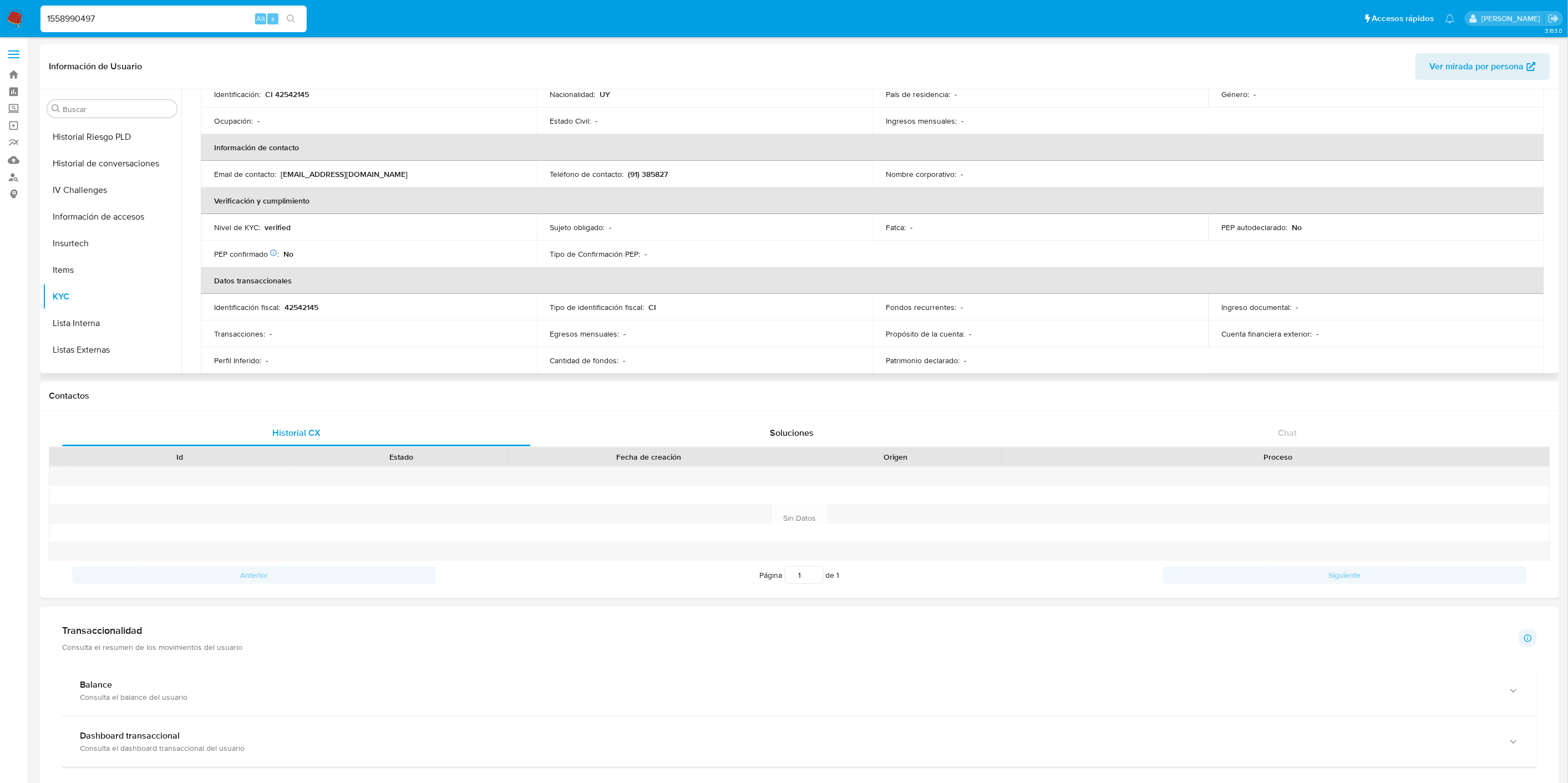
scroll to position [184, 0]
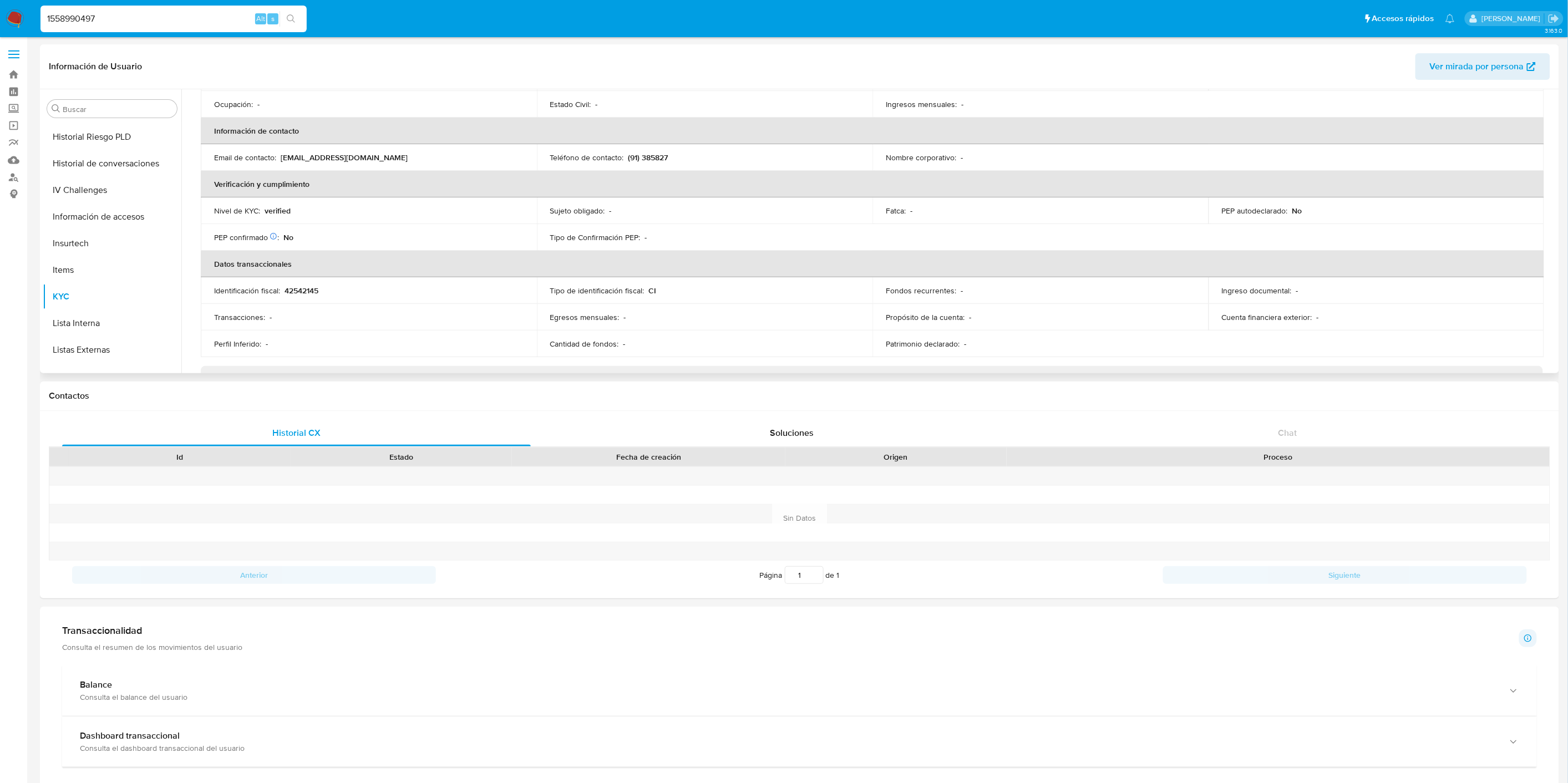
click at [281, 208] on p "verified" at bounding box center [277, 211] width 26 height 10
copy p "verified"
click at [279, 201] on td "Nivel de KYC : verified" at bounding box center [369, 210] width 336 height 26
click at [278, 211] on p "verified" at bounding box center [277, 211] width 26 height 10
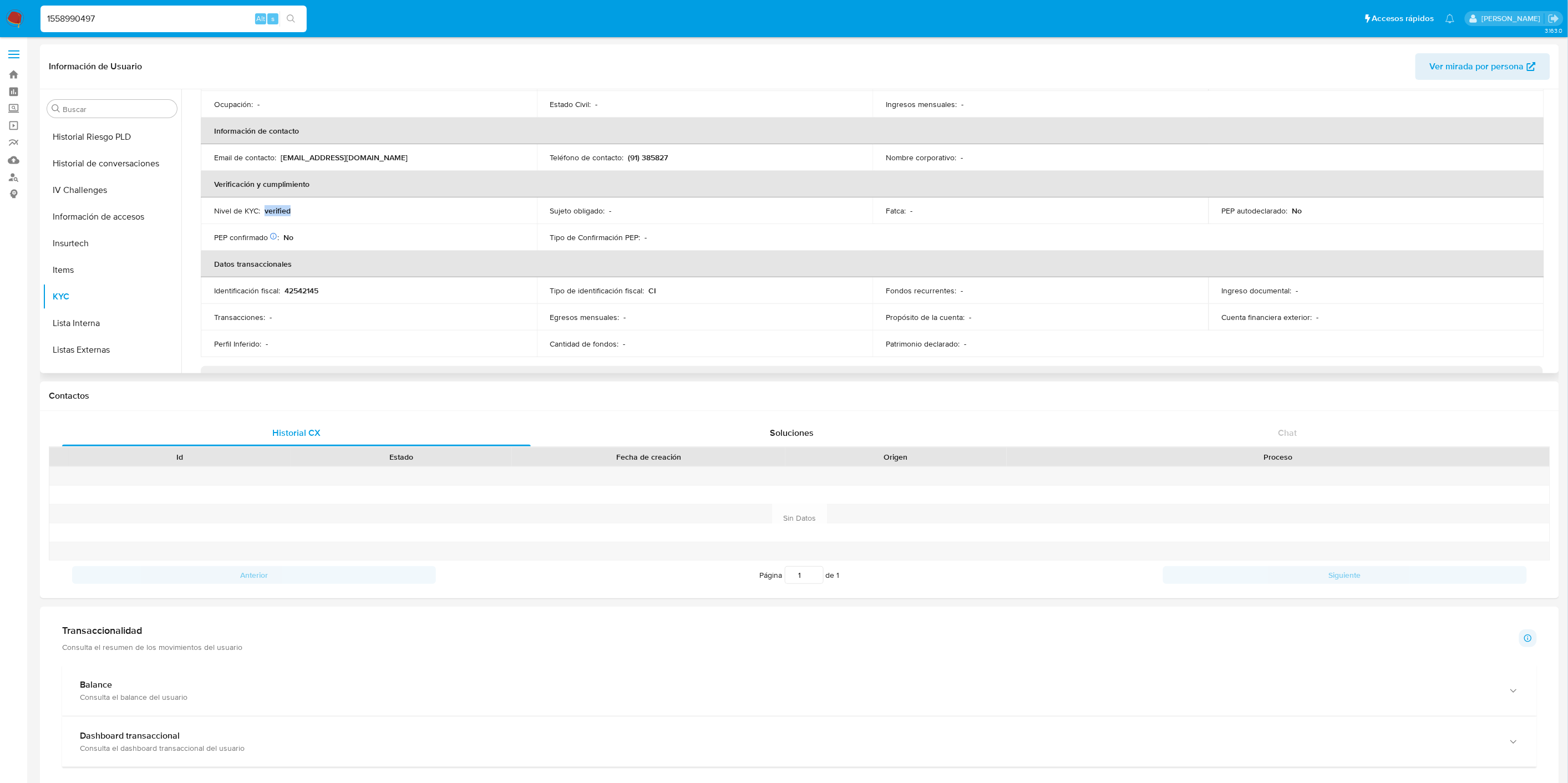
click at [278, 211] on p "verified" at bounding box center [277, 211] width 26 height 10
copy p "verified"
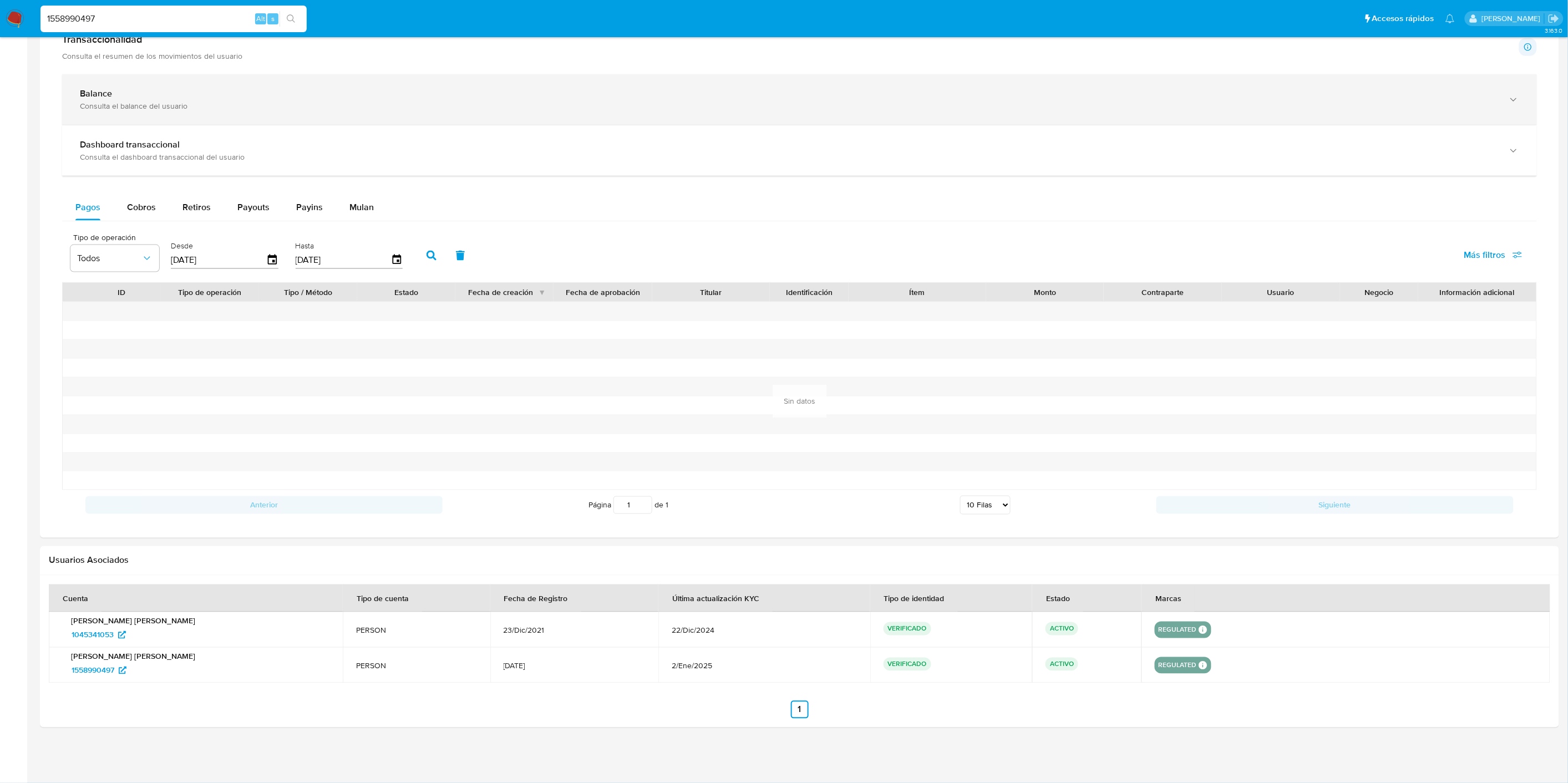
click at [121, 113] on div "Balance Consulta el balance del usuario" at bounding box center [800, 99] width 1474 height 50
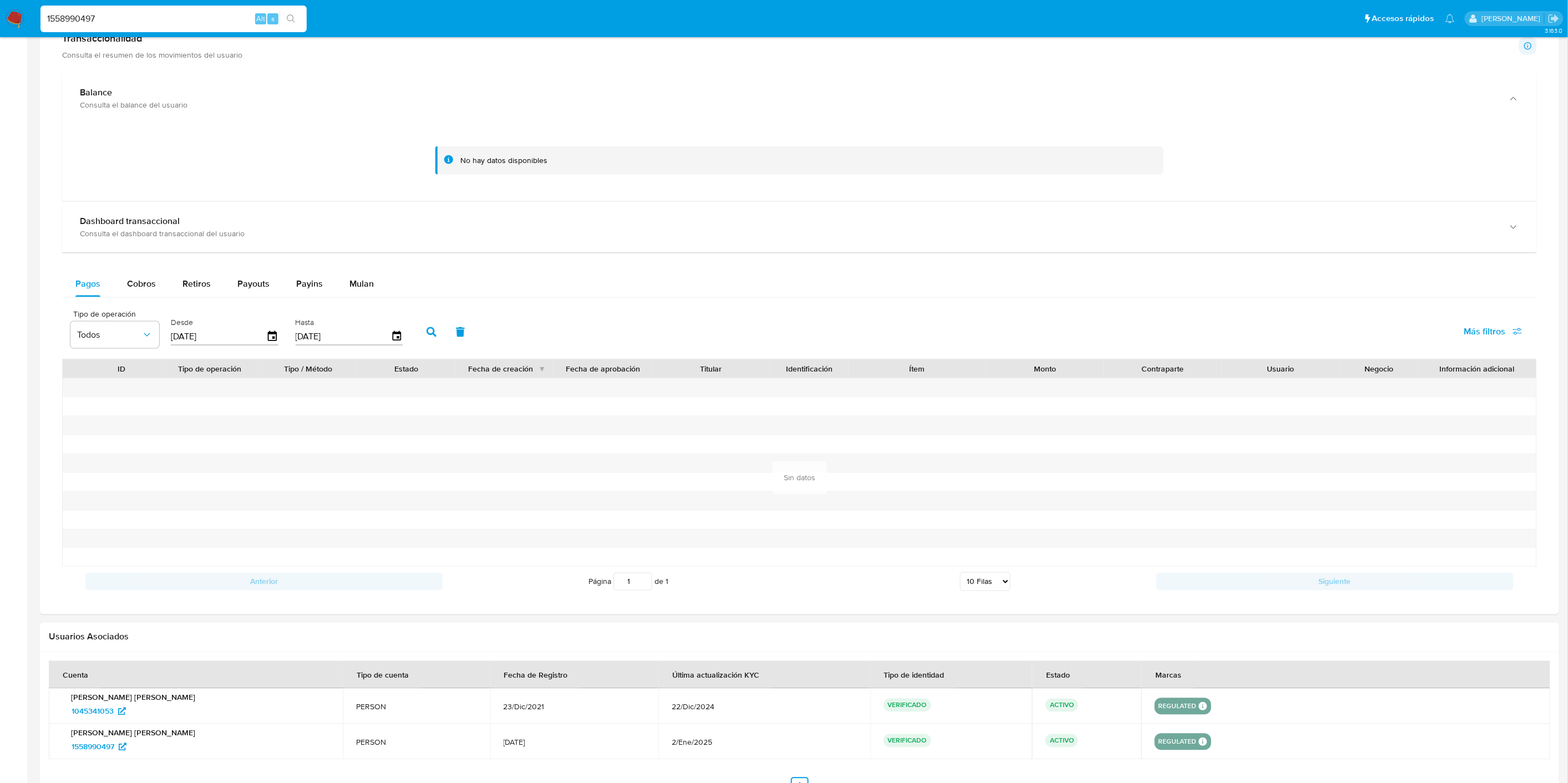
click at [106, 34] on div "1558990497 Alt s" at bounding box center [174, 18] width 266 height 31
click at [112, 20] on input "1558990497" at bounding box center [174, 19] width 266 height 14
paste input "045341053"
type input "1045341053"
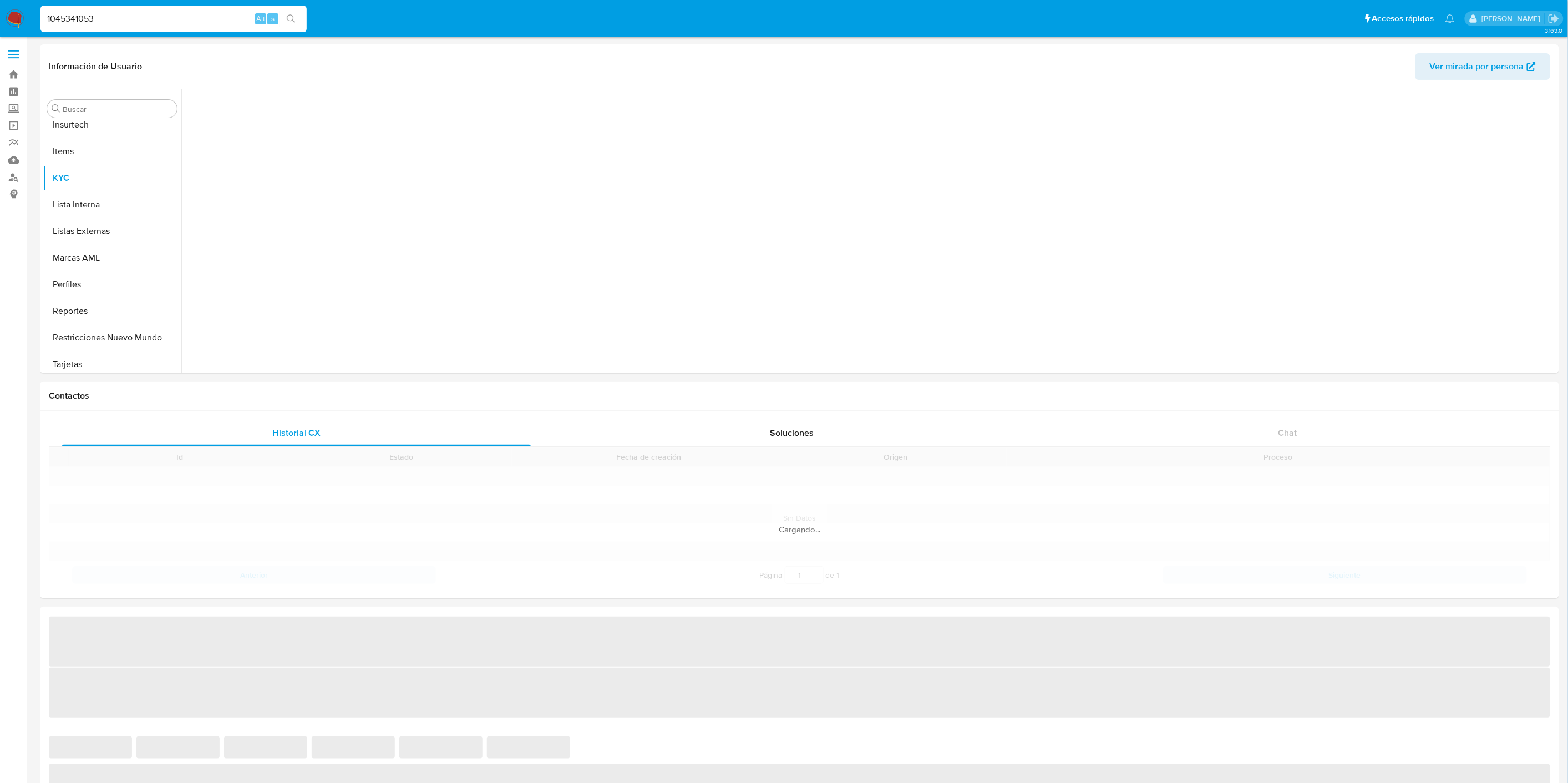
scroll to position [575, 0]
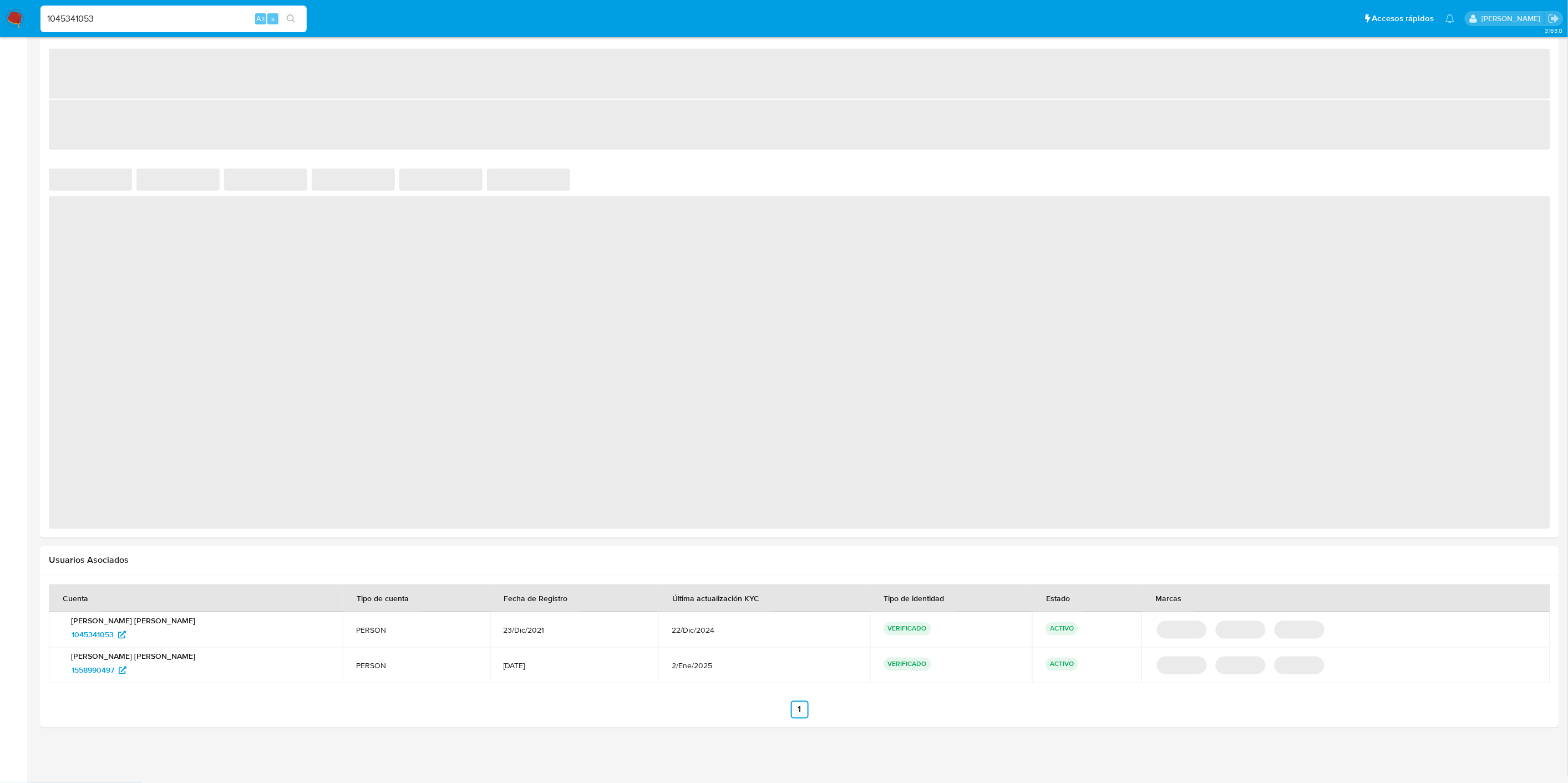
select select "10"
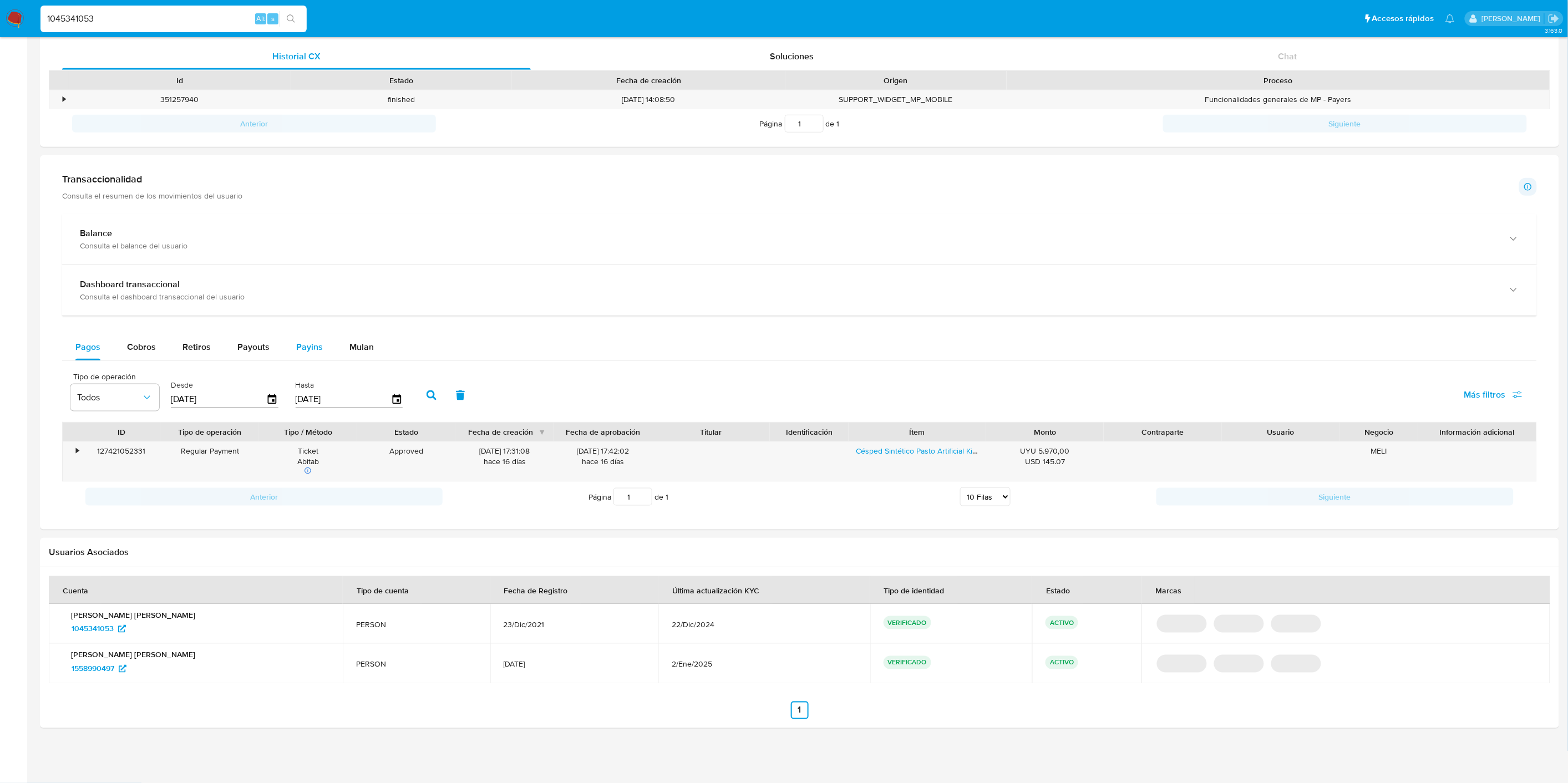
scroll to position [369, 0]
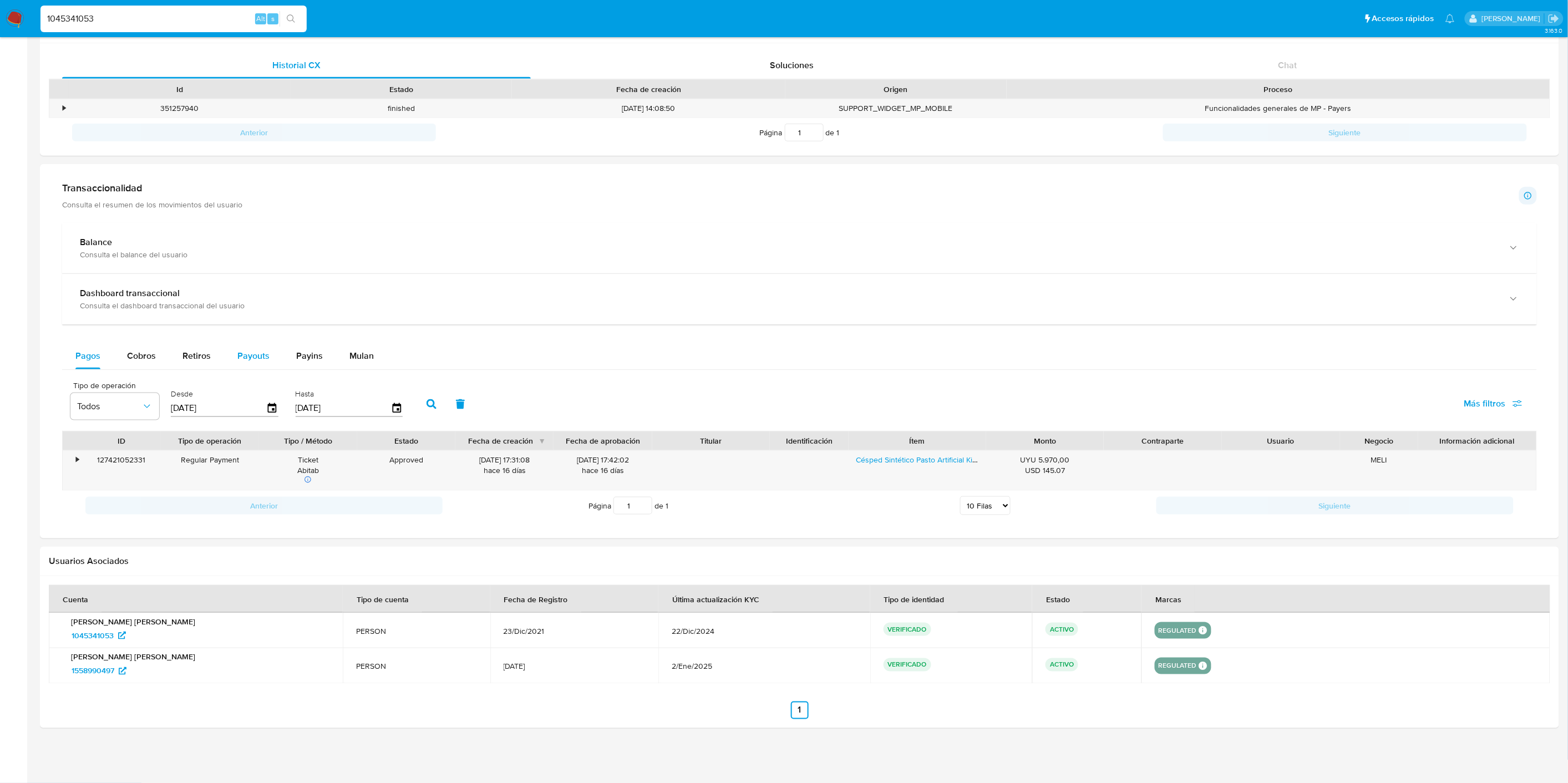
click at [266, 355] on span "Payouts" at bounding box center [253, 356] width 32 height 13
select select "10"
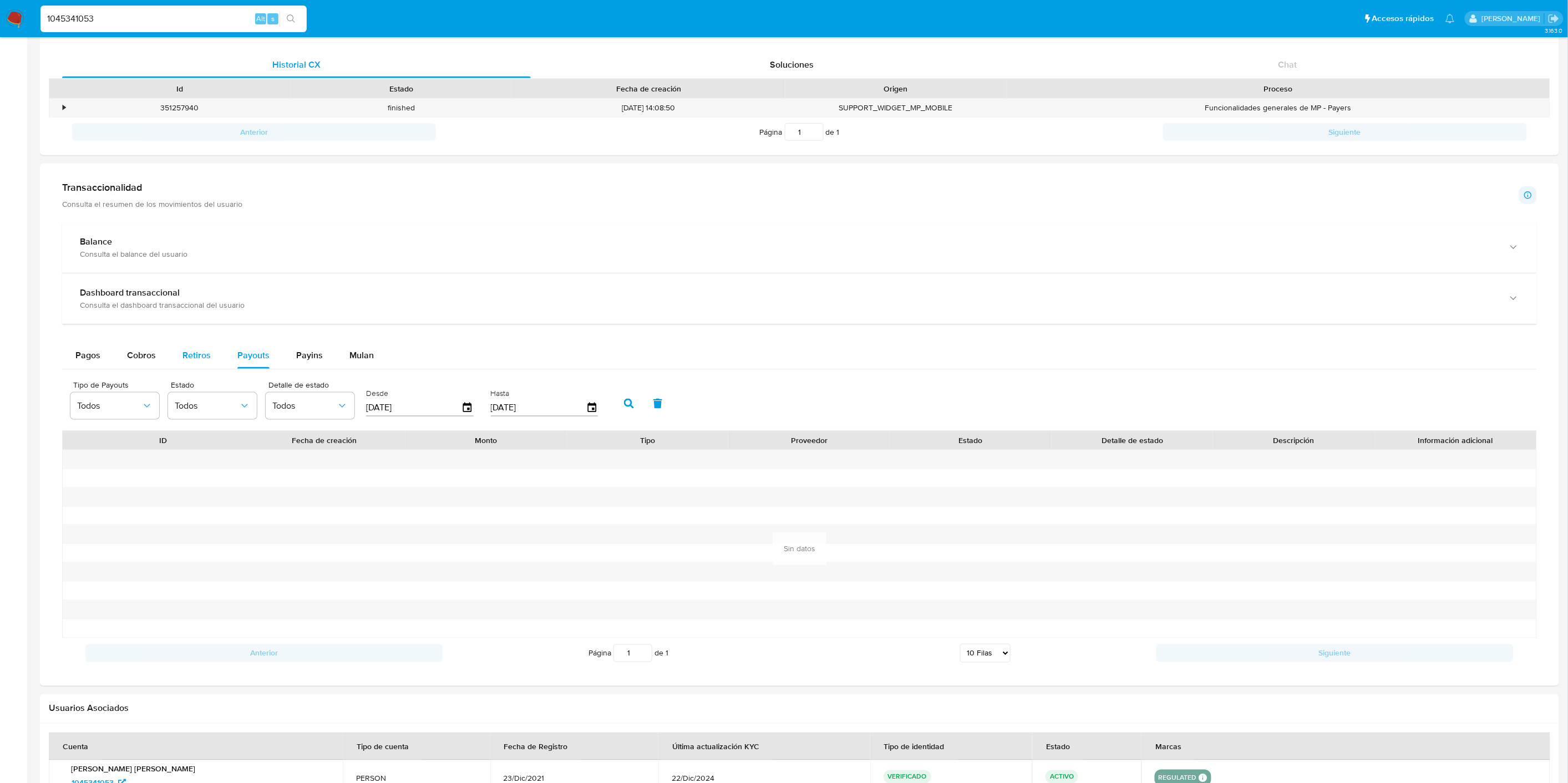
click at [203, 358] on span "Retiros" at bounding box center [196, 355] width 28 height 13
select select "10"
click at [223, 408] on input "[DATE]" at bounding box center [218, 408] width 95 height 18
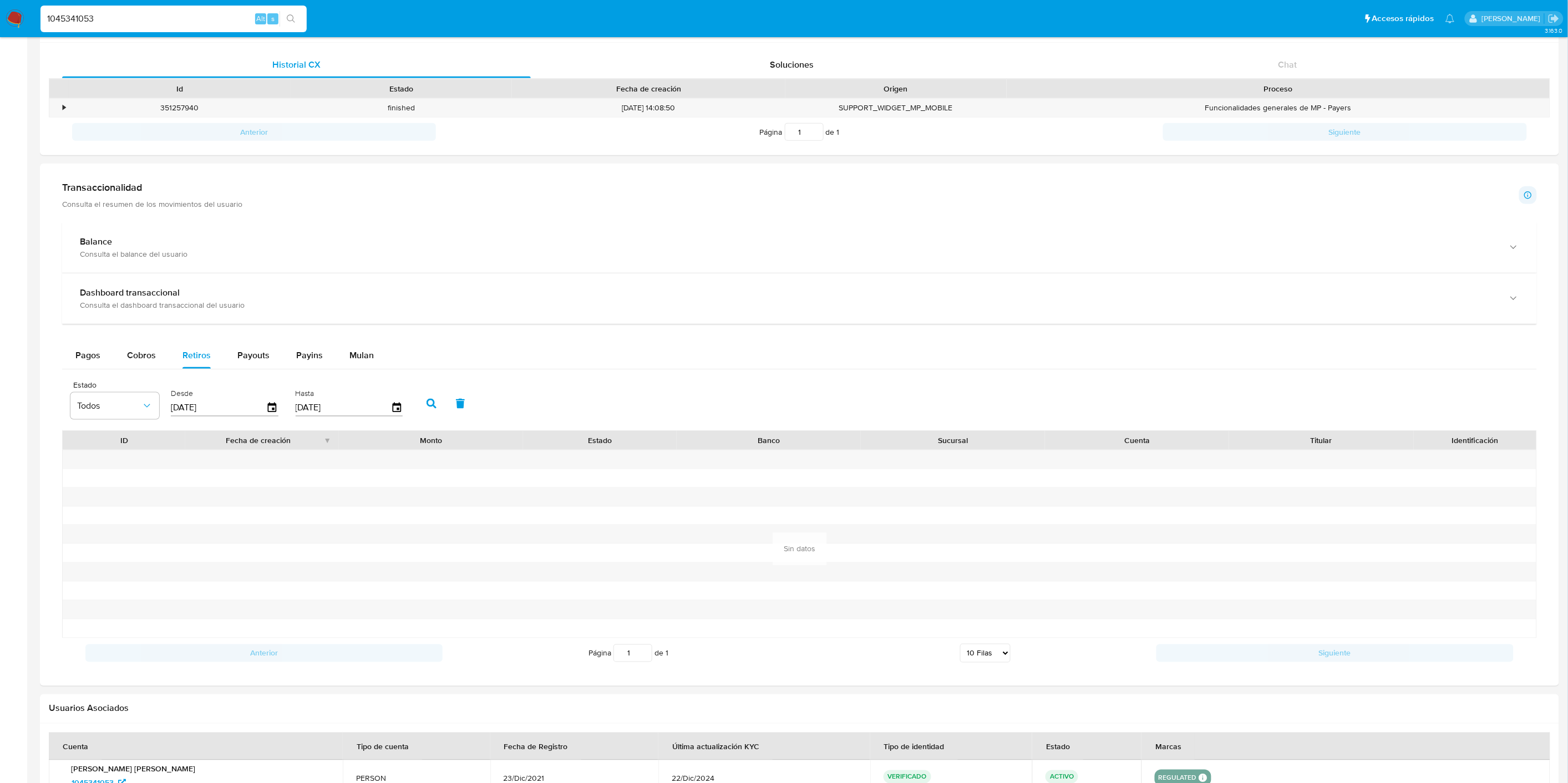
type input "0_/__/____"
click at [421, 398] on button "button" at bounding box center [432, 403] width 29 height 26
click at [216, 412] on input "[DATE]" at bounding box center [218, 408] width 95 height 18
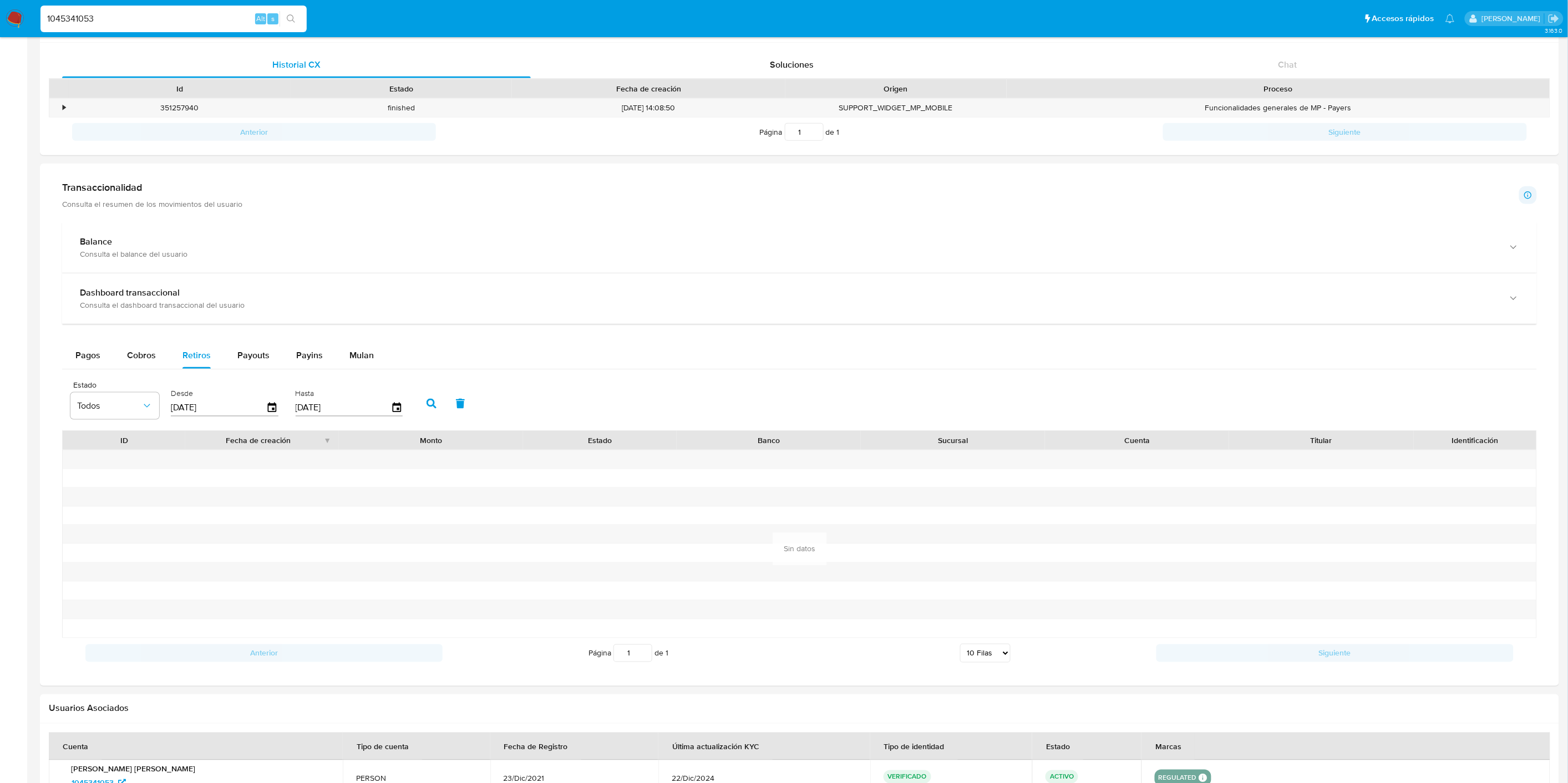
type input "0_/__/____"
type input "[DATE]"
click at [433, 408] on button "button" at bounding box center [432, 403] width 29 height 26
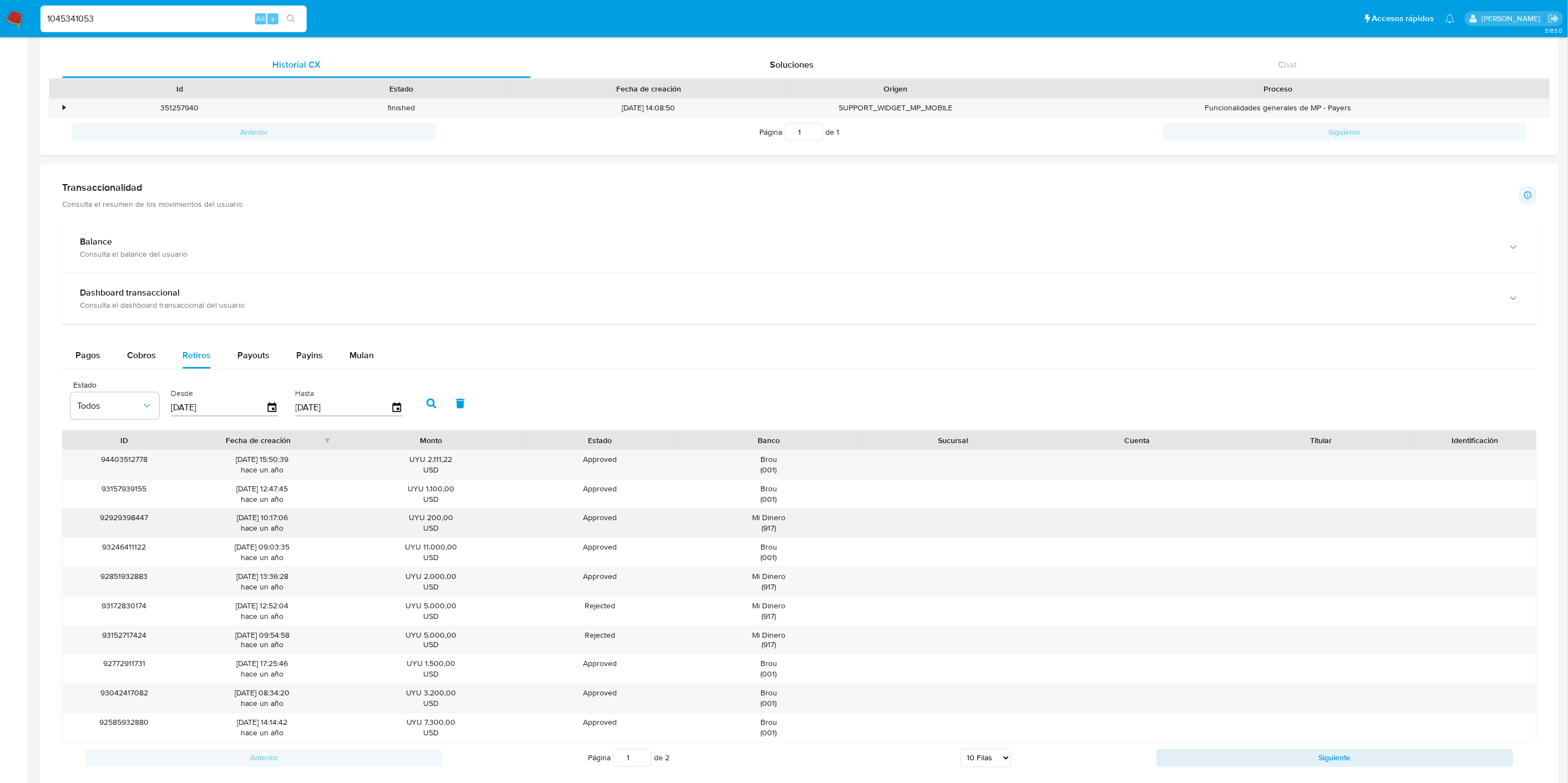
click at [762, 517] on div "Mi Dinero ( 917 )" at bounding box center [768, 523] width 168 height 21
click at [95, 21] on input "1045341053" at bounding box center [174, 19] width 266 height 14
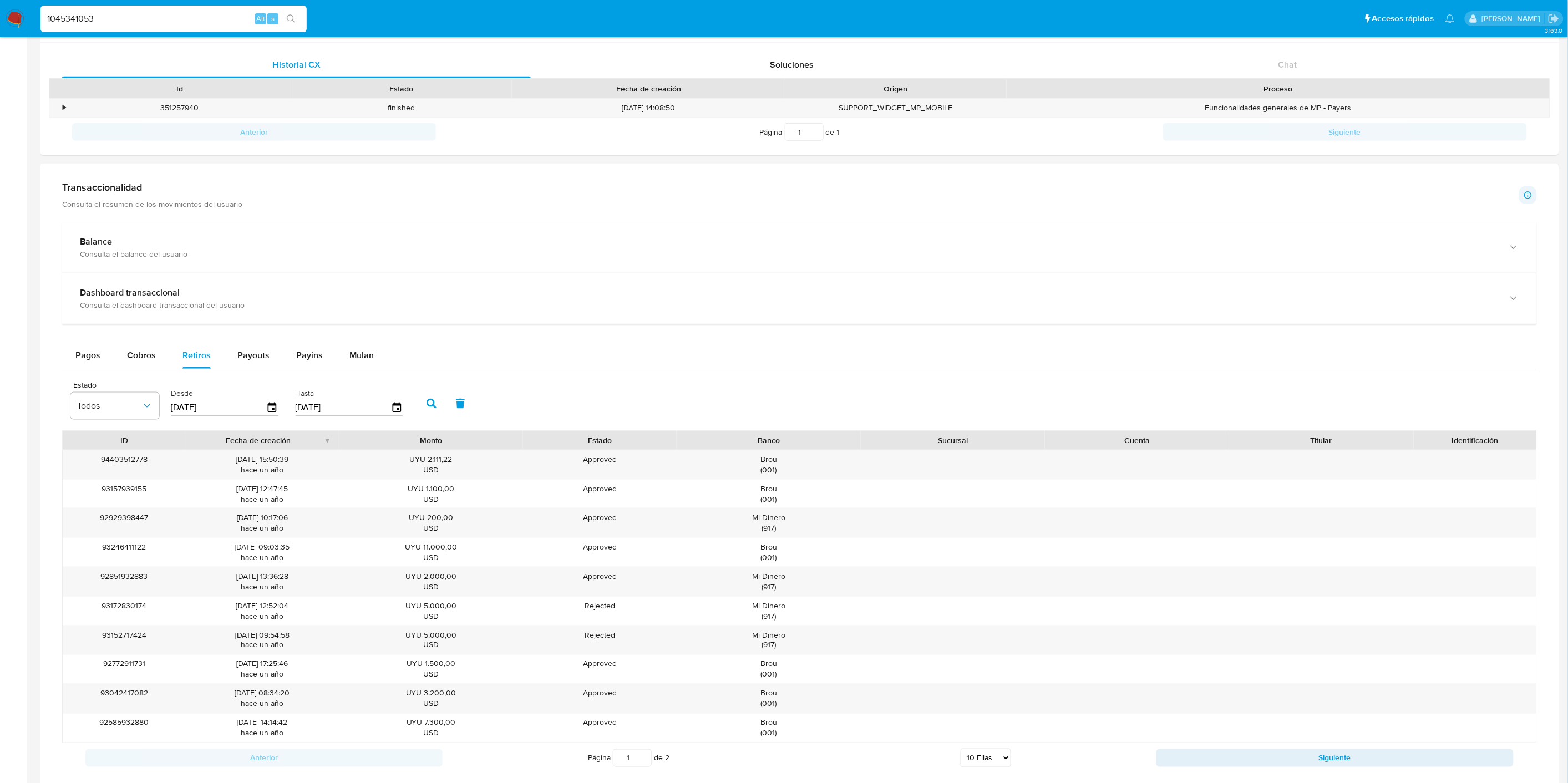
paste input "558990497"
type input "1558990497"
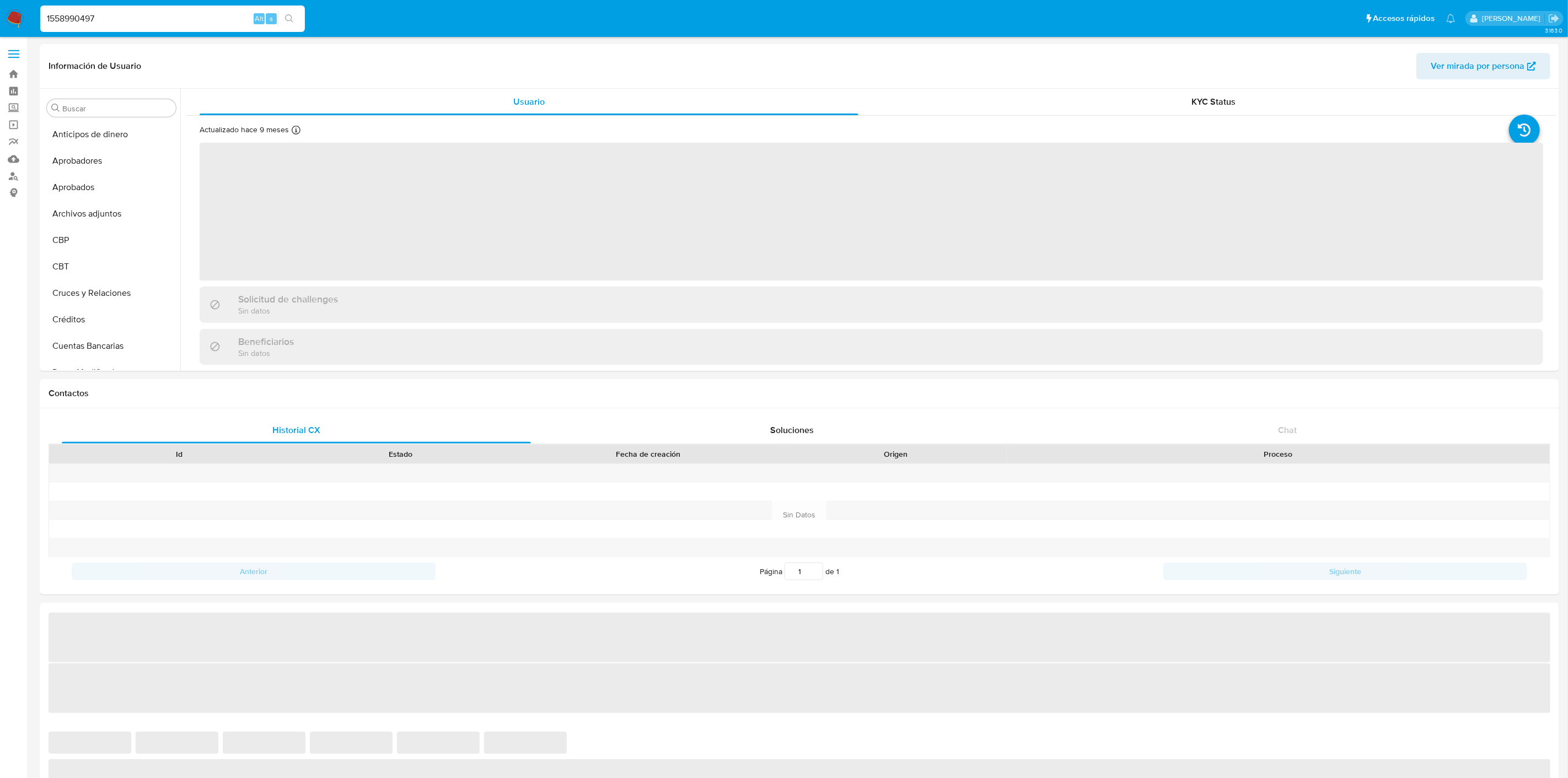
select select "10"
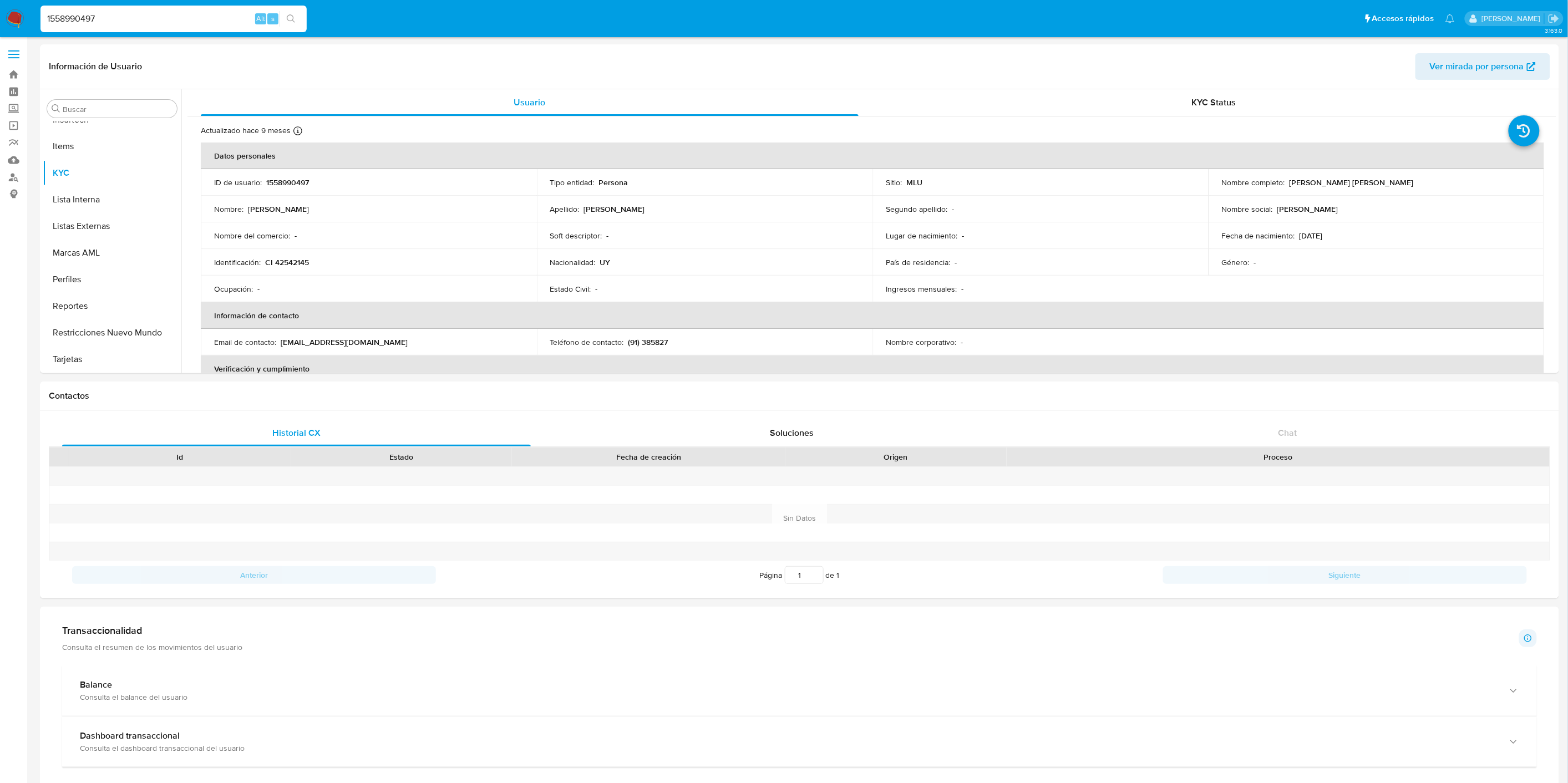
scroll to position [246, 0]
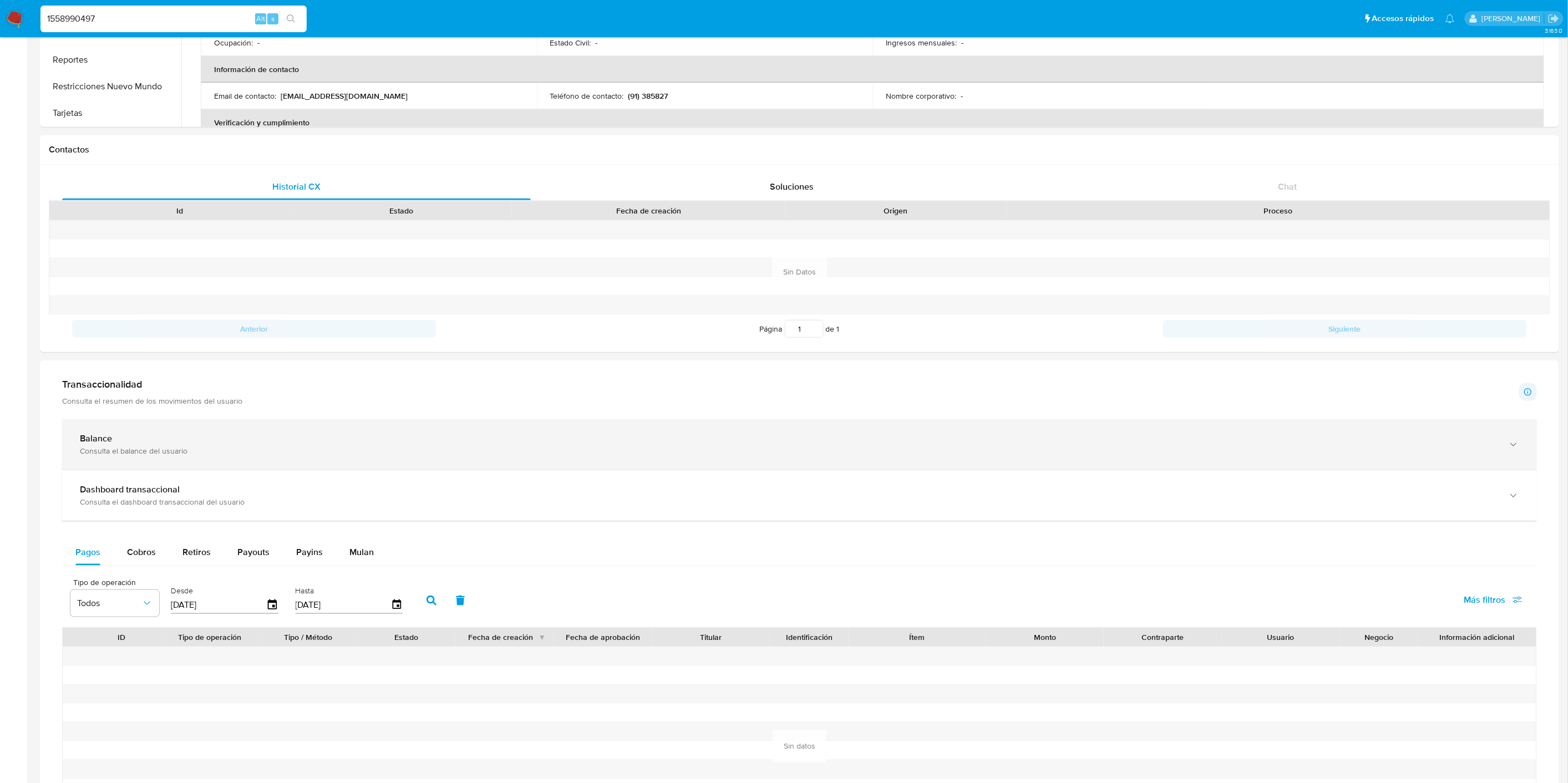
click at [145, 440] on div "Balance" at bounding box center [788, 439] width 1417 height 11
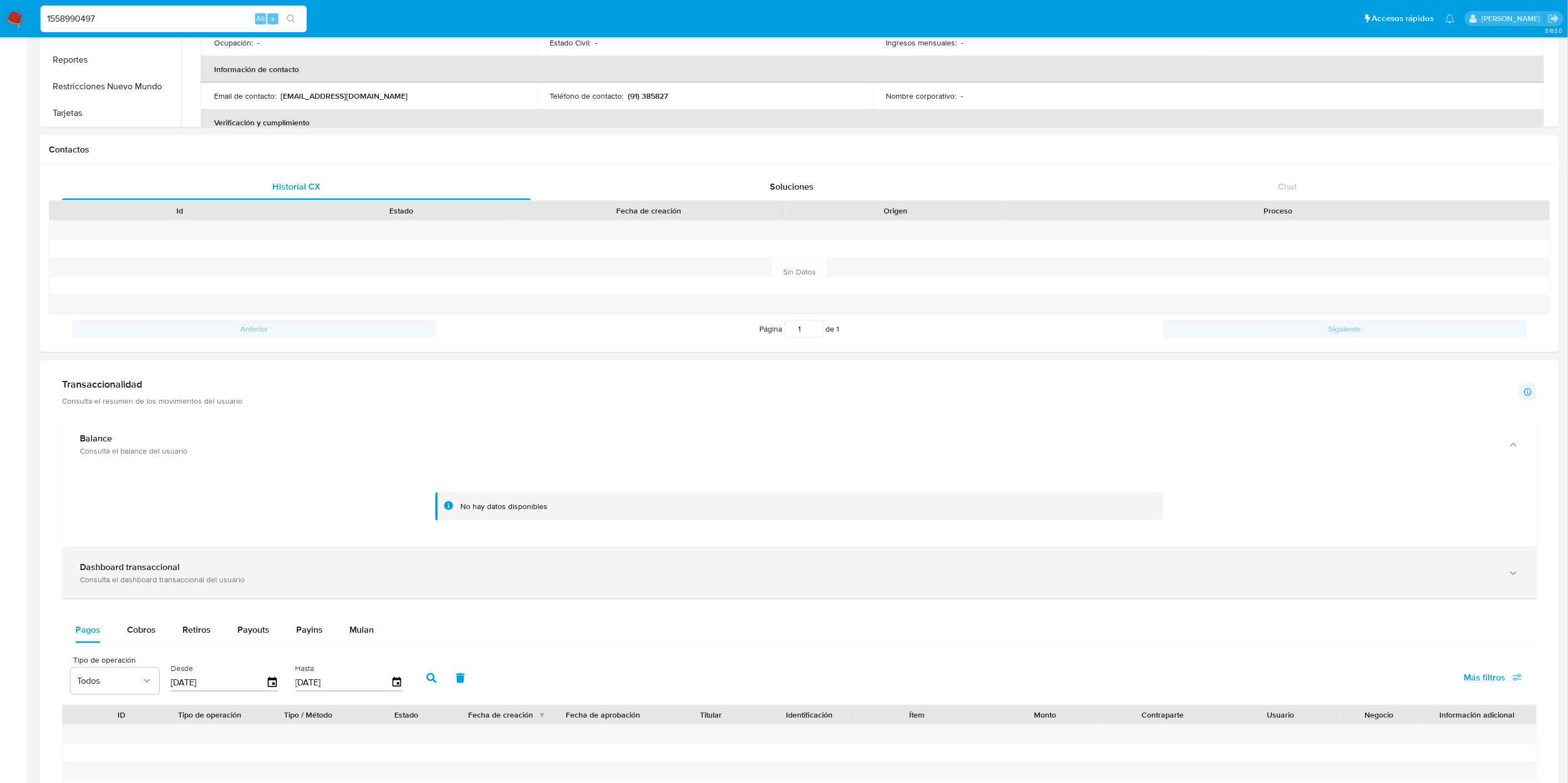
click at [159, 572] on b "Dashboard transaccional" at bounding box center [130, 567] width 100 height 13
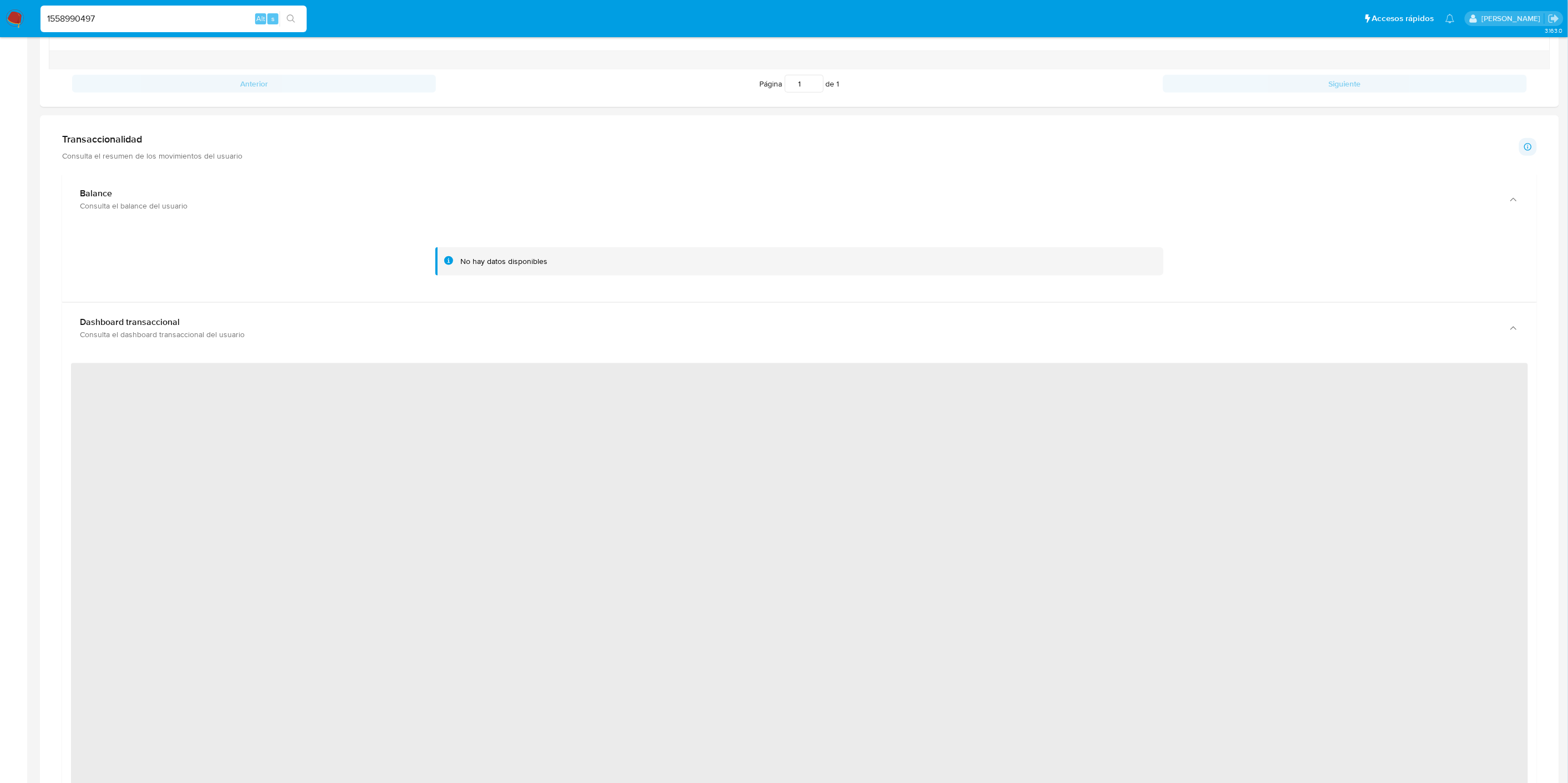
scroll to position [493, 0]
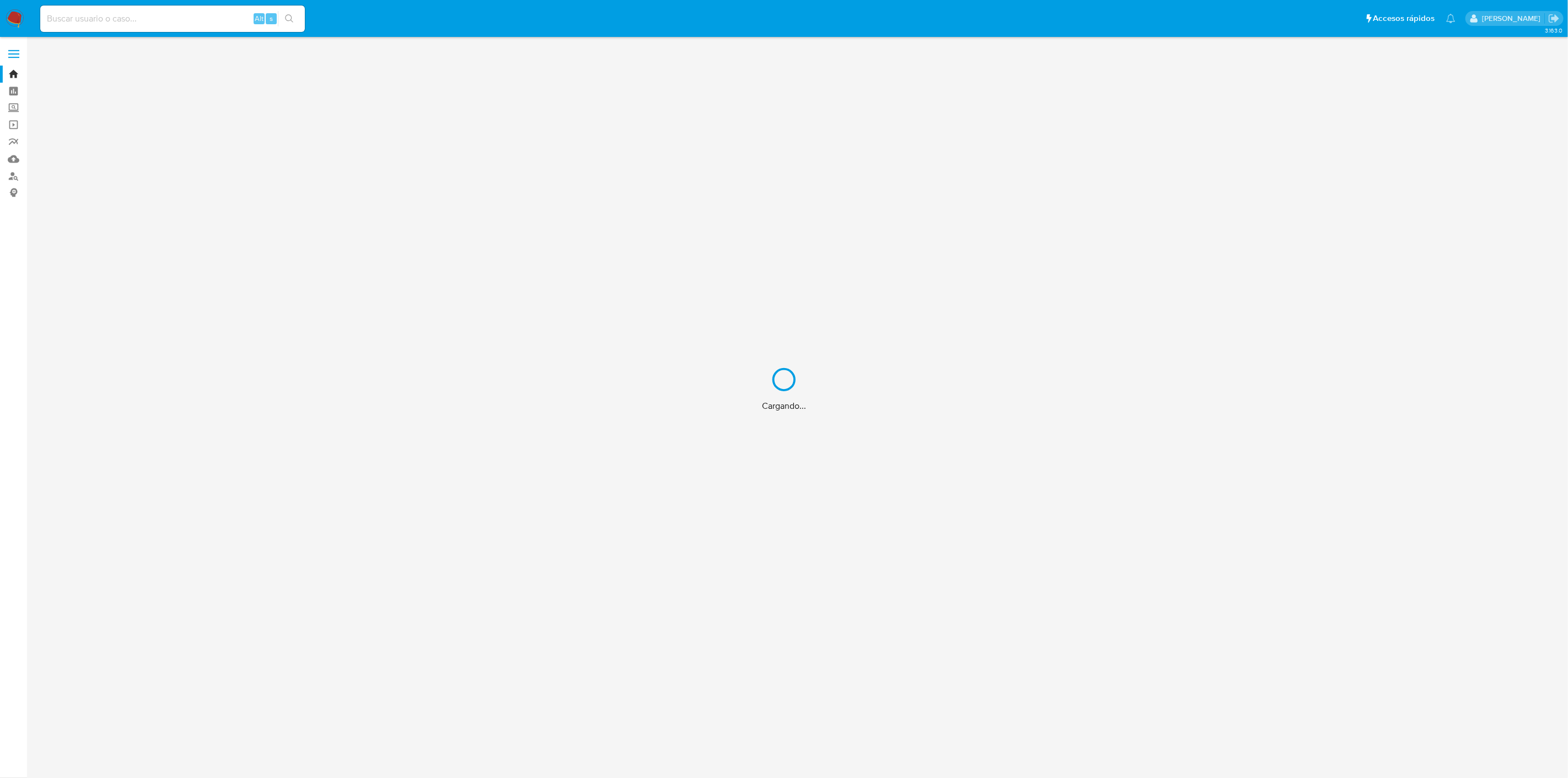
click at [114, 14] on div "Cargando..." at bounding box center [784, 389] width 1568 height 778
click at [115, 21] on div "Cargando..." at bounding box center [784, 389] width 1568 height 778
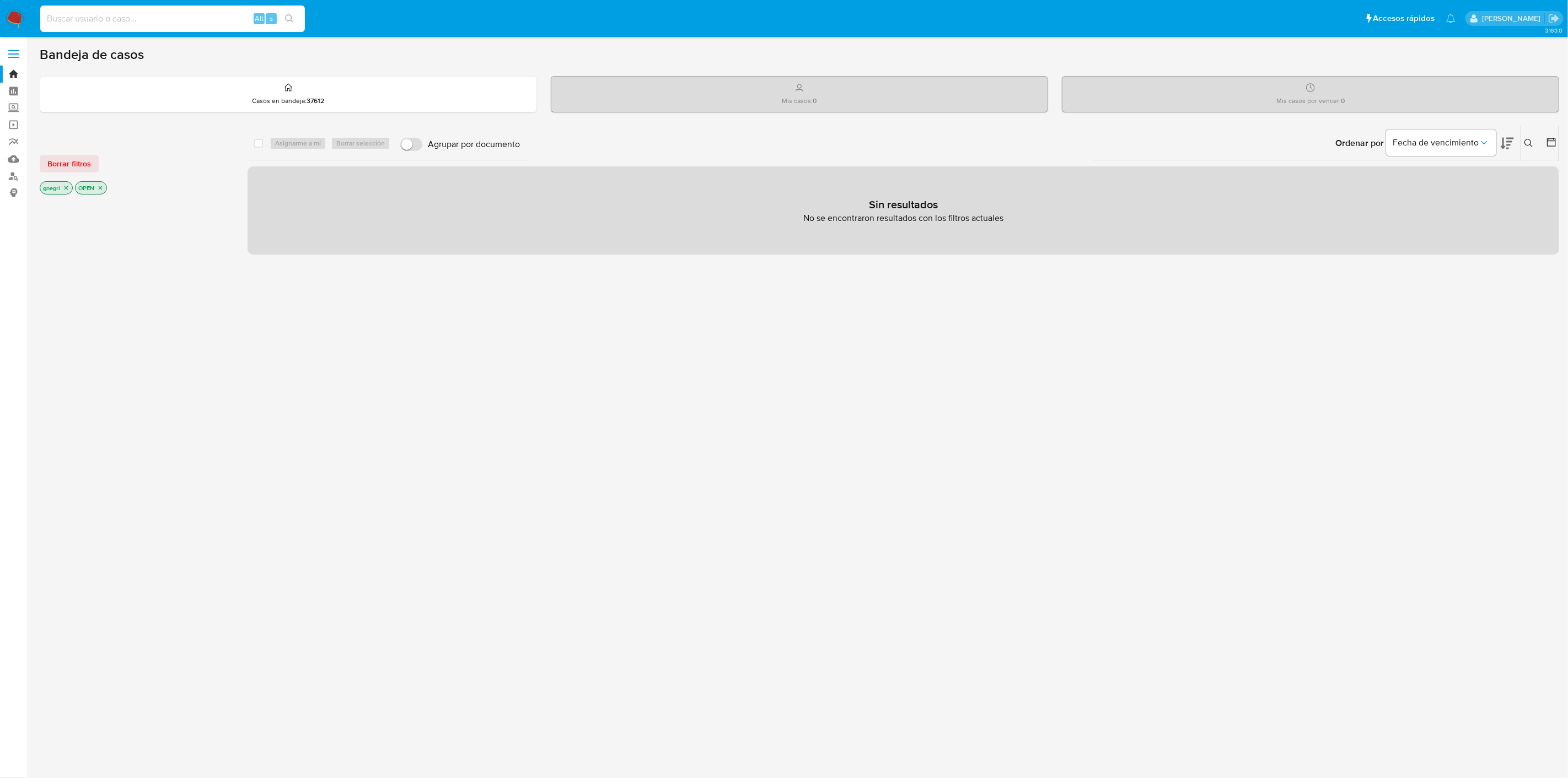
click at [88, 21] on input at bounding box center [173, 19] width 264 height 14
paste input "1045341053"
type input "1045341053"
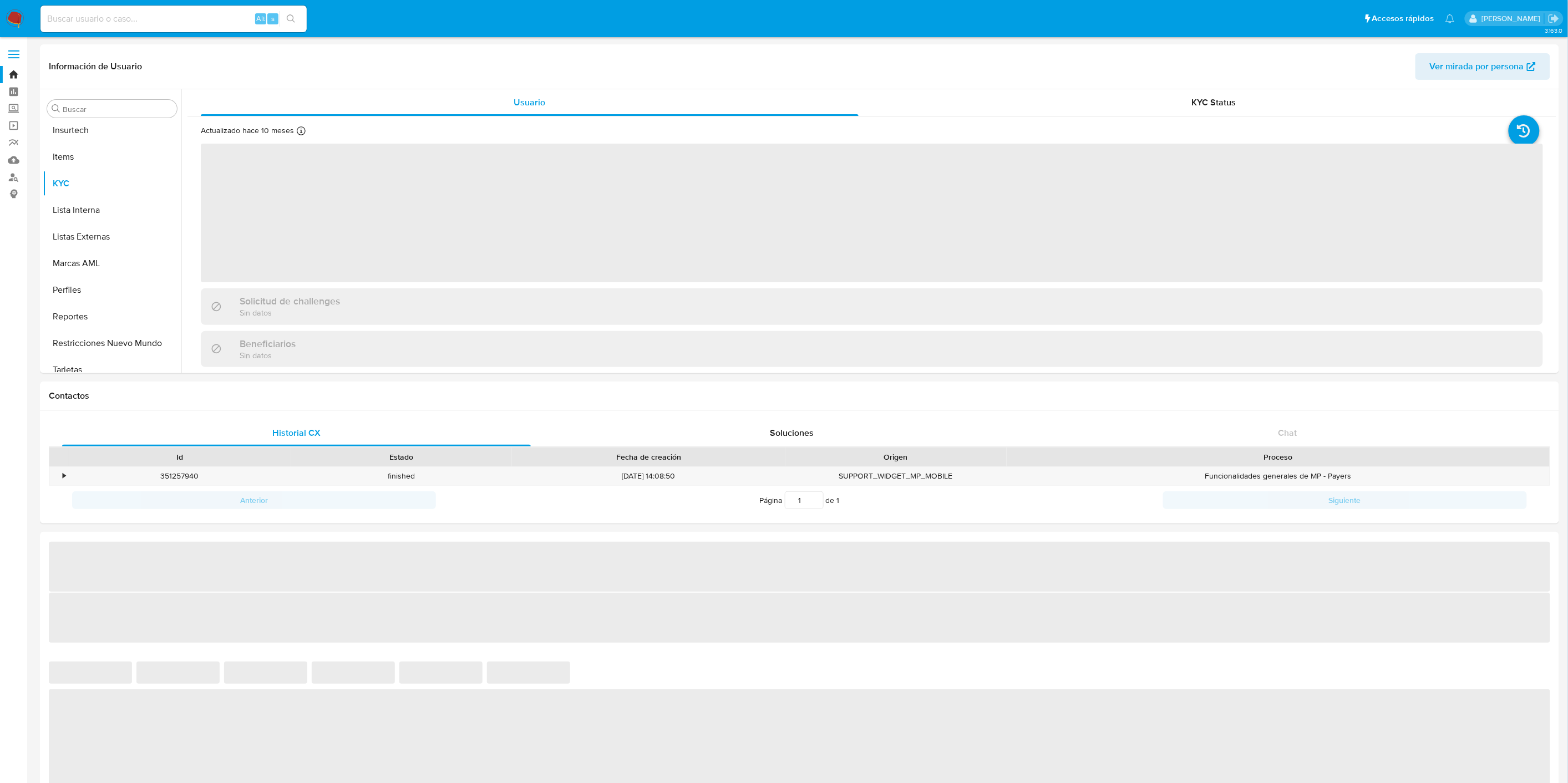
scroll to position [575, 0]
select select "10"
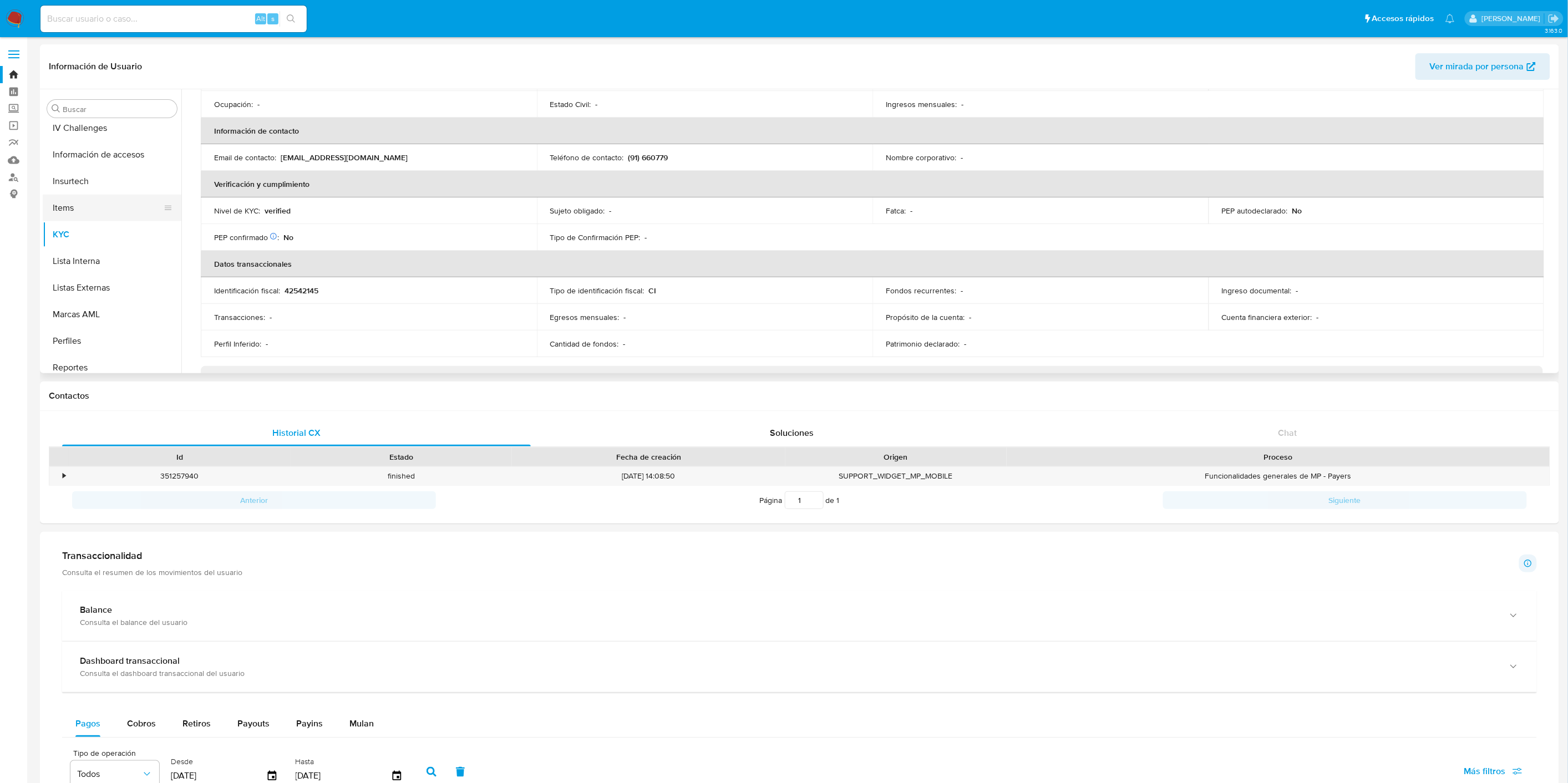
scroll to position [390, 0]
click at [79, 143] on button "General" at bounding box center [107, 144] width 130 height 26
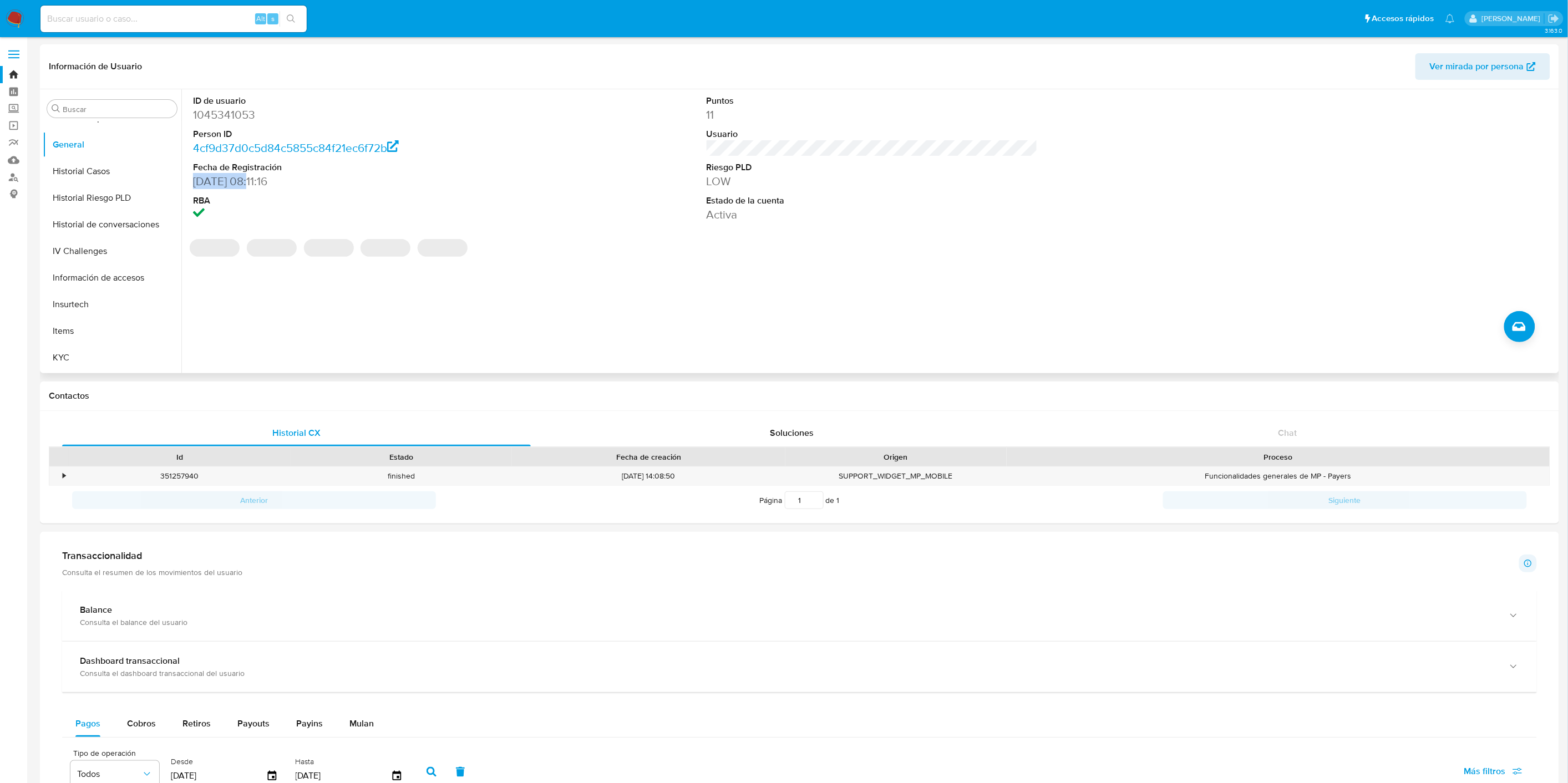
drag, startPoint x: 248, startPoint y: 180, endPoint x: 193, endPoint y: 183, distance: 55.1
click at [193, 183] on dd "23/12/2021 08:11:16" at bounding box center [358, 181] width 331 height 15
copy dd "23/12/2021"
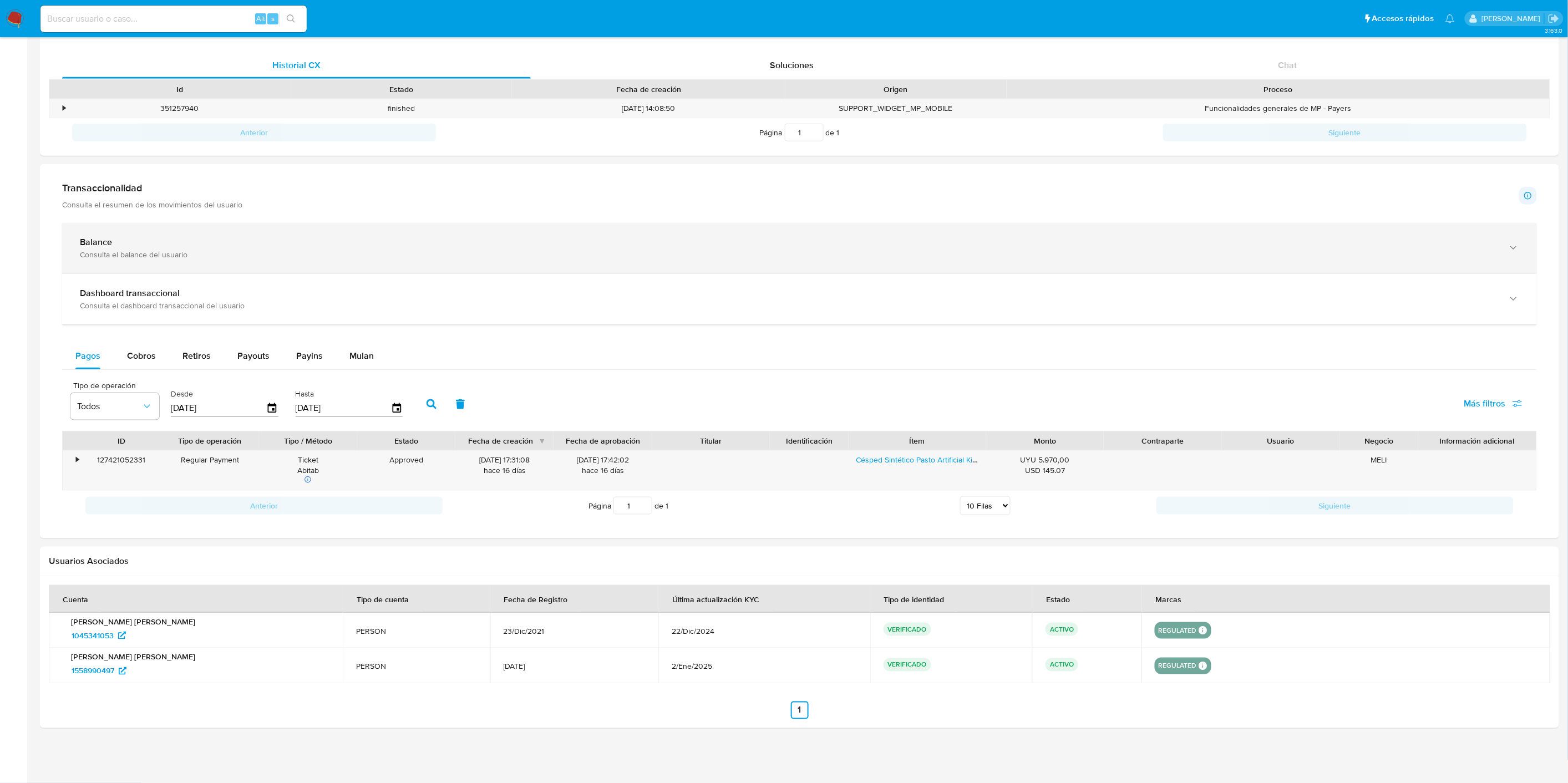
click at [128, 242] on div "Balance" at bounding box center [788, 243] width 1417 height 11
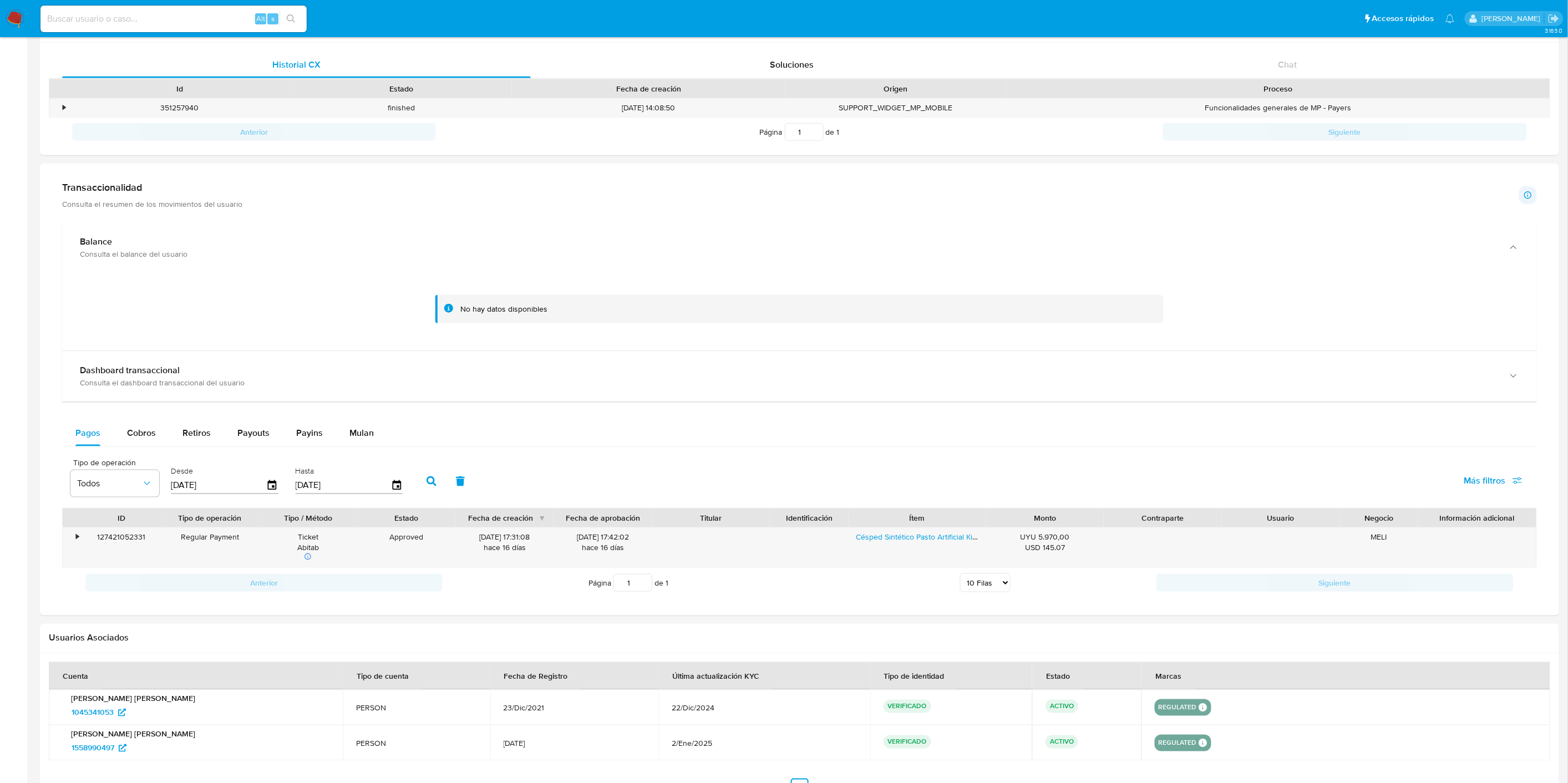
click at [168, 12] on input at bounding box center [174, 19] width 266 height 14
paste input "1045341053"
type input "1045341053"
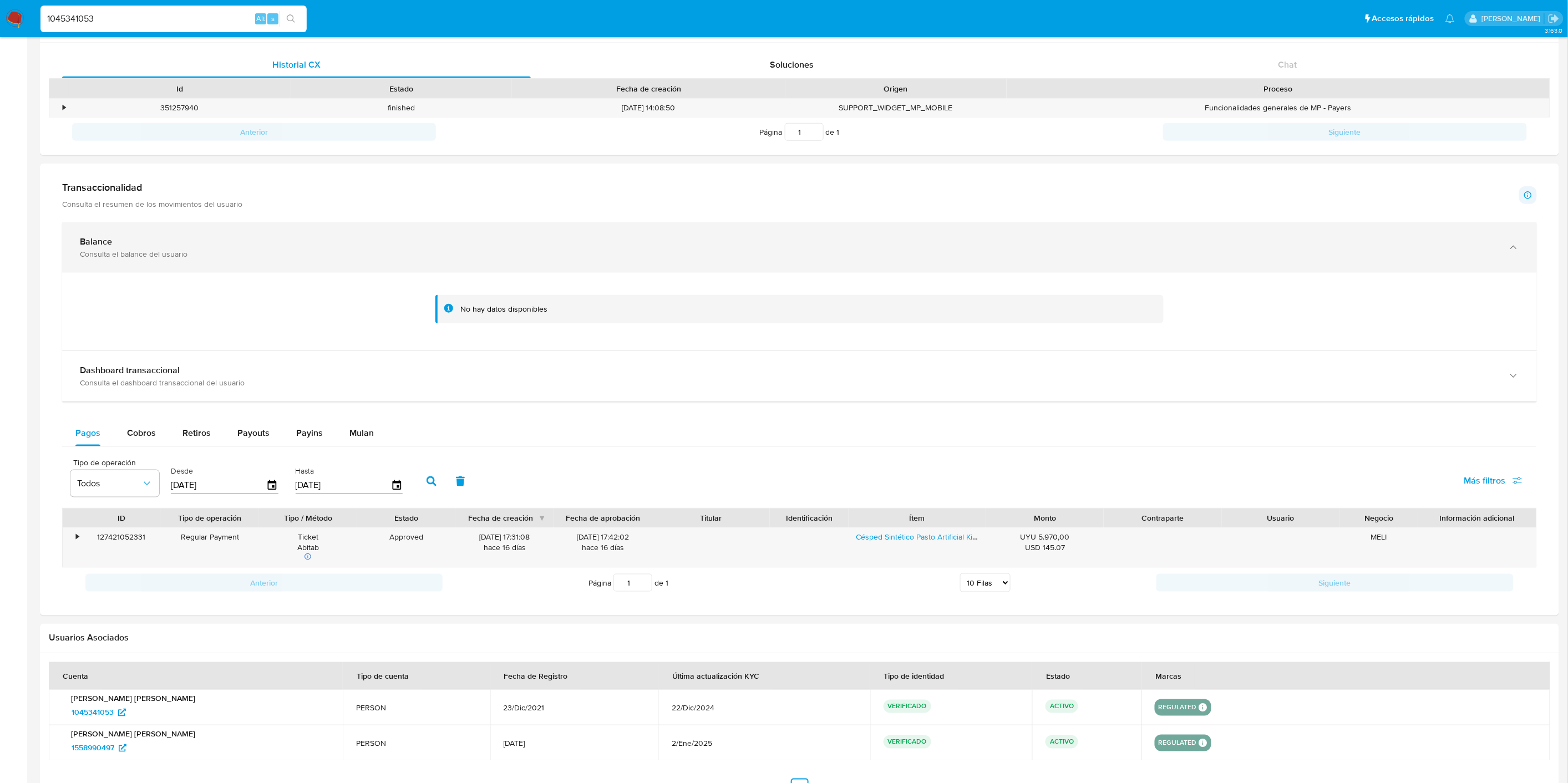
click at [118, 248] on div "Balance Consulta el balance del usuario" at bounding box center [788, 248] width 1417 height 22
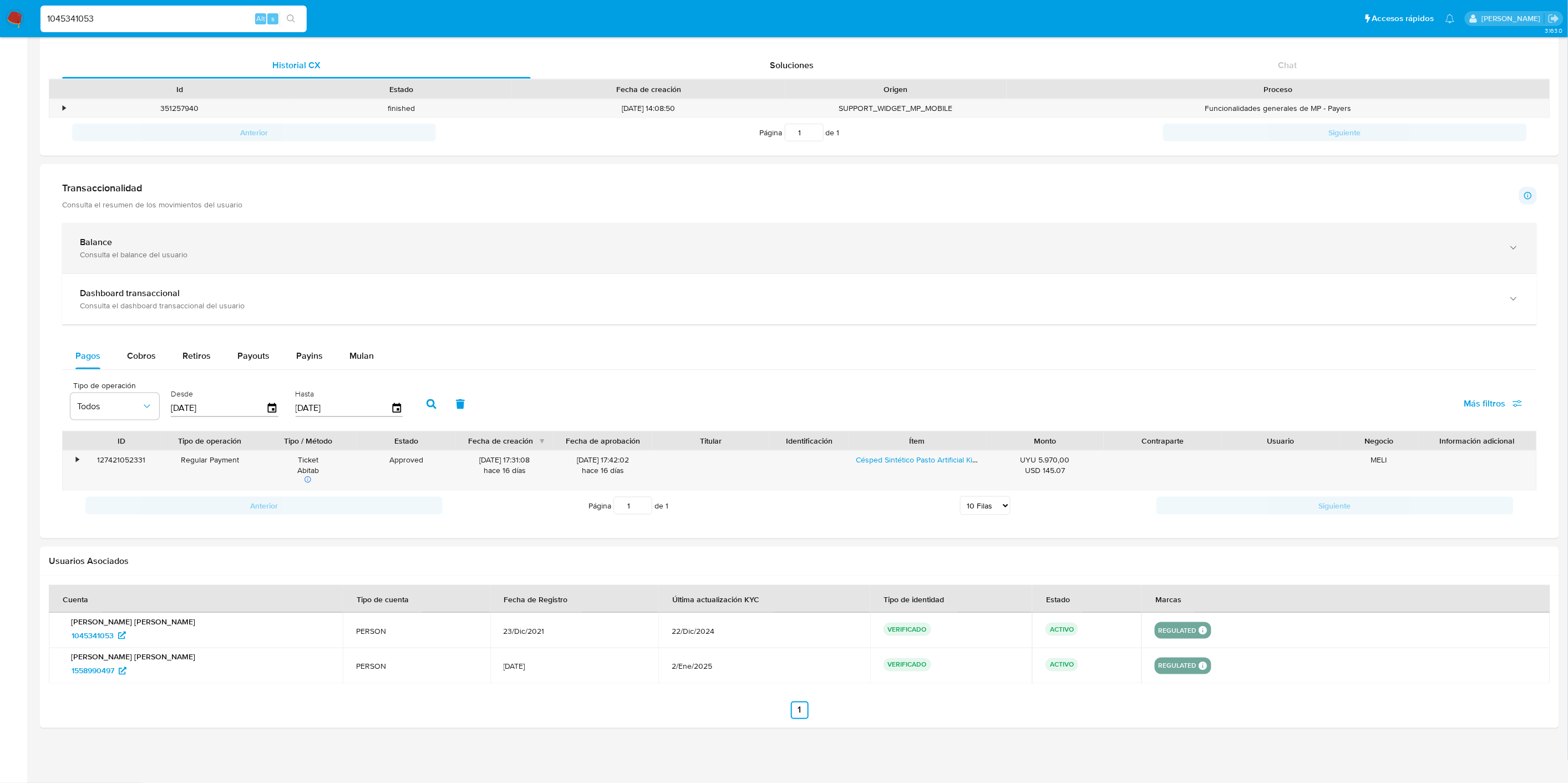
click at [120, 248] on div "Balance Consulta el balance del usuario" at bounding box center [788, 248] width 1417 height 22
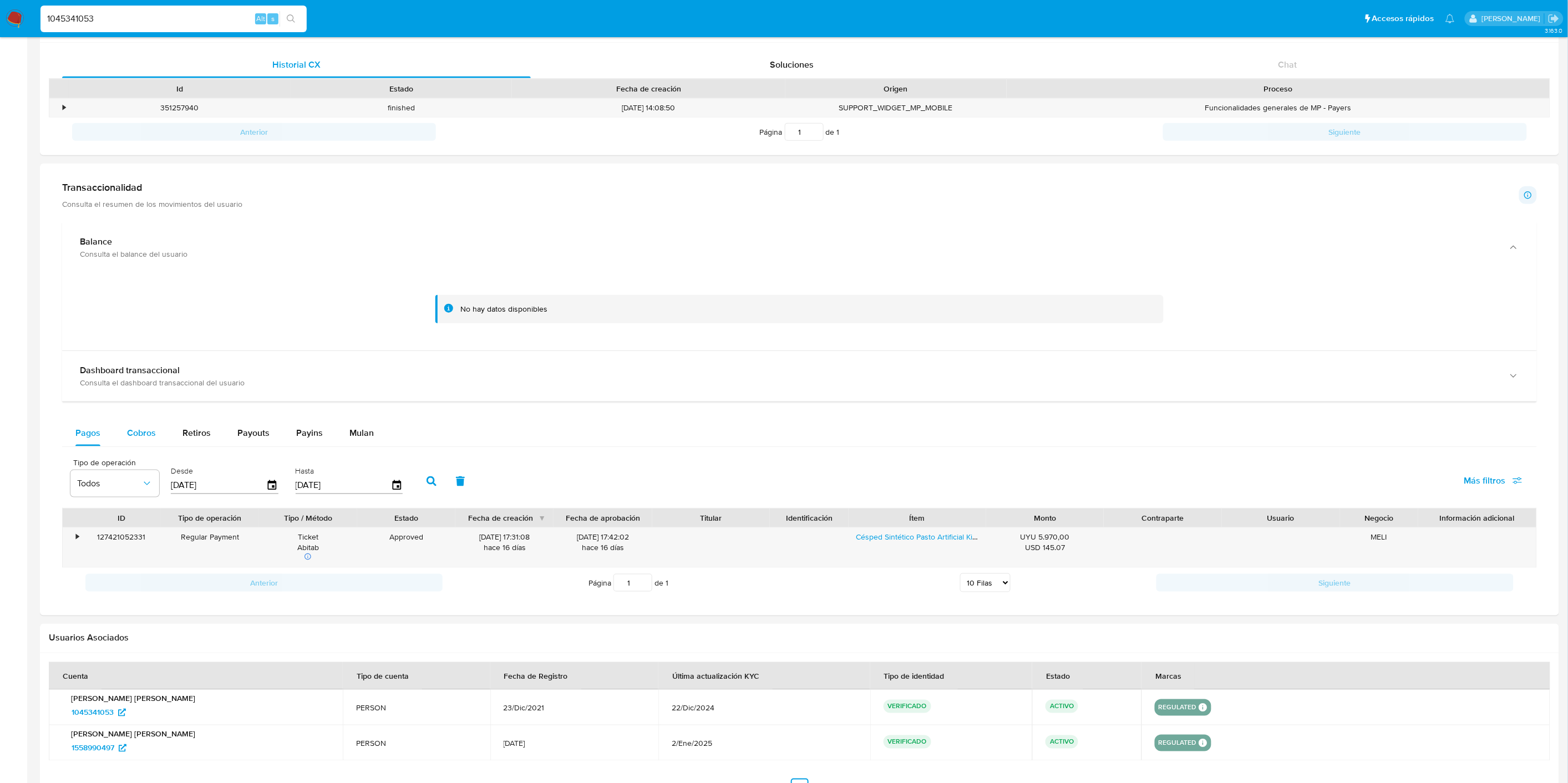
click at [158, 434] on button "Cobros" at bounding box center [141, 433] width 55 height 26
select select "10"
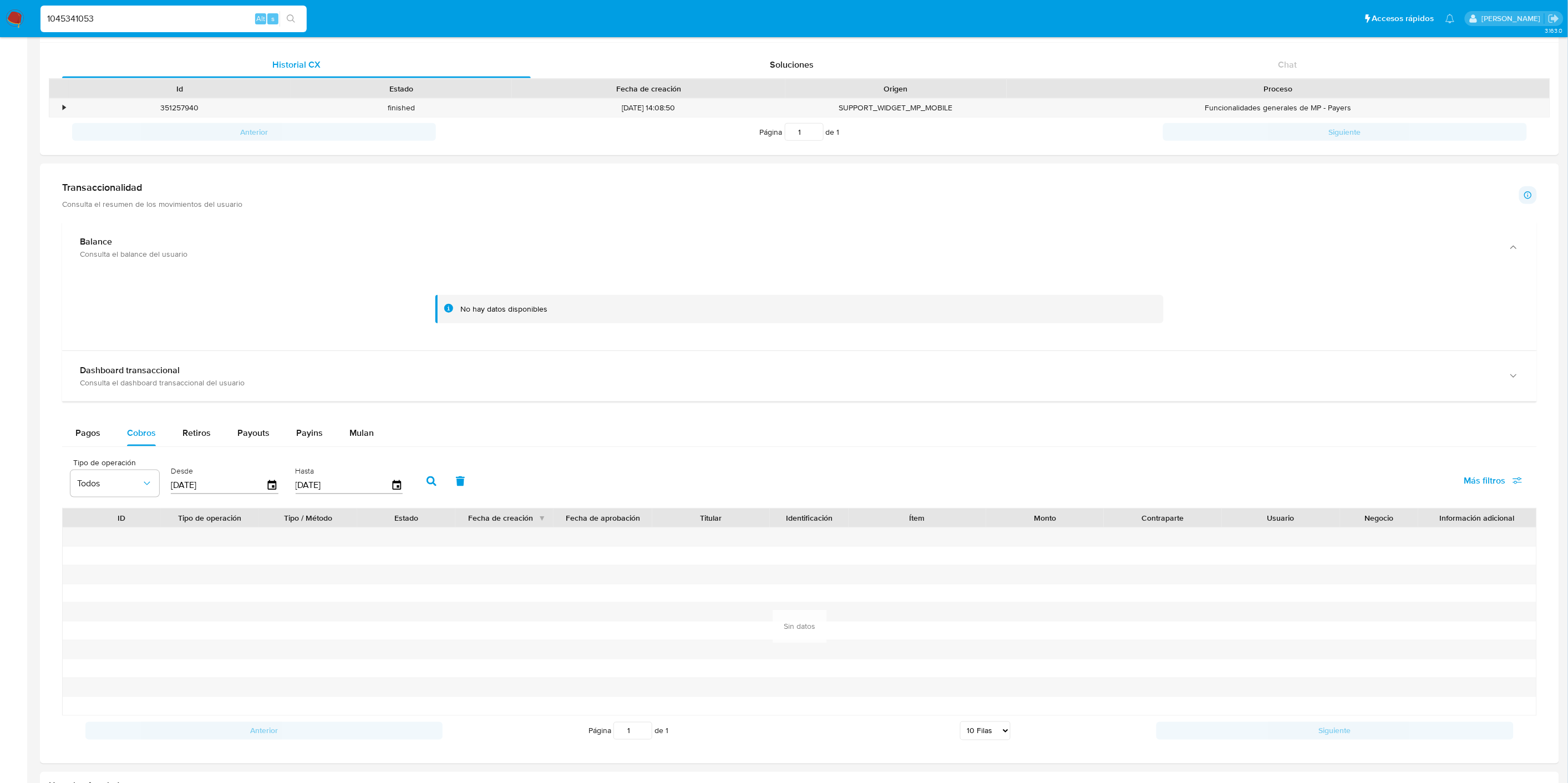
scroll to position [390, 0]
